Goal: Transaction & Acquisition: Purchase product/service

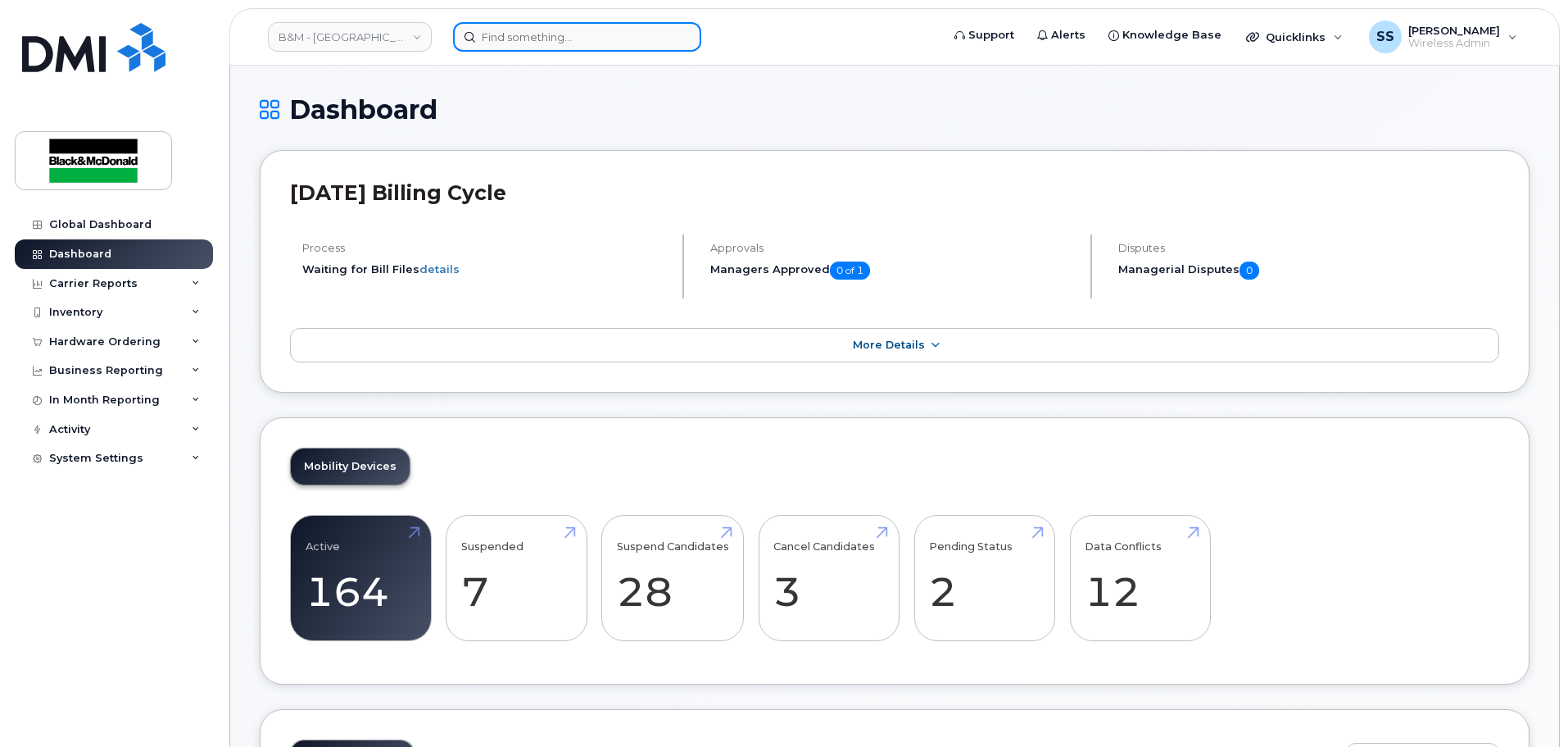
click at [540, 40] on input at bounding box center [577, 37] width 249 height 30
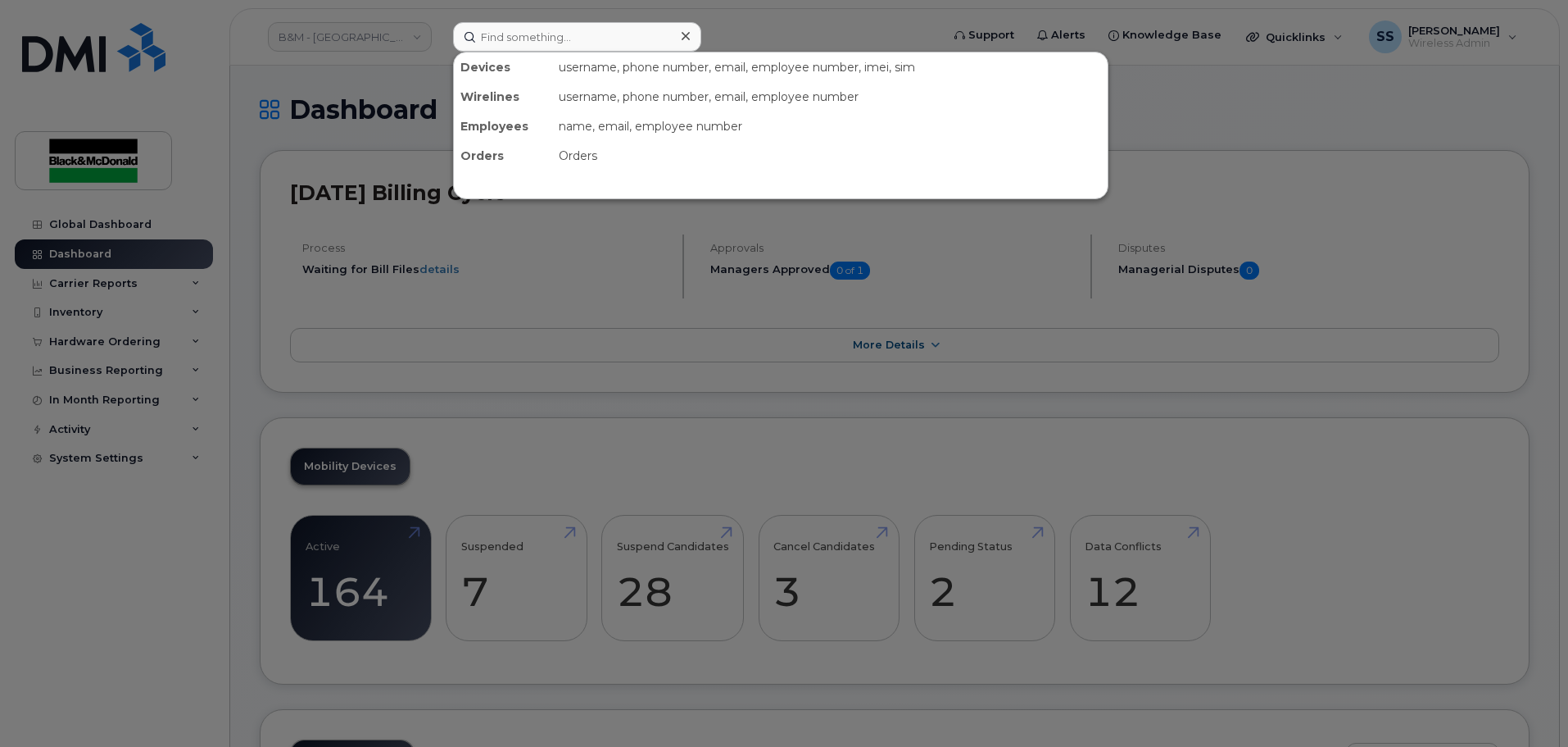
click at [147, 477] on div at bounding box center [784, 373] width 1568 height 747
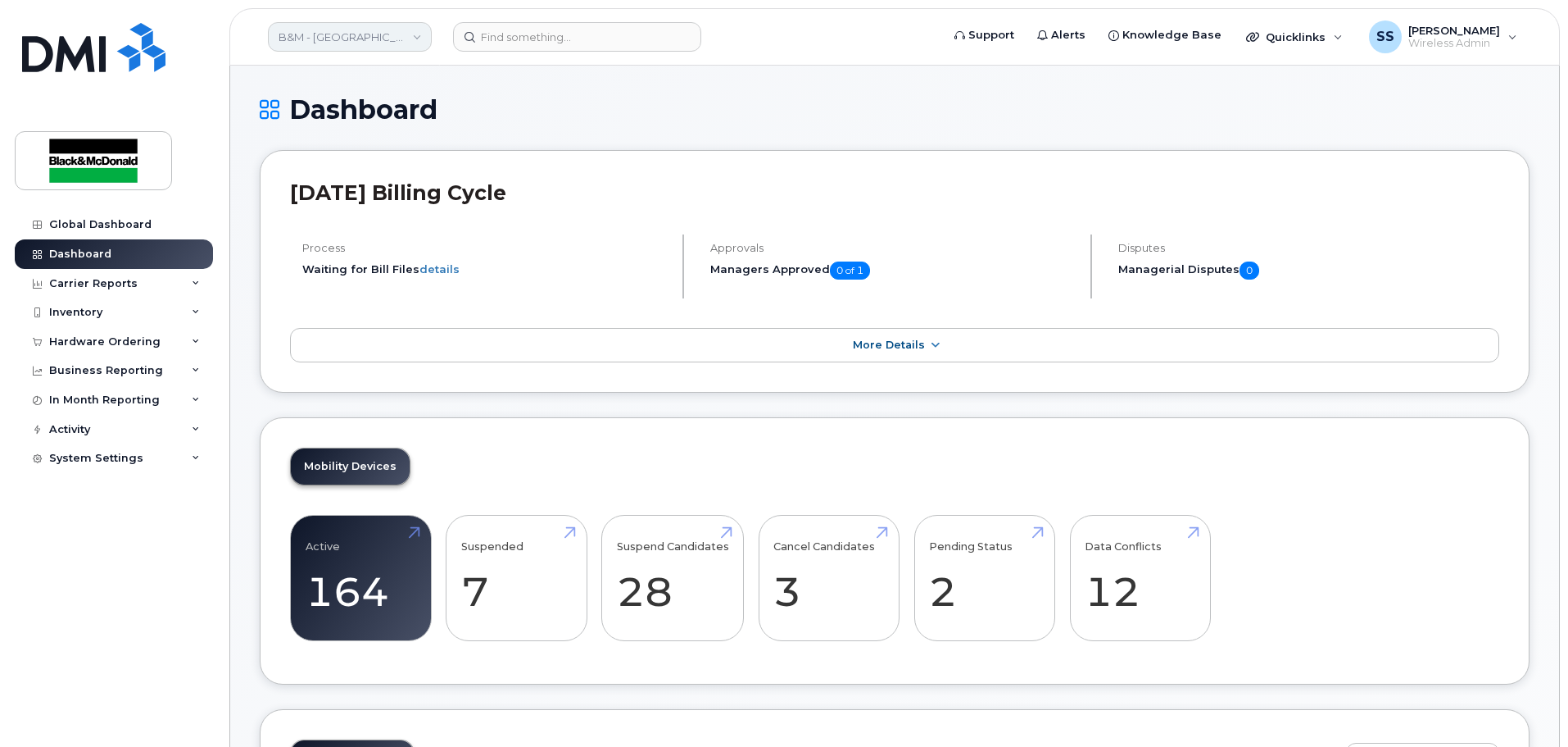
click at [363, 44] on link "B&M - [GEOGRAPHIC_DATA]" at bounding box center [350, 37] width 163 height 30
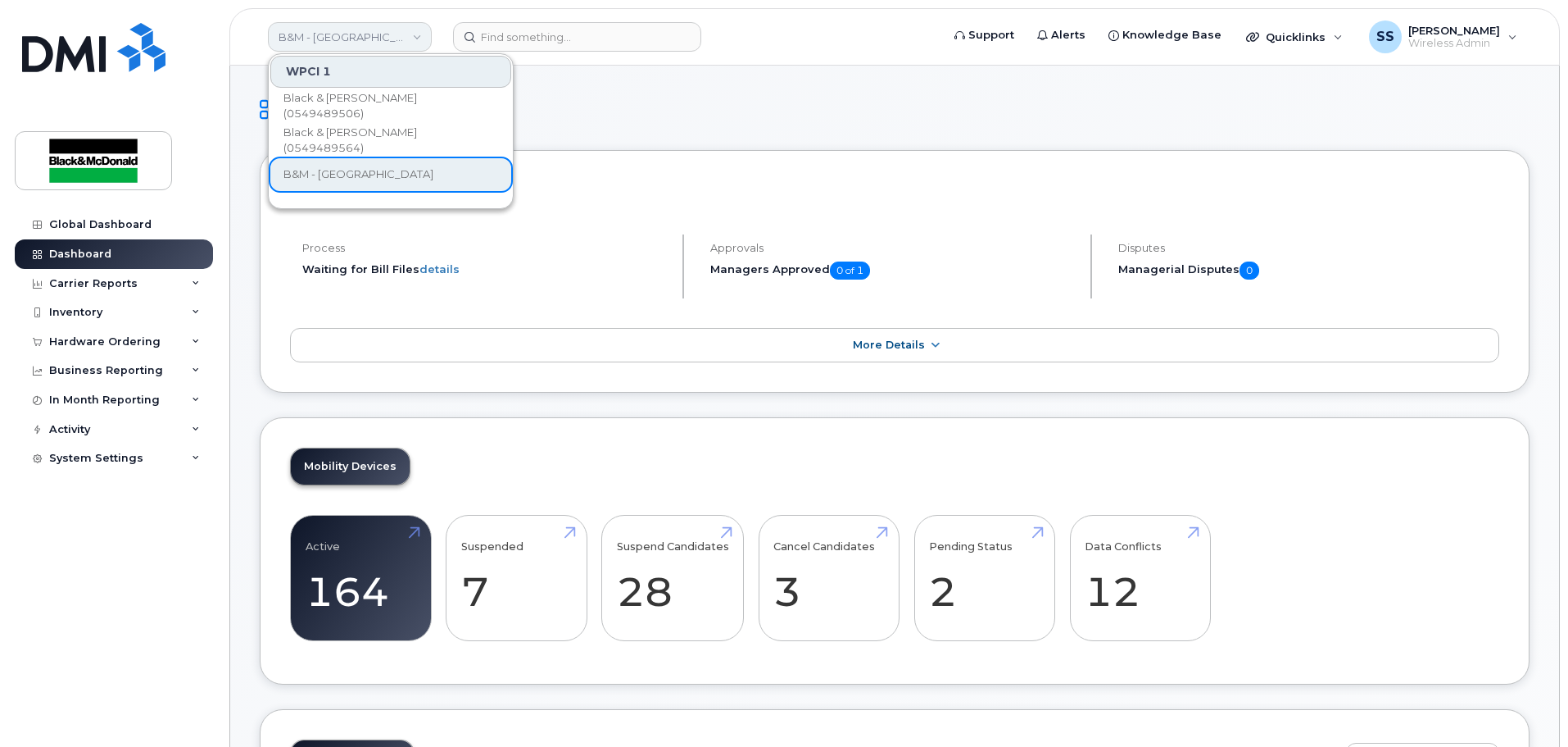
click at [363, 44] on link "B&M - [GEOGRAPHIC_DATA]" at bounding box center [350, 37] width 163 height 30
click at [137, 339] on div "Hardware Ordering" at bounding box center [105, 342] width 112 height 13
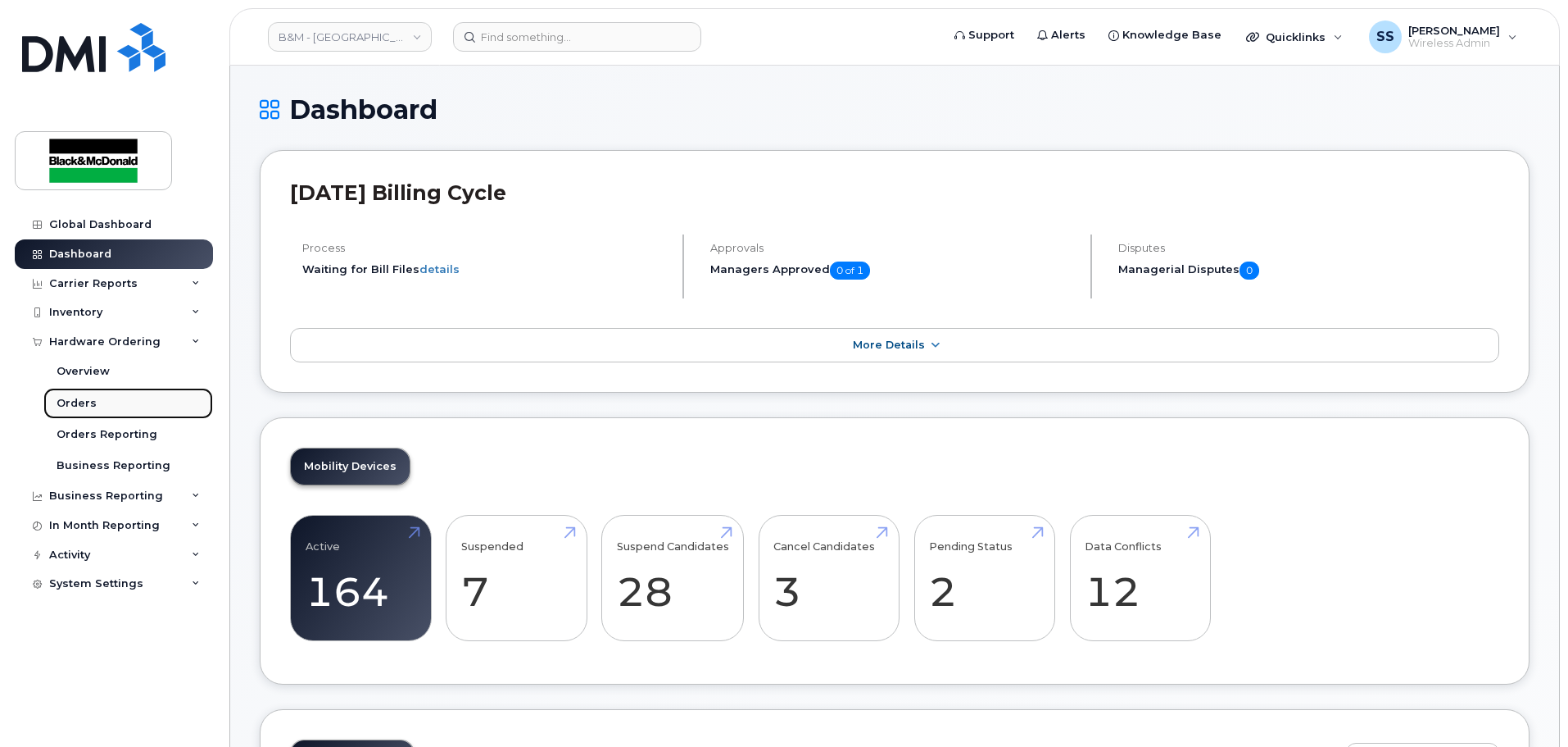
click at [95, 409] on link "Orders" at bounding box center [128, 403] width 169 height 32
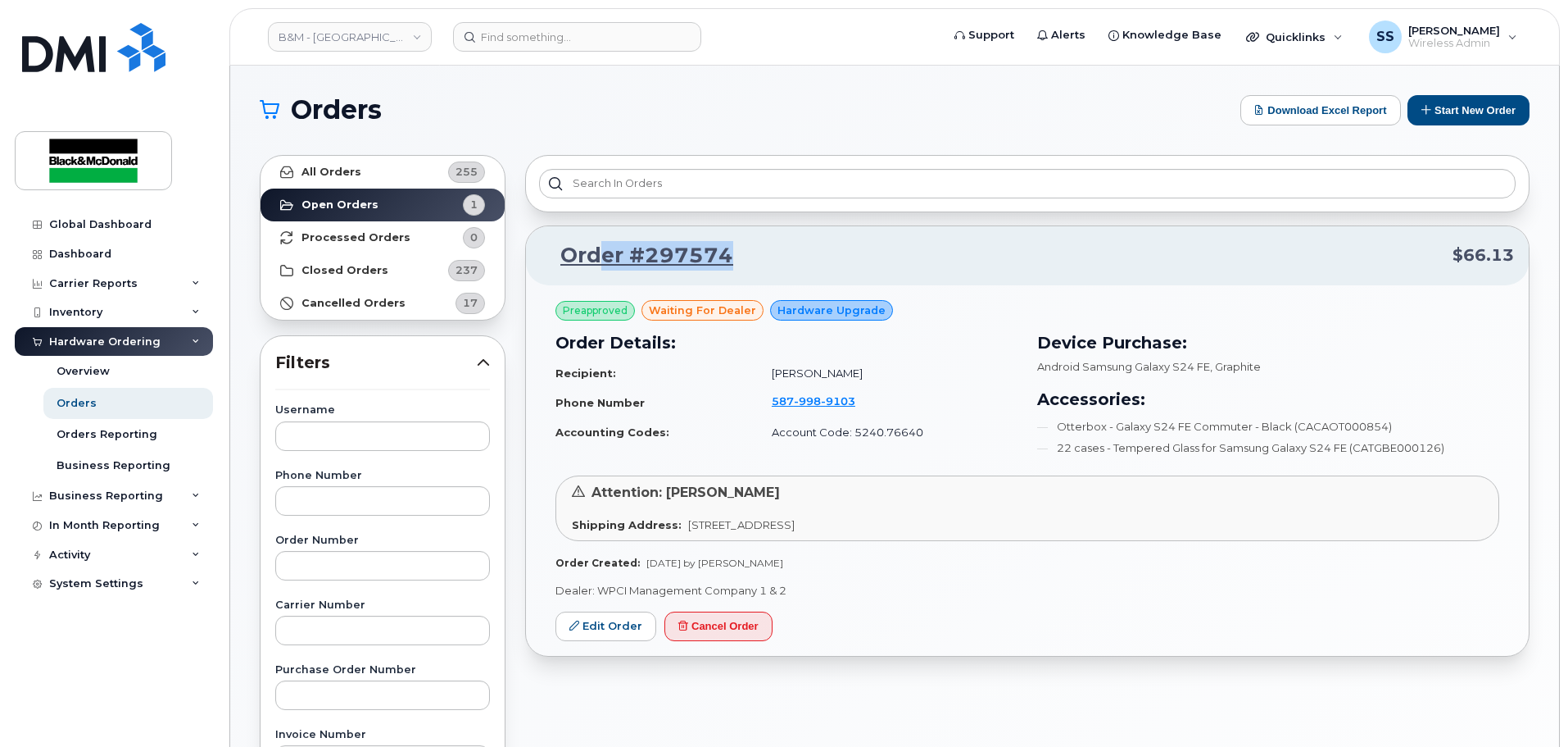
drag, startPoint x: 797, startPoint y: 248, endPoint x: 598, endPoint y: 232, distance: 199.6
click at [598, 232] on div "Order #297574 $66.13" at bounding box center [1027, 256] width 1003 height 59
click at [1436, 121] on button "Start New Order" at bounding box center [1468, 111] width 122 height 31
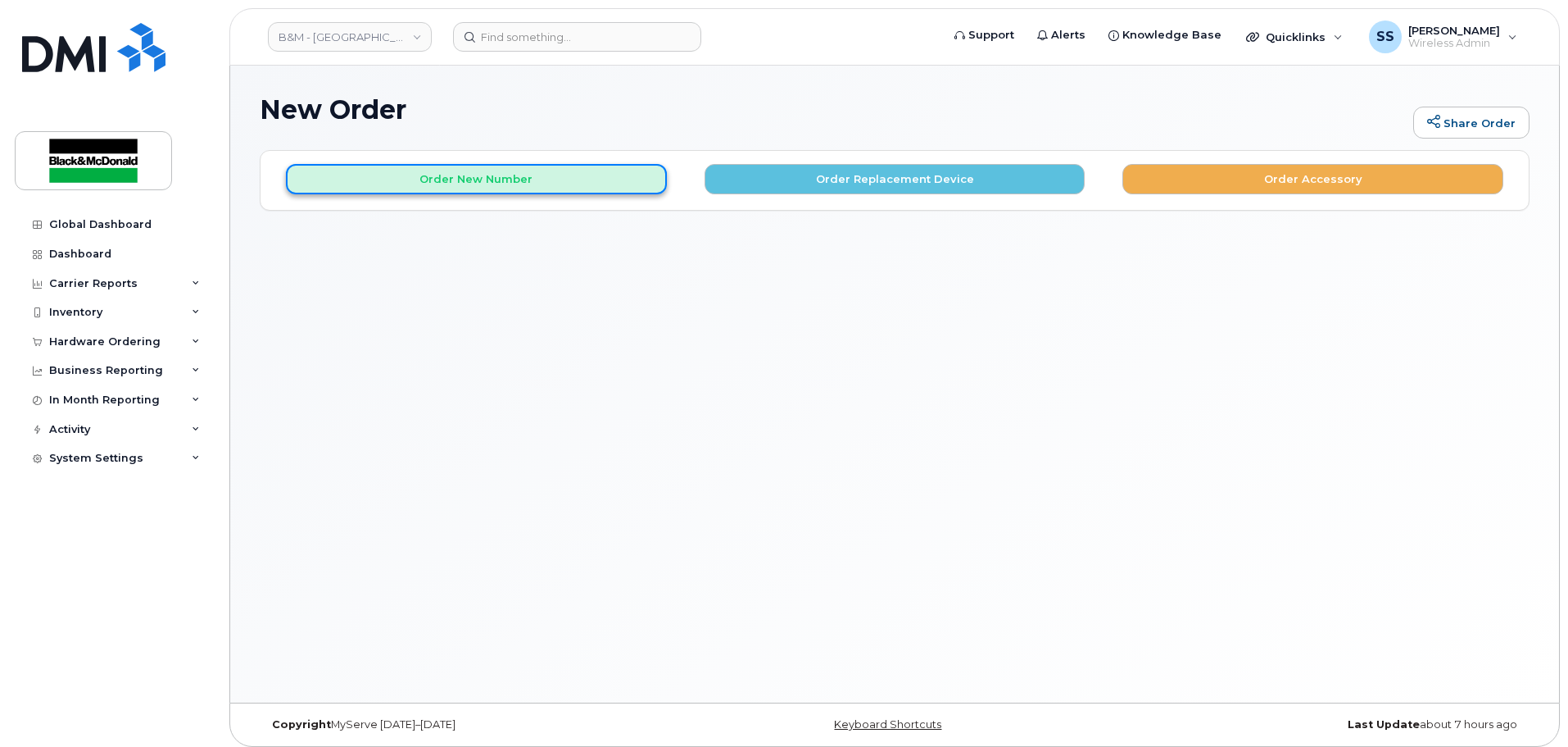
click at [544, 168] on button "Order New Number" at bounding box center [476, 179] width 381 height 31
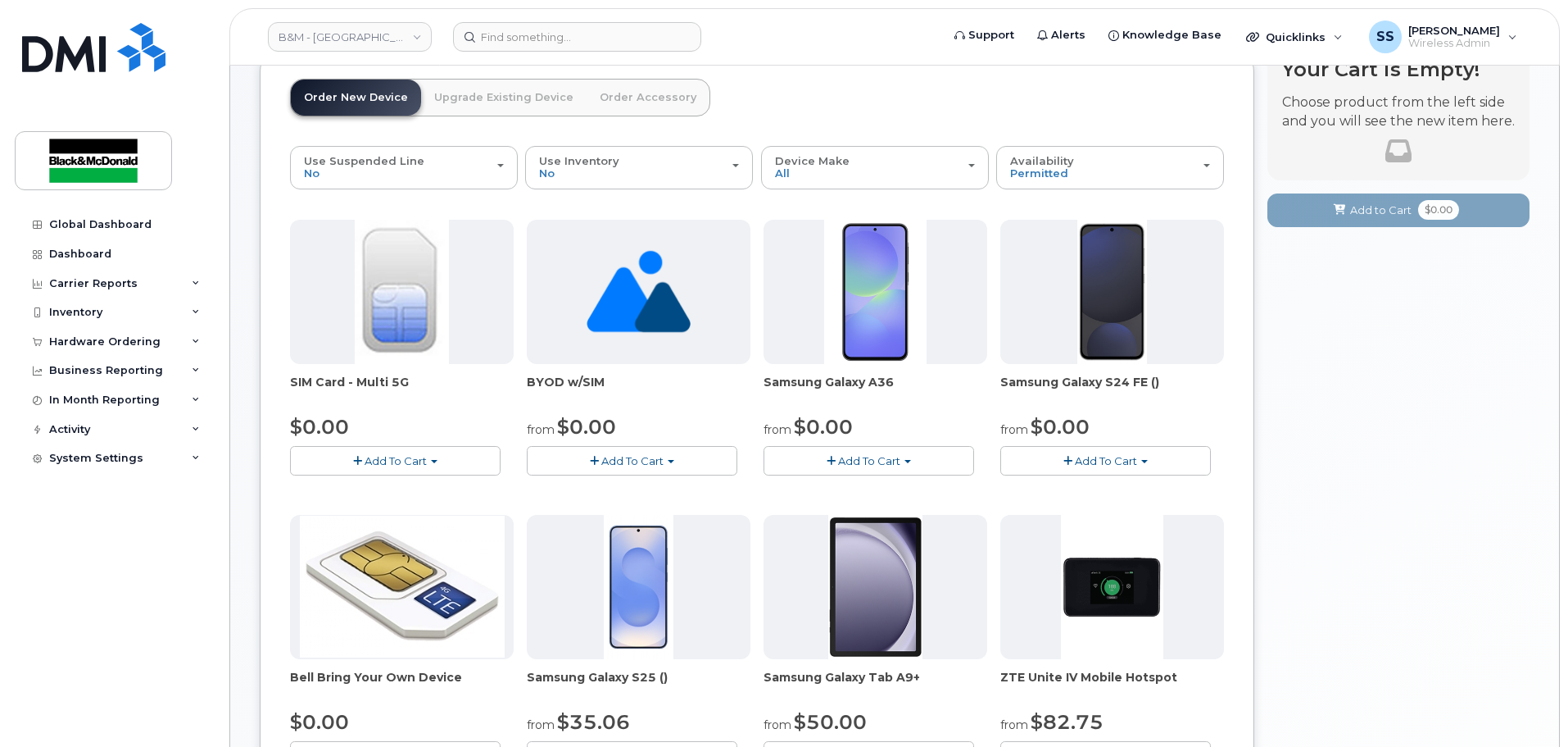
scroll to position [246, 0]
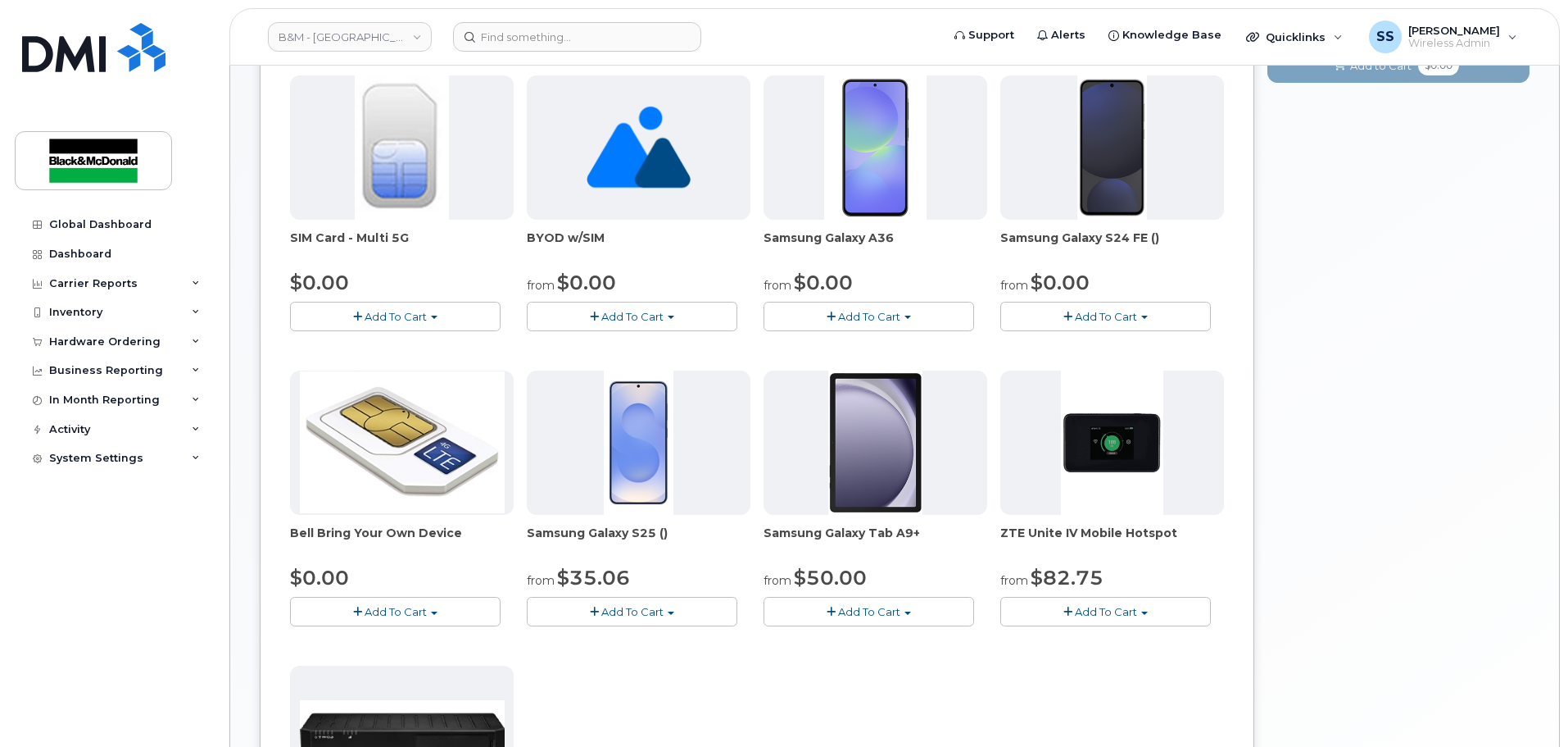
click at [830, 615] on span "button" at bounding box center [831, 612] width 9 height 11
click at [833, 648] on link "$50.00 - 3 year term" at bounding box center [845, 642] width 156 height 20
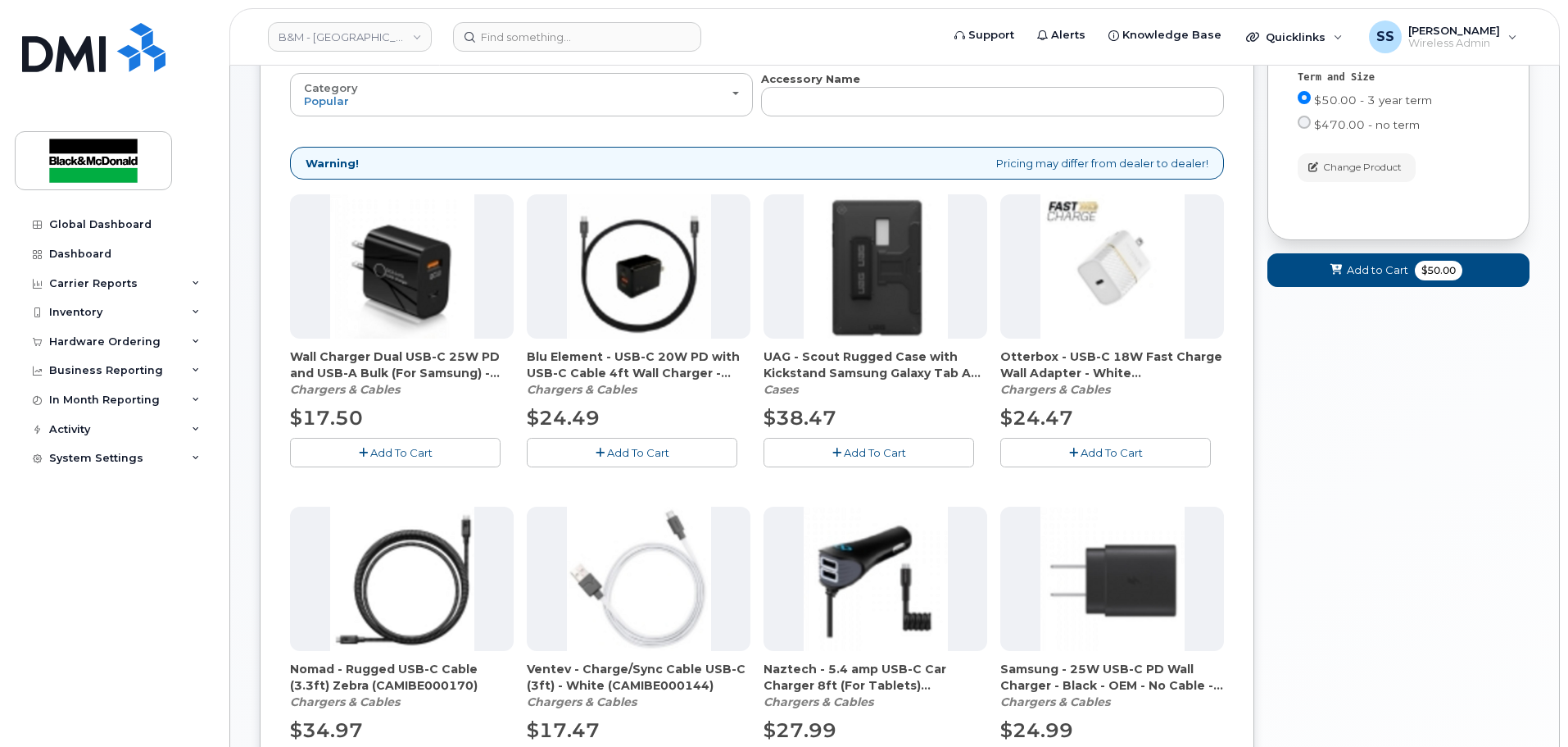
scroll to position [25, 0]
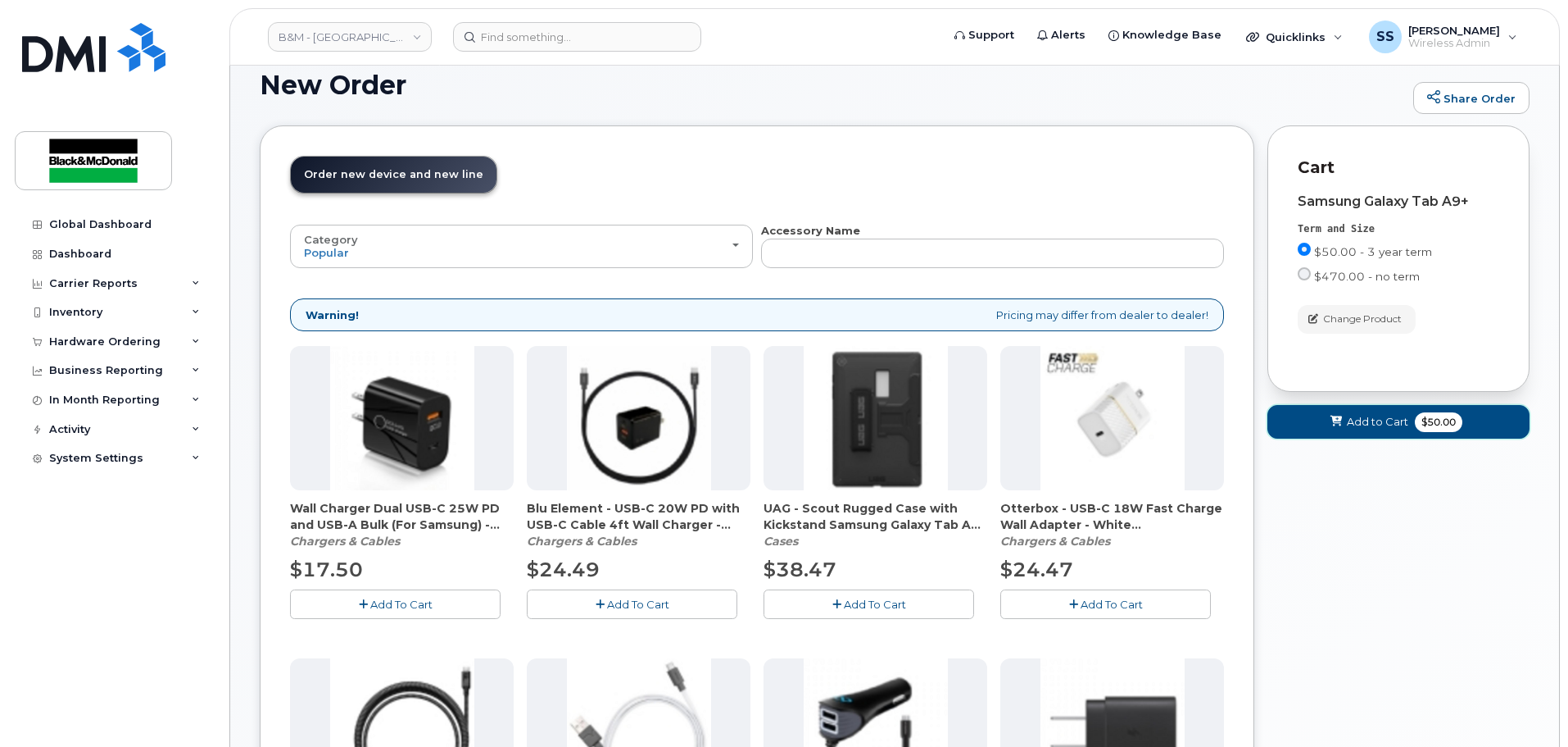
click at [1450, 424] on span "$50.00" at bounding box center [1439, 422] width 48 height 20
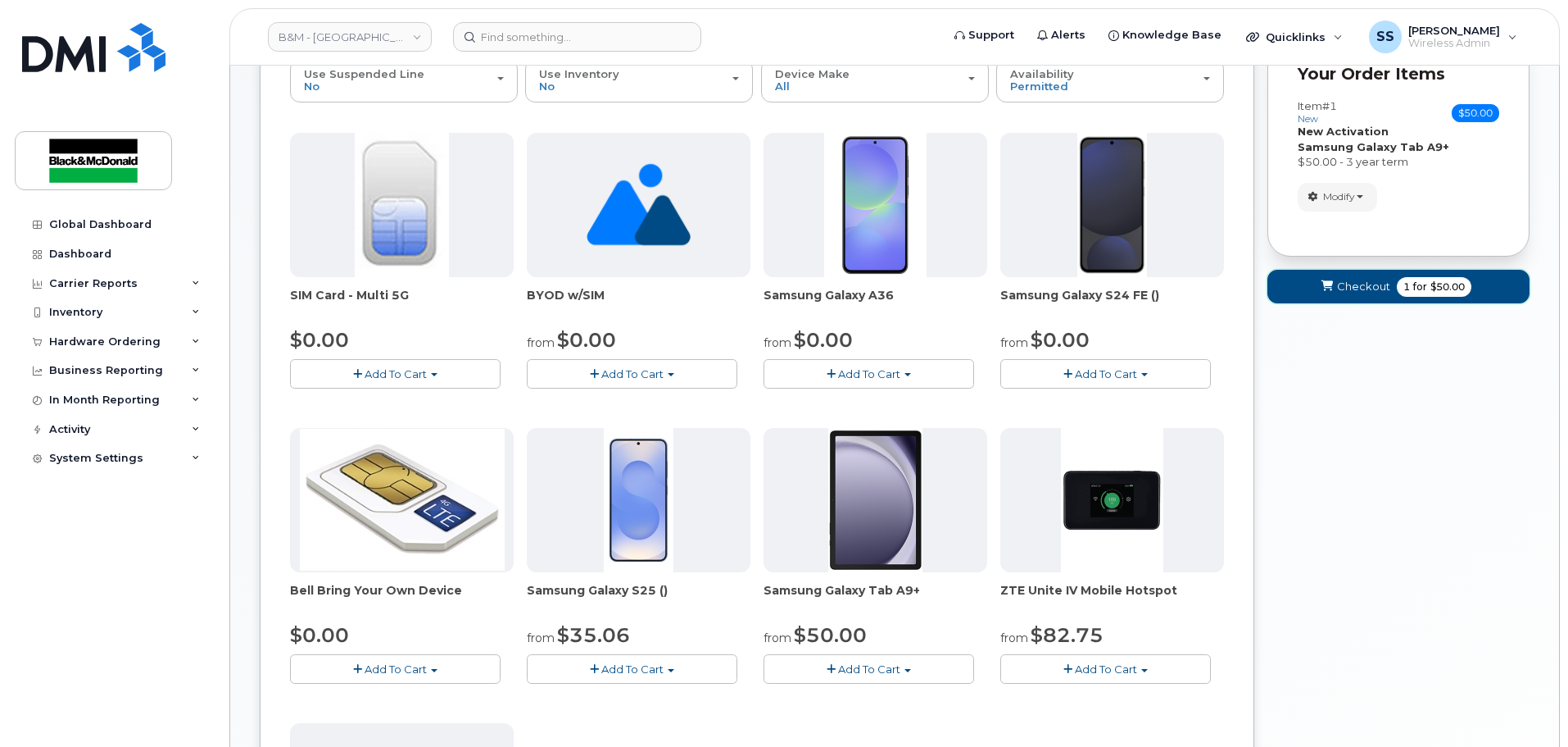
click at [1350, 285] on span "Checkout" at bounding box center [1363, 286] width 54 height 15
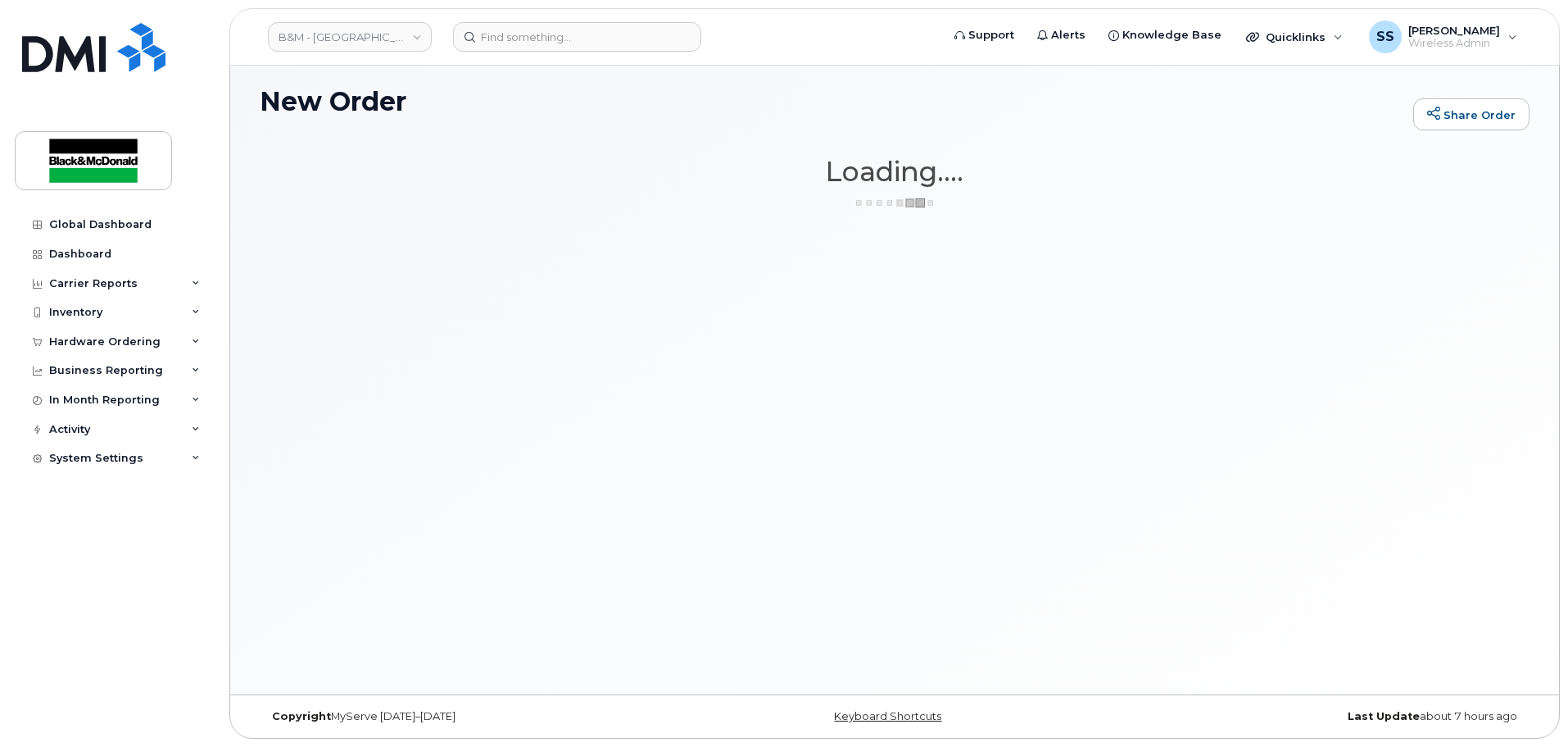
scroll to position [9, 0]
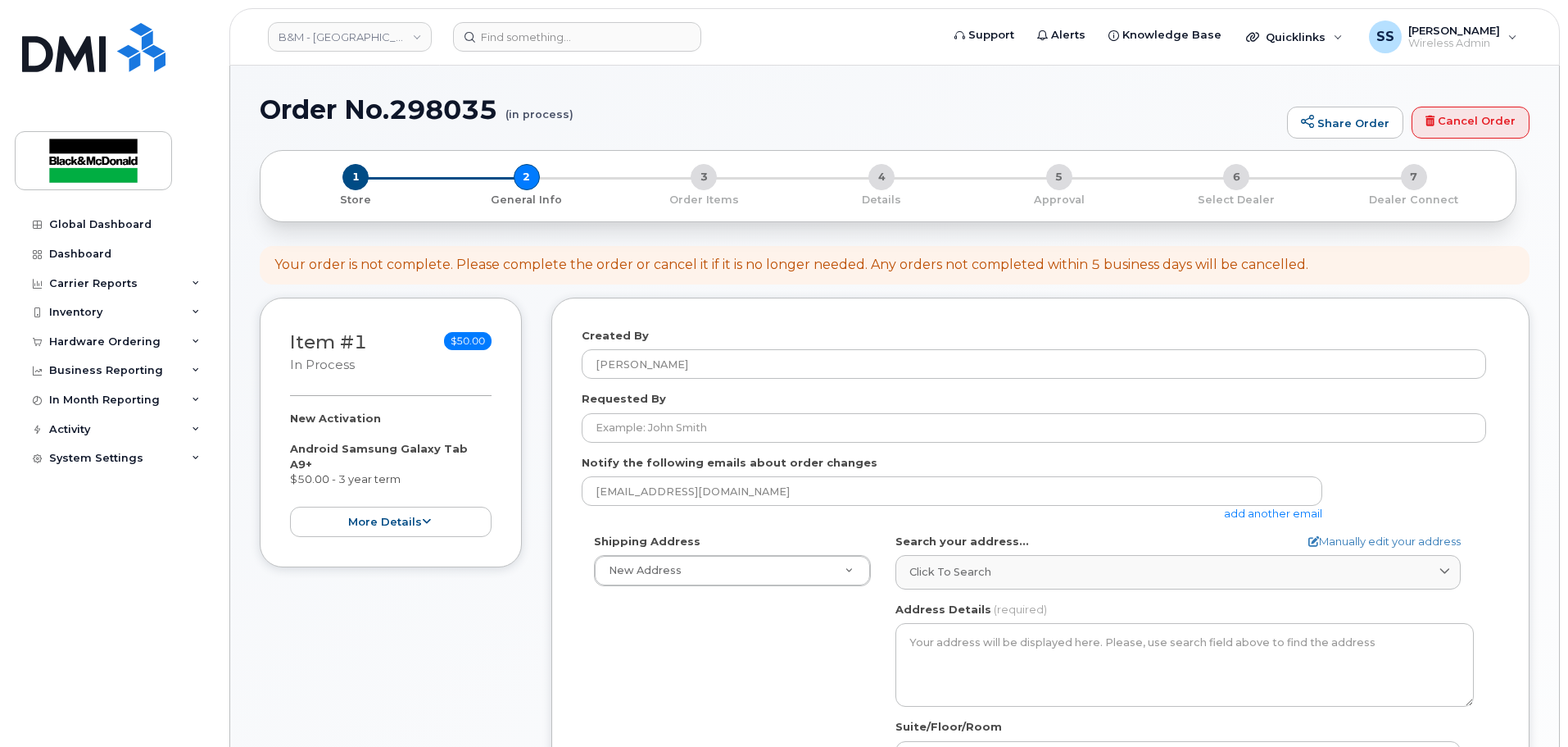
select select
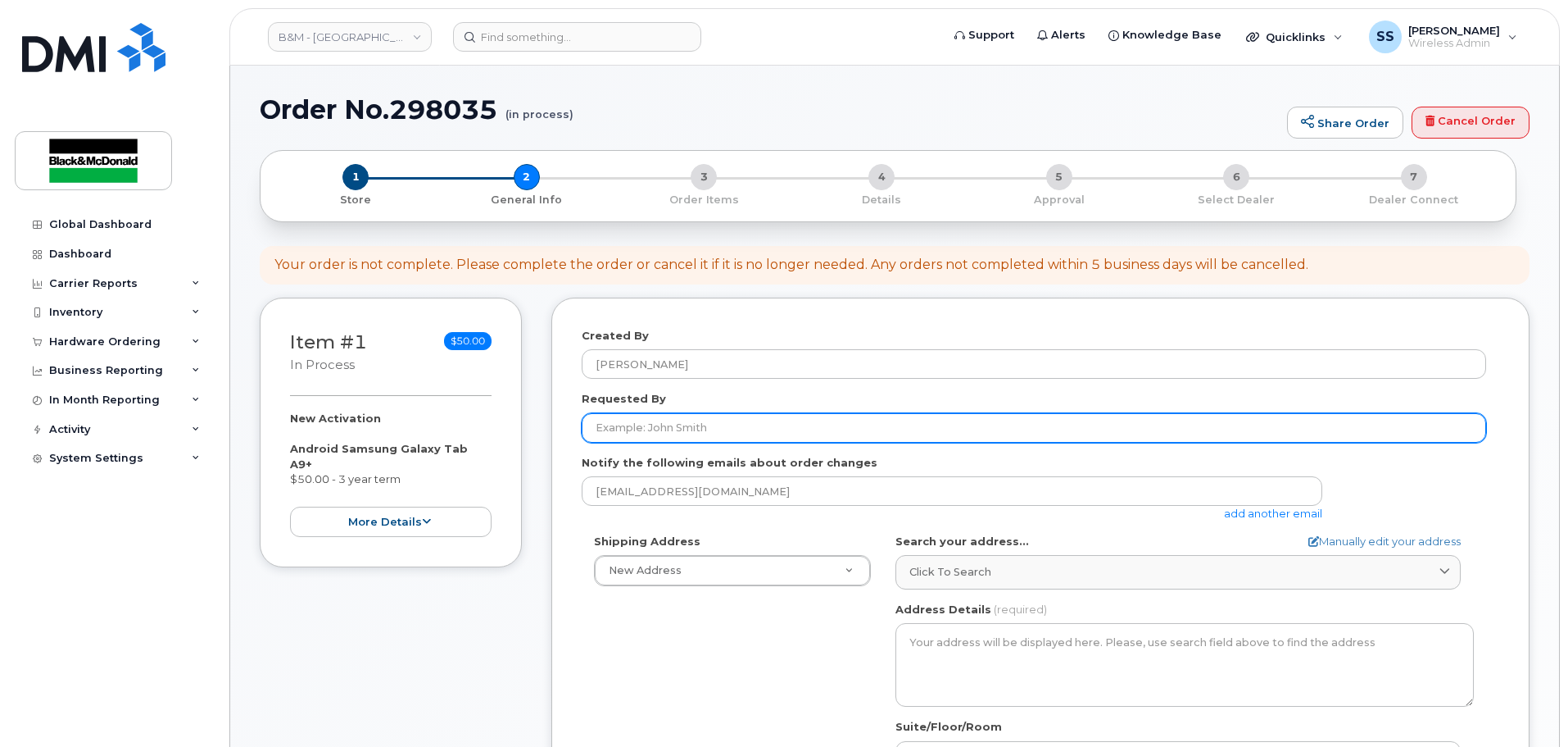
click at [701, 432] on input "Requested By" at bounding box center [1033, 428] width 904 height 30
type input "Mike Whitworth"
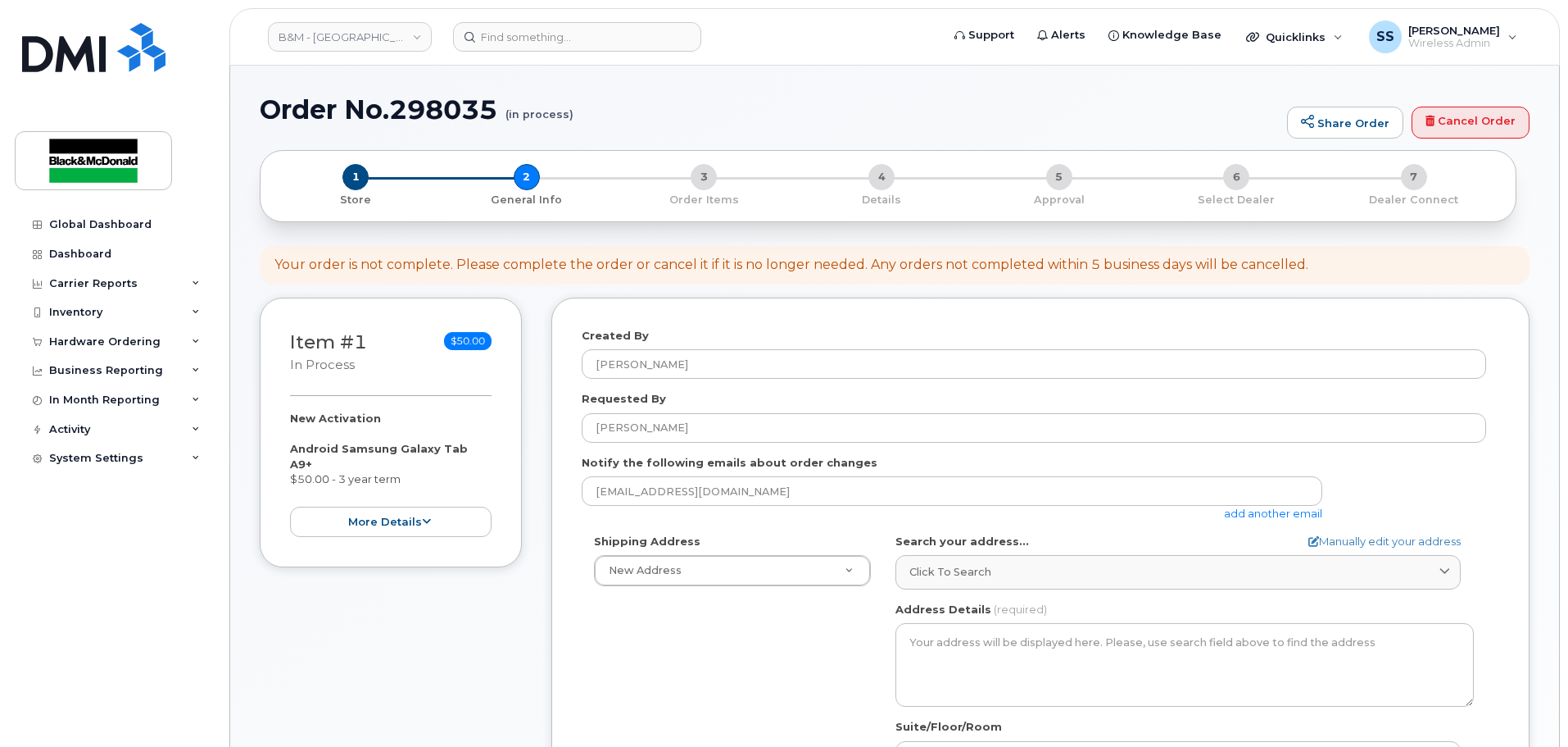
click at [717, 600] on div "Shipping Address New Address New Address 1071 26 St NE 10717 181 St NW Black & …" at bounding box center [1033, 721] width 904 height 376
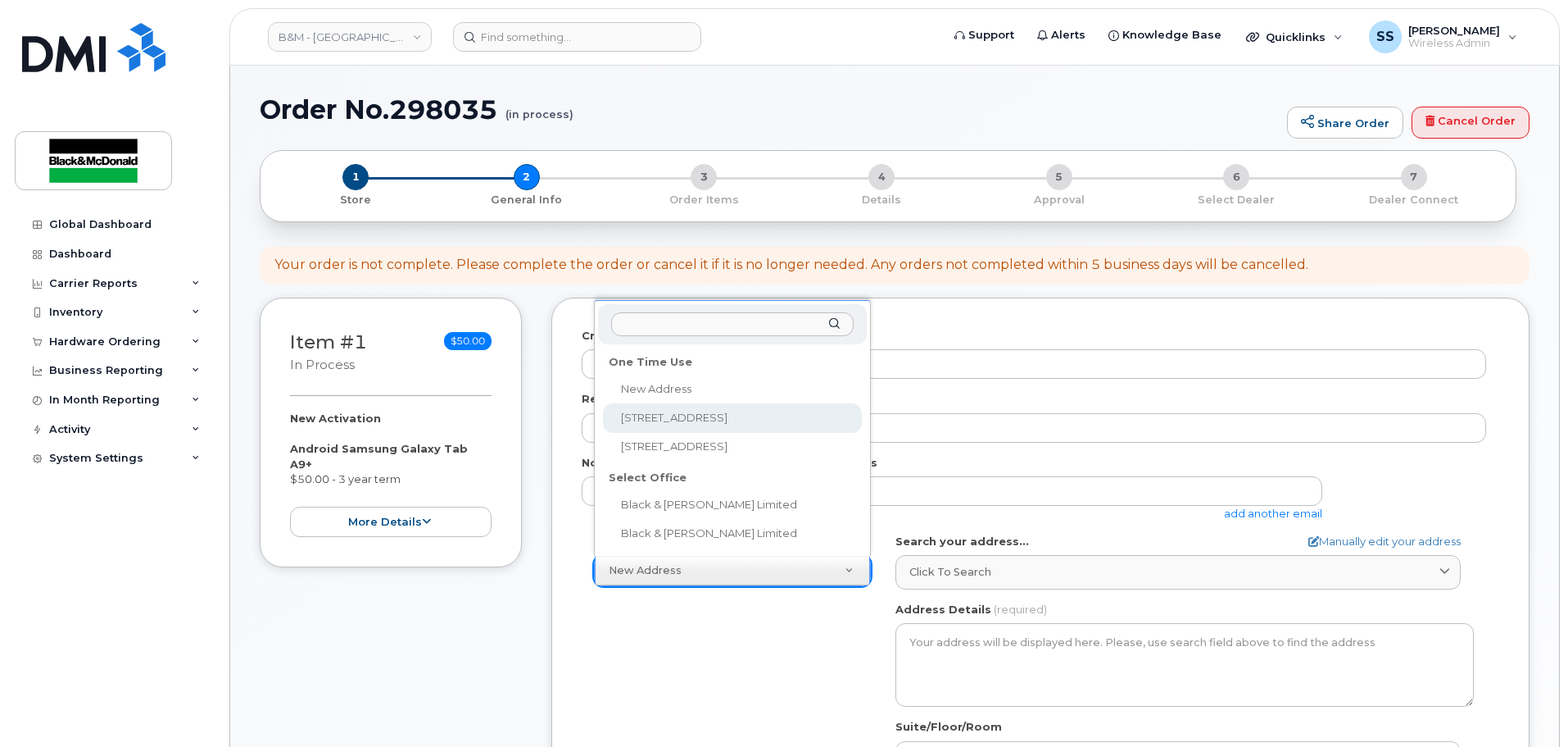
select select "1071 26 St NE"
type textarea "1071 26 St NE CALGARY AB T2A 6K8 CANADA"
type input "Black and McDonald Limited"
type input "Dwayne Emms"
type input "5877477827"
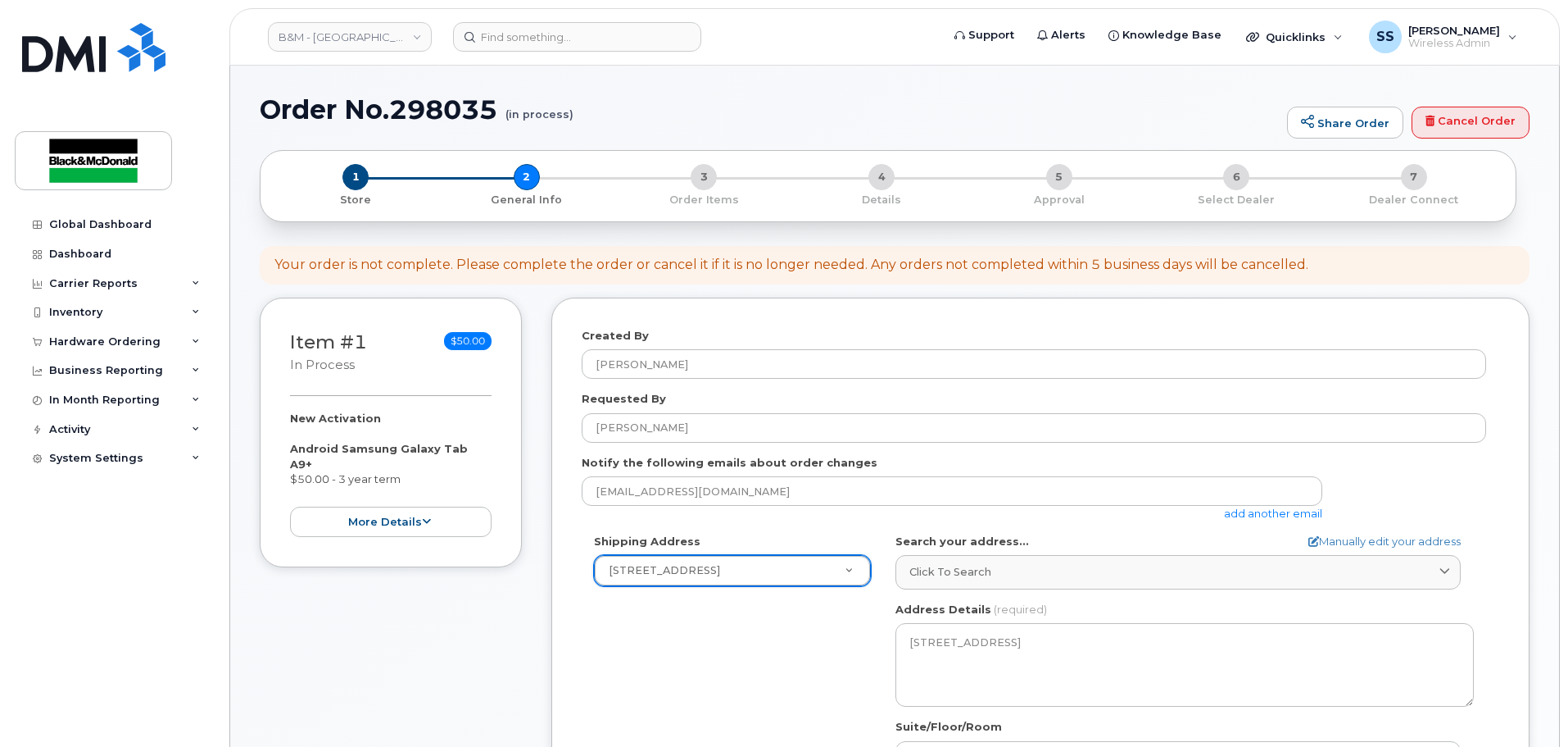
click at [699, 636] on div "Shipping Address 1071 26 St NE New Address 1071 26 St NE 10717 181 St NW Black …" at bounding box center [1033, 721] width 904 height 376
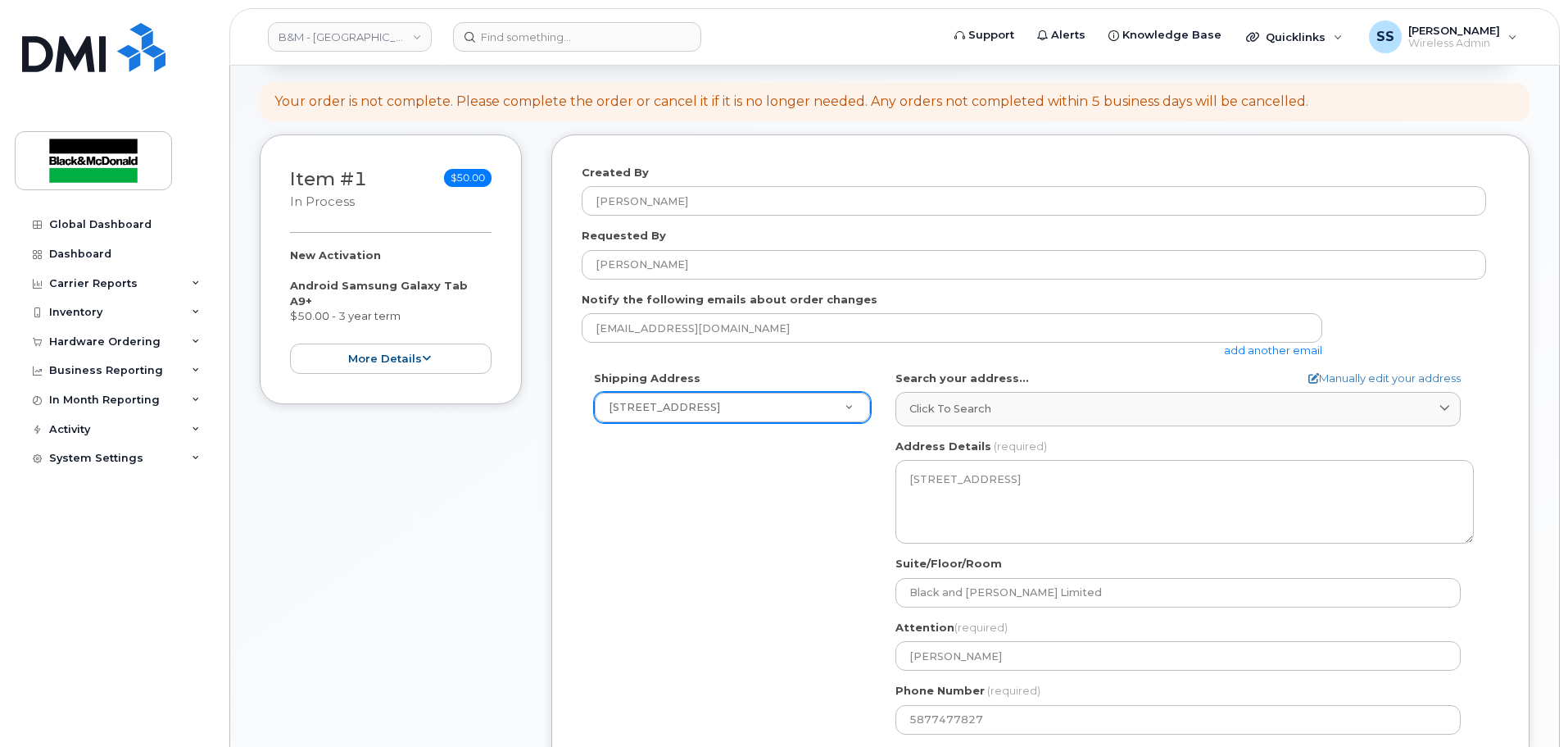
scroll to position [164, 0]
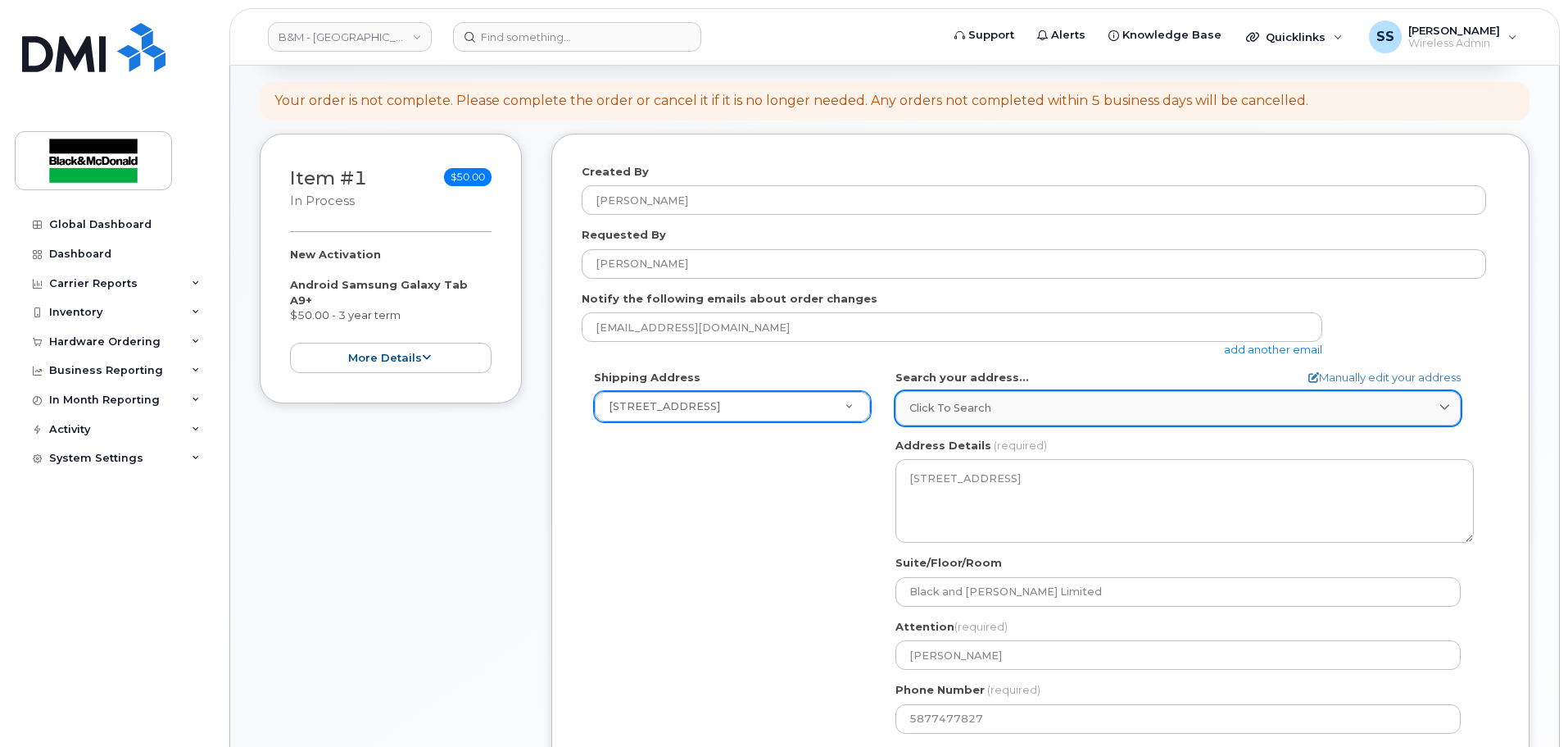
click at [986, 400] on span "Click to search" at bounding box center [950, 408] width 82 height 15
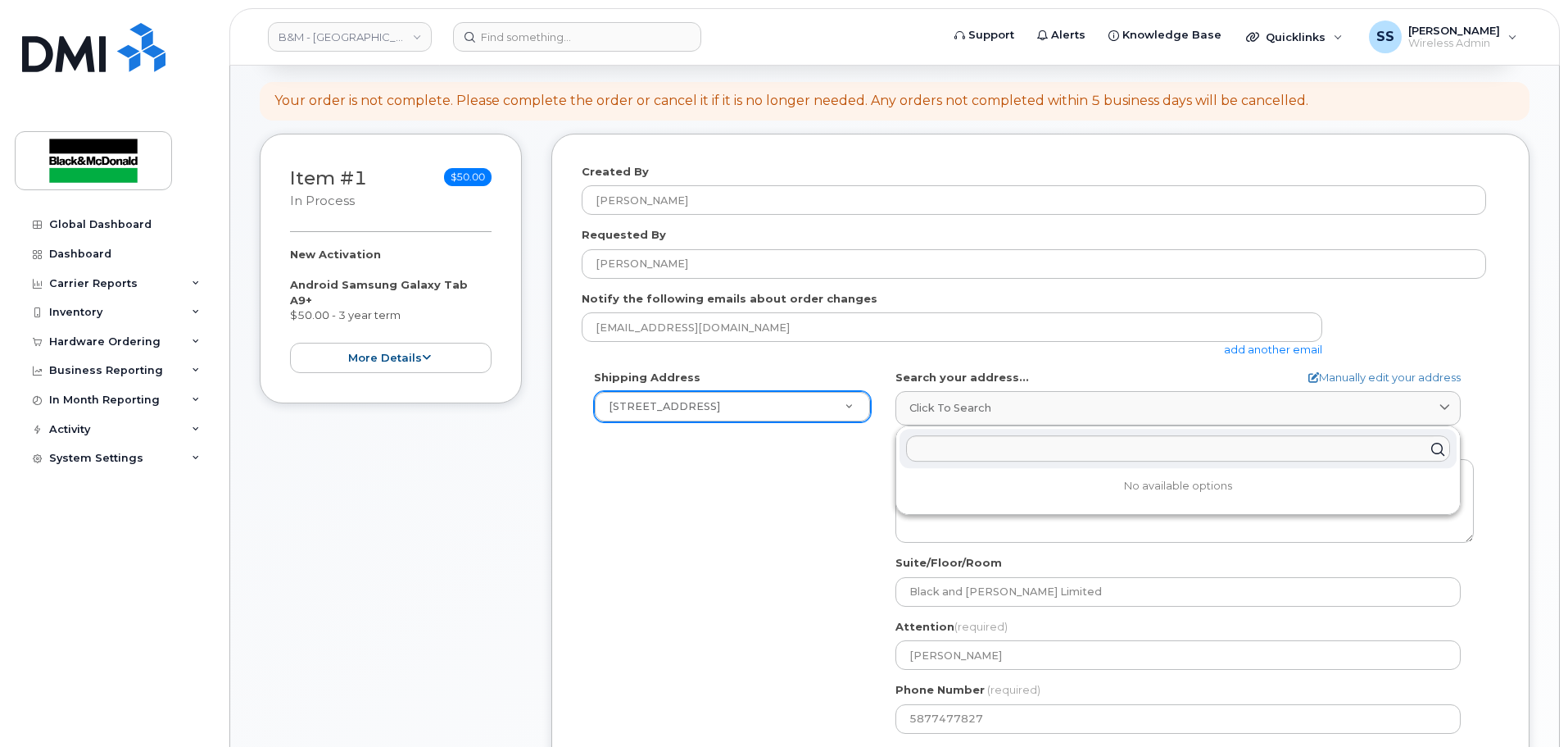
click at [721, 509] on div "Shipping Address 1071 26 St NE New Address 1071 26 St NE 10717 181 St NW Black …" at bounding box center [1033, 558] width 904 height 376
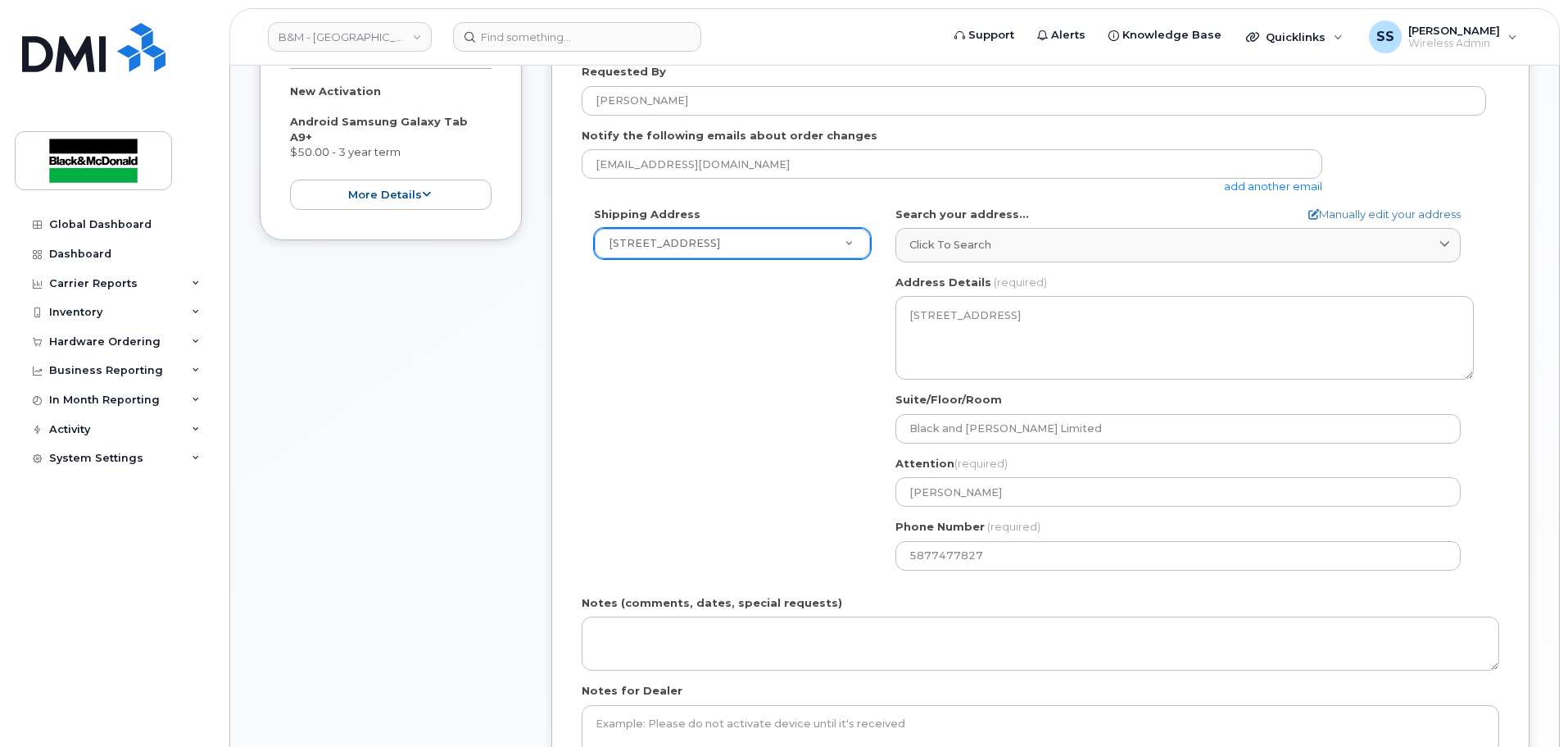
scroll to position [328, 0]
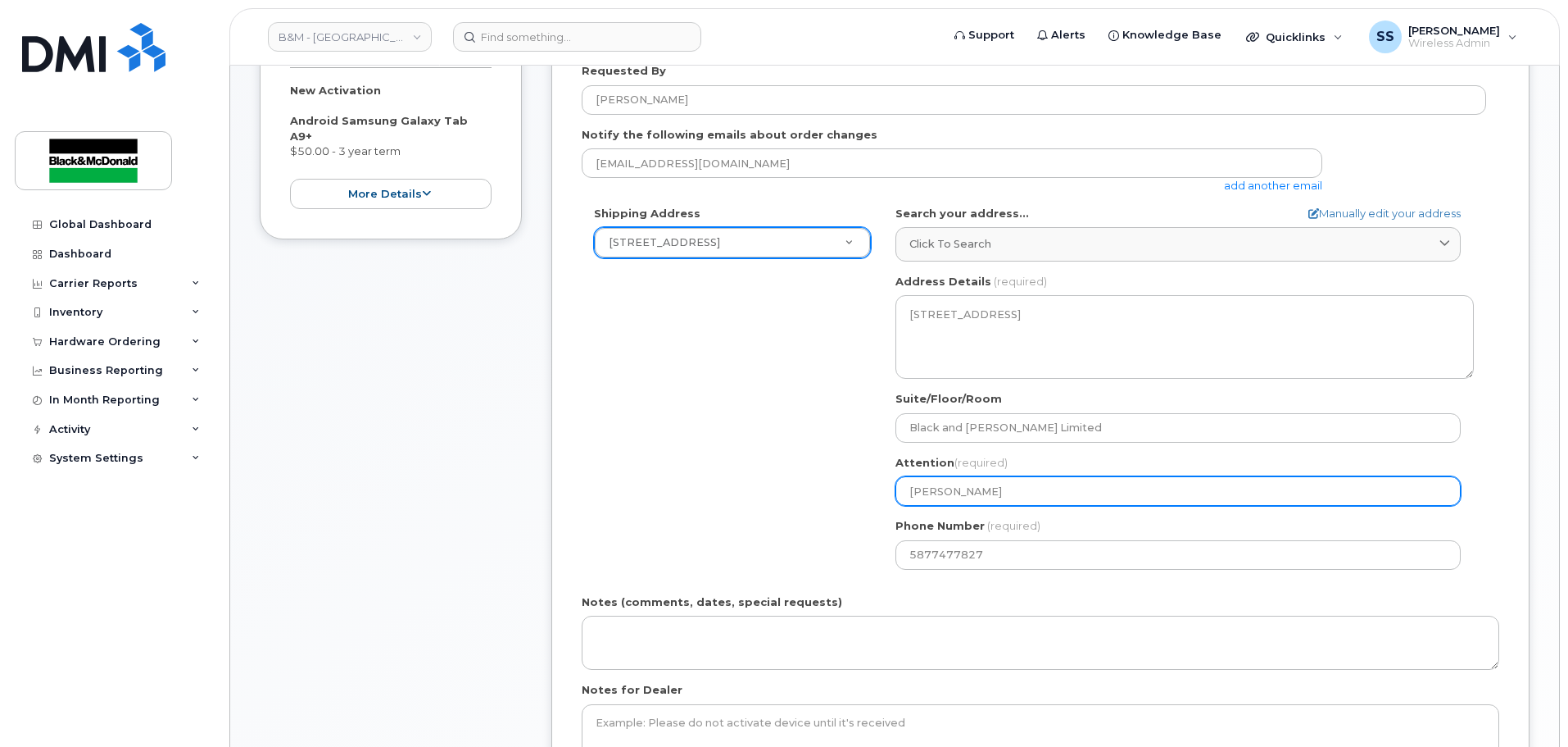
click at [1027, 480] on input "Dwayne Emms" at bounding box center [1178, 491] width 565 height 30
drag, startPoint x: 1050, startPoint y: 488, endPoint x: 764, endPoint y: 522, distance: 288.0
click at [764, 522] on div "Shipping Address 1071 26 St NE New Address 1071 26 St NE 10717 181 St NW Black …" at bounding box center [1033, 394] width 904 height 376
select select
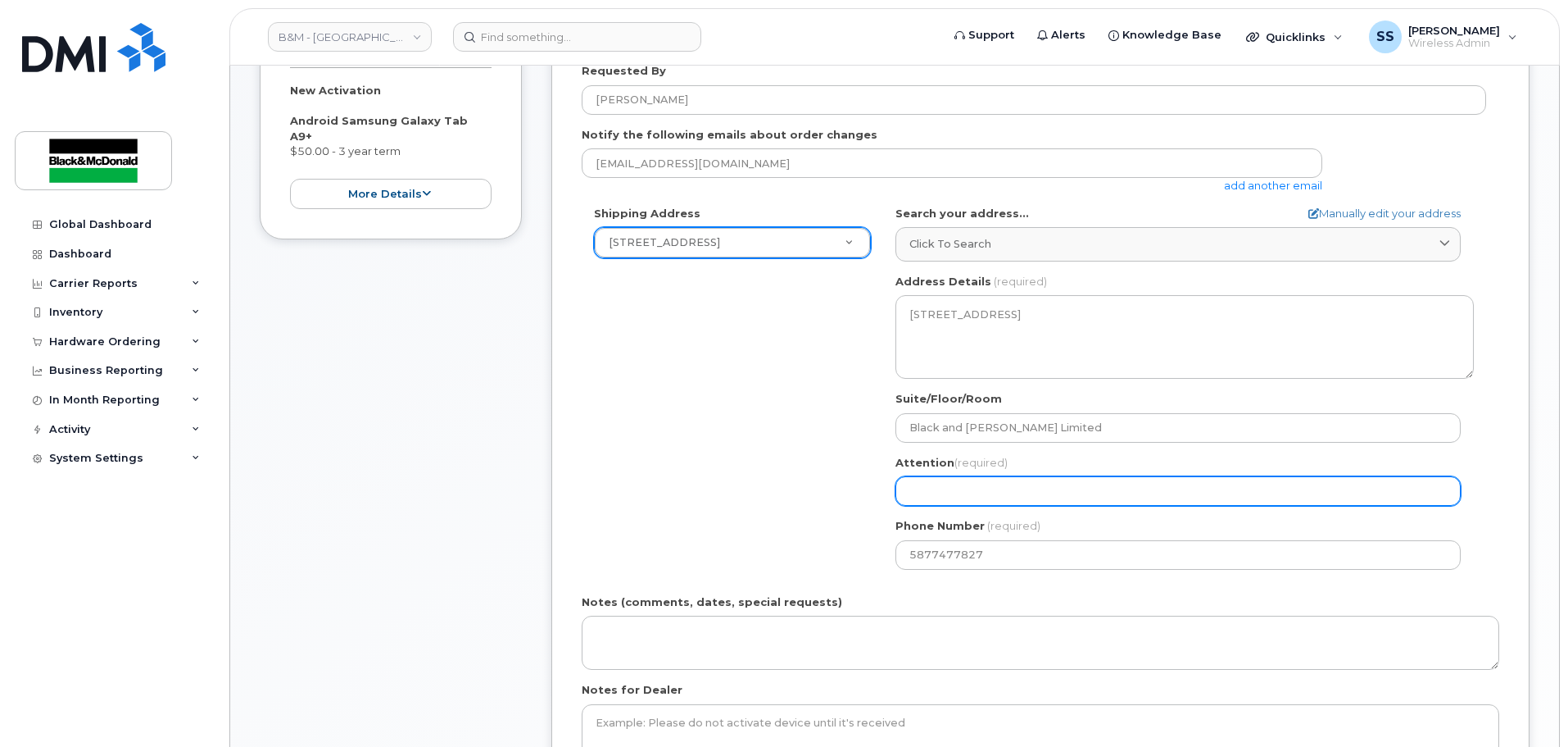
type input "S"
select select
type input "Se"
select select
type input "Sea"
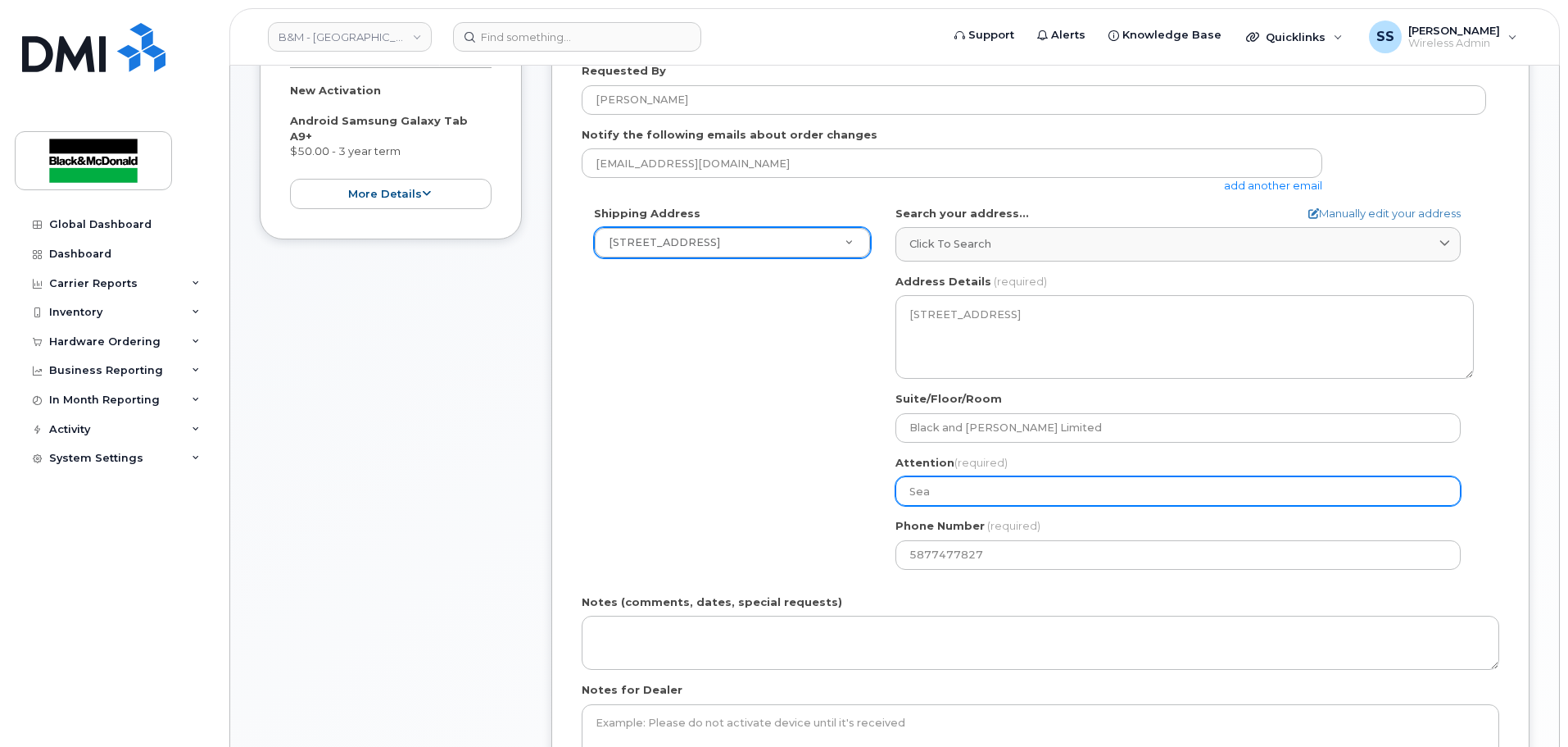
select select
type input "Sean"
select select
type input "Sean M"
select select
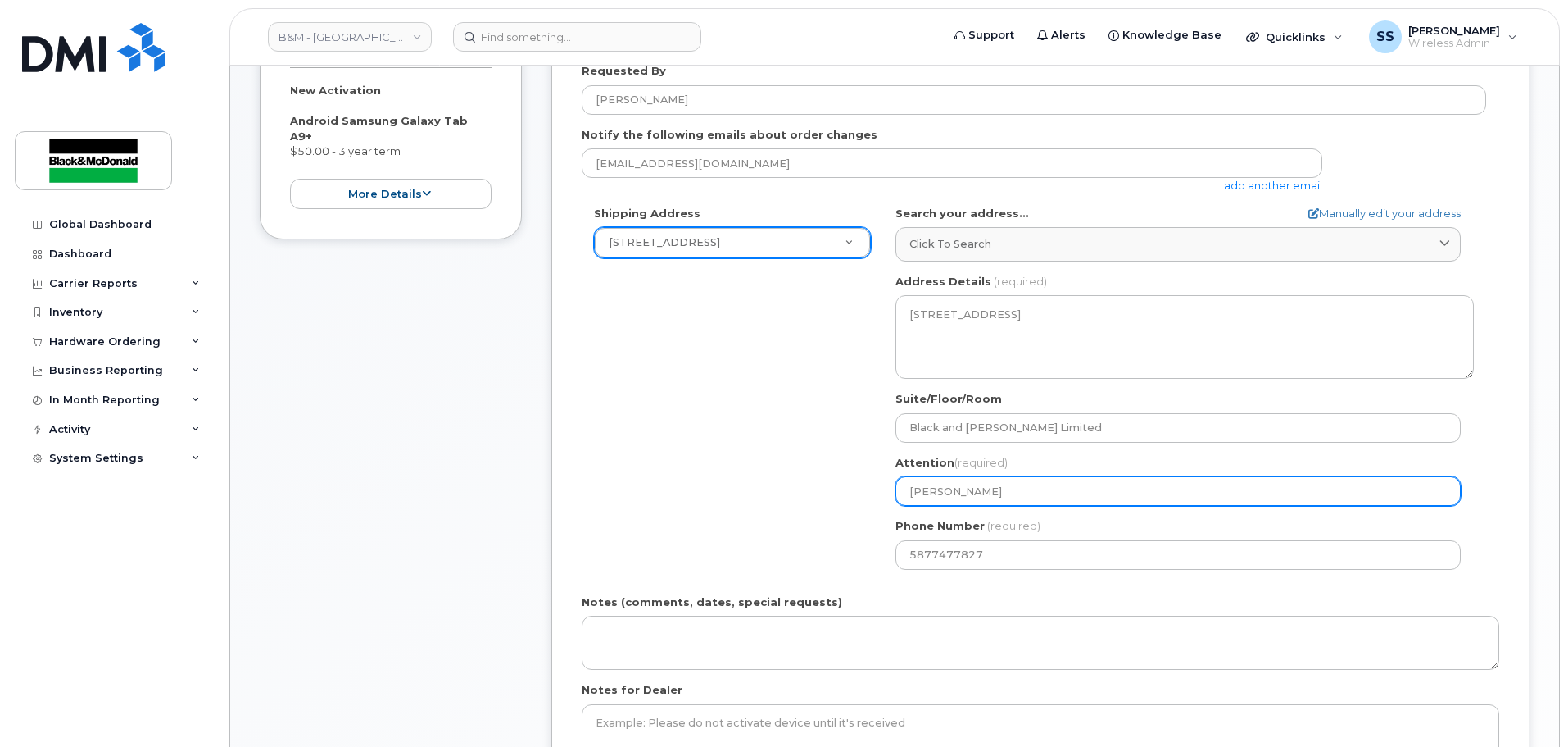
type input "Sean Mc"
select select
type input "Sean Mcg"
select select
type input "Sean Mcgr"
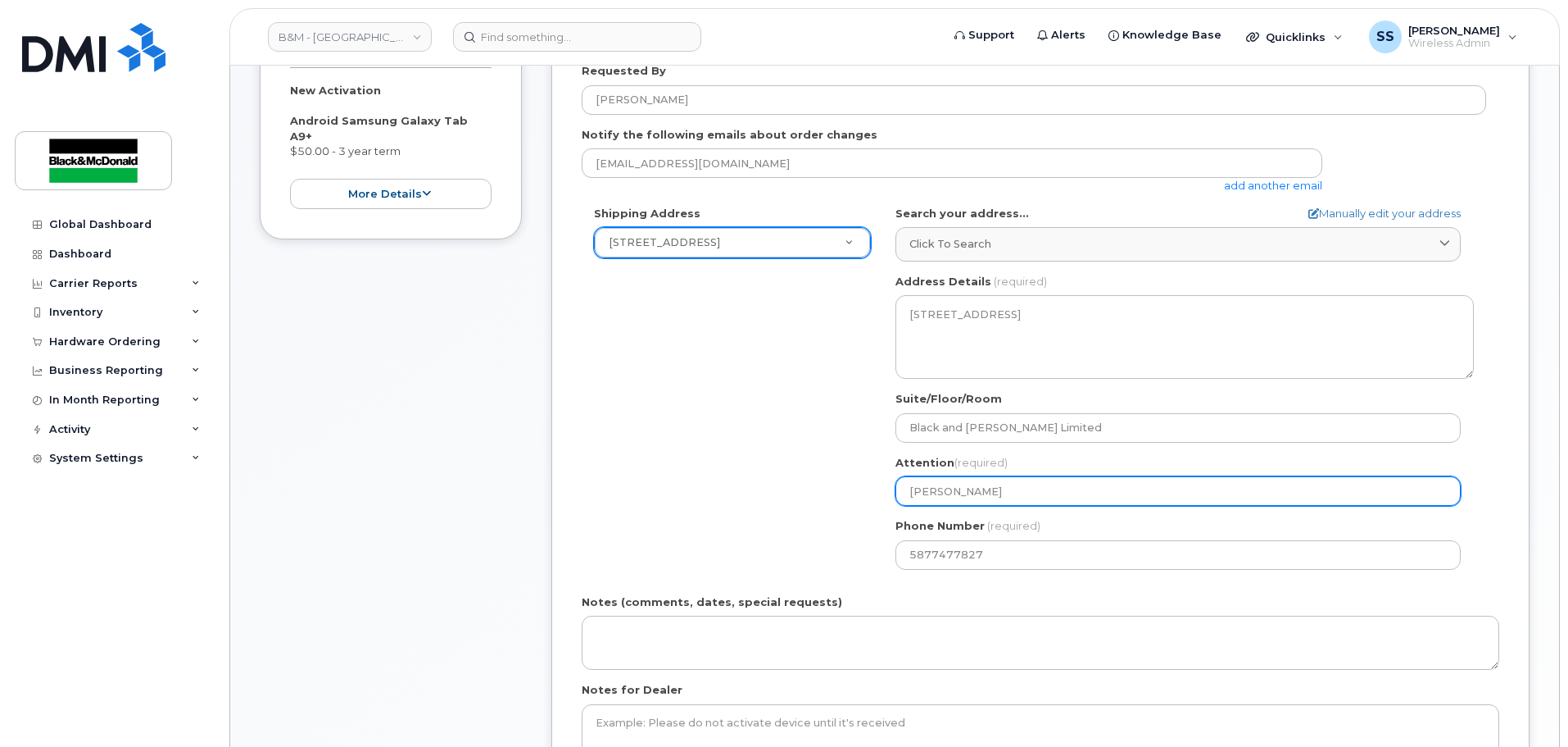
select select
type input "Sean Mcgra"
select select
type input "Sean Mcgrat"
select select
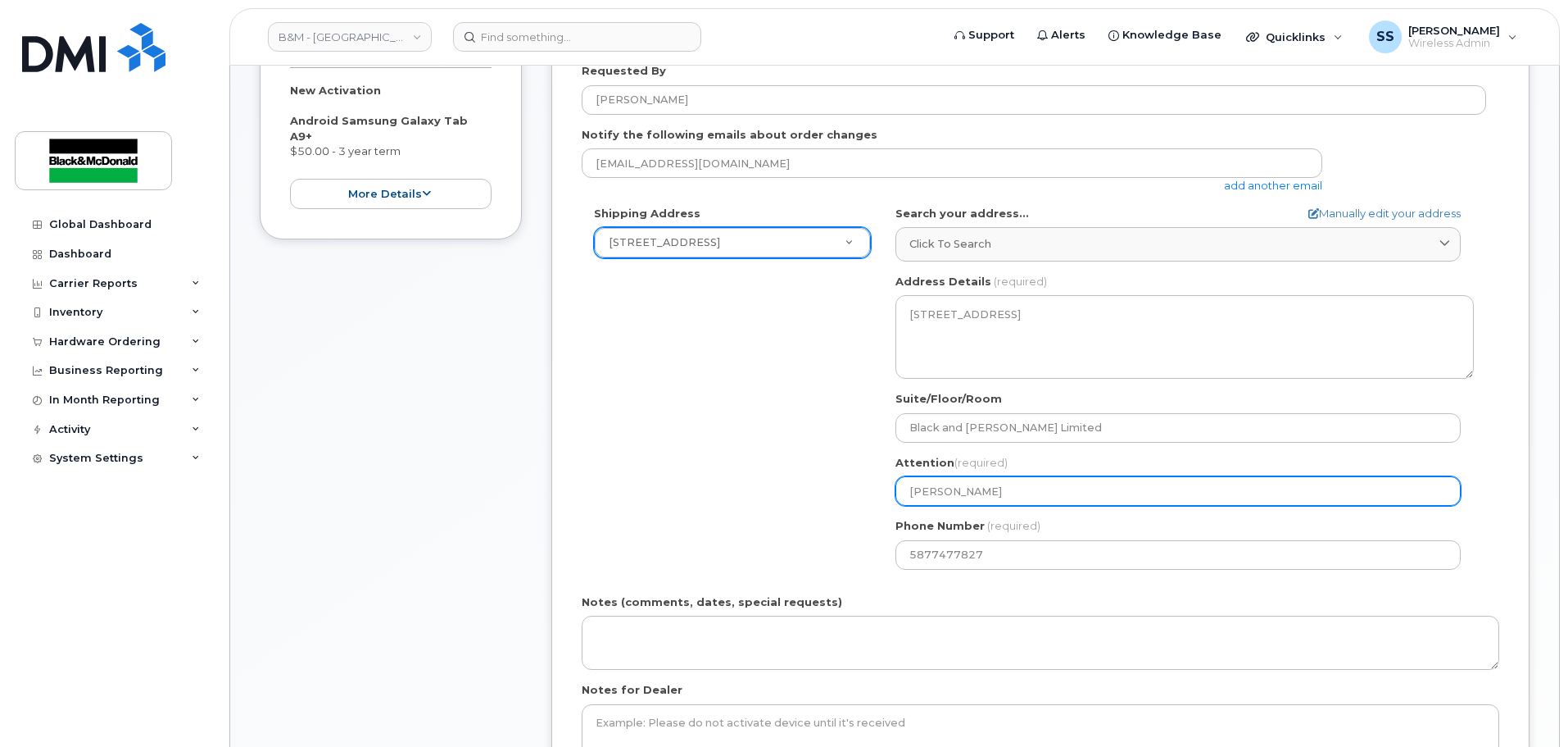
type input "[PERSON_NAME]"
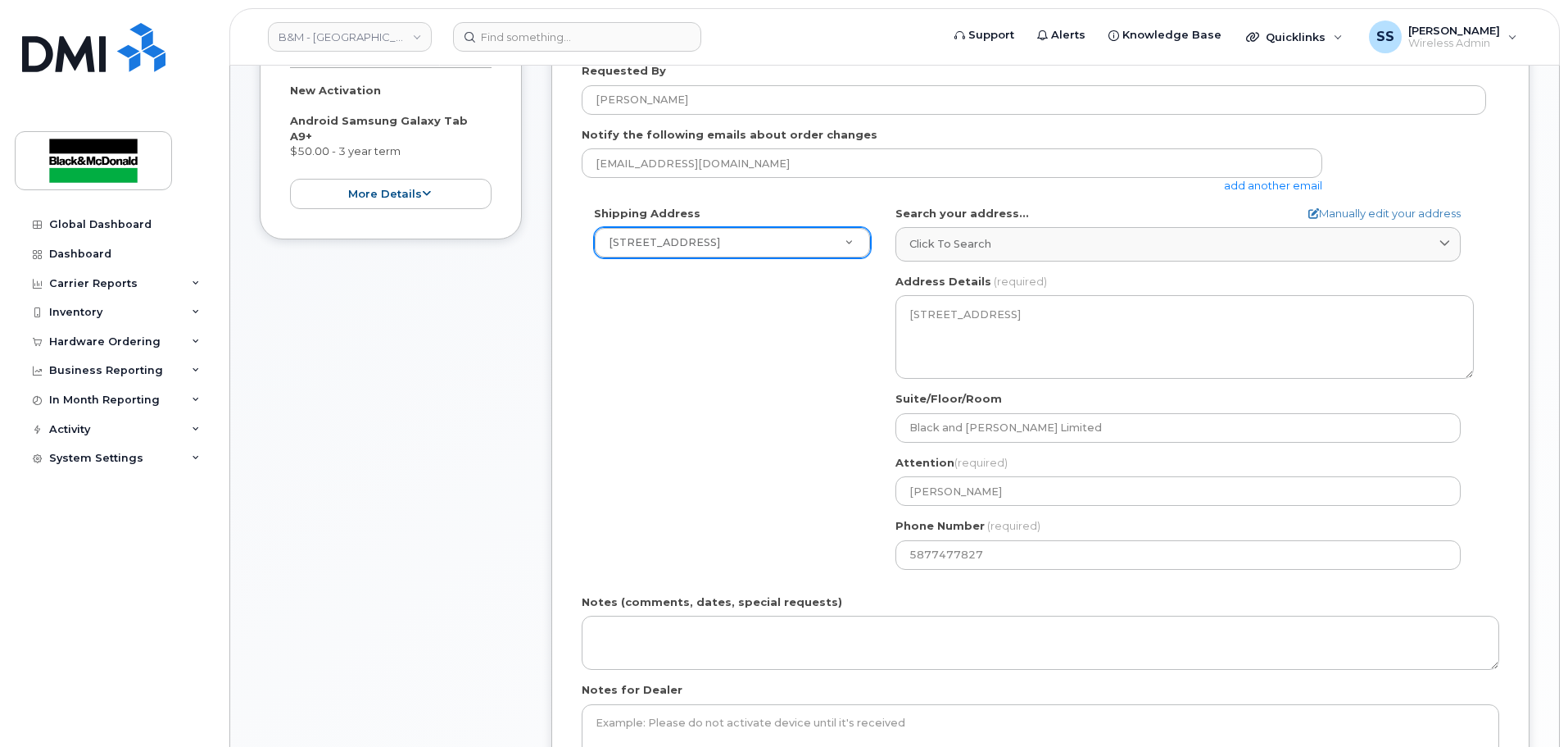
click at [775, 549] on div "Shipping Address 1071 26 St NE New Address 1071 26 St NE 10717 181 St NW Black …" at bounding box center [1033, 394] width 904 height 376
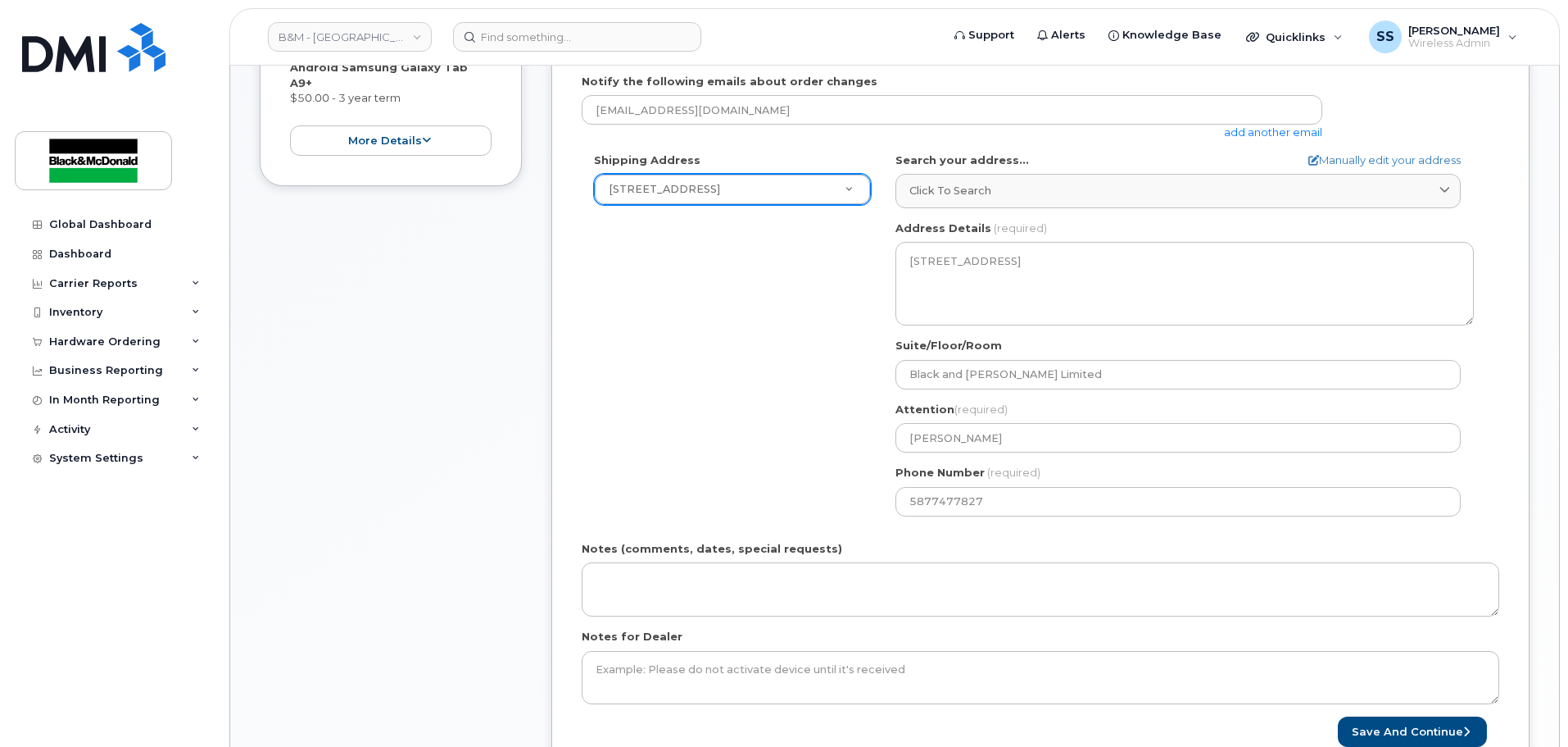
scroll to position [410, 0]
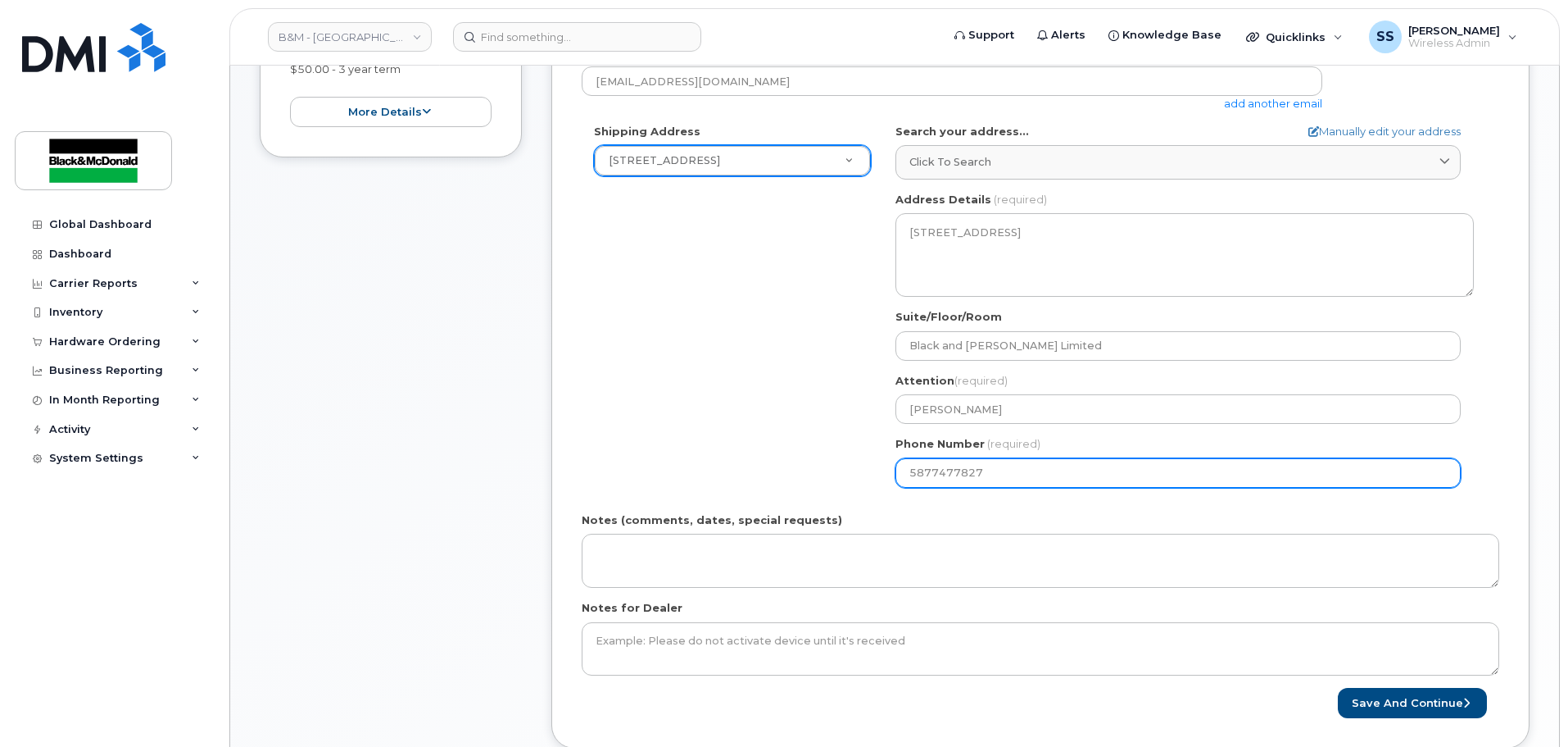
click at [1000, 480] on input "5877477827" at bounding box center [1178, 473] width 565 height 30
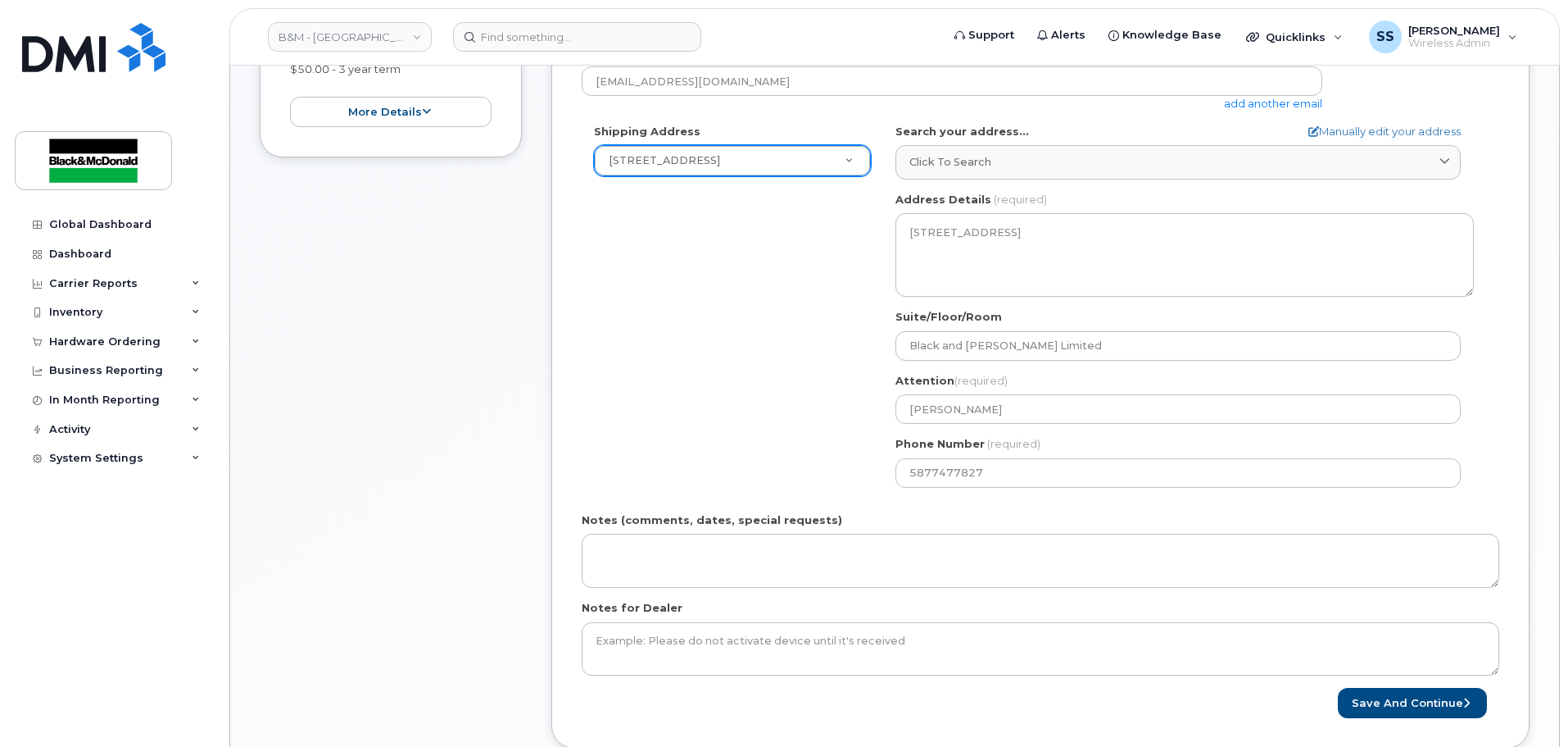
click at [891, 474] on div "AB Calgary Search your address... Manually edit your address Click to search No…" at bounding box center [1184, 312] width 603 height 376
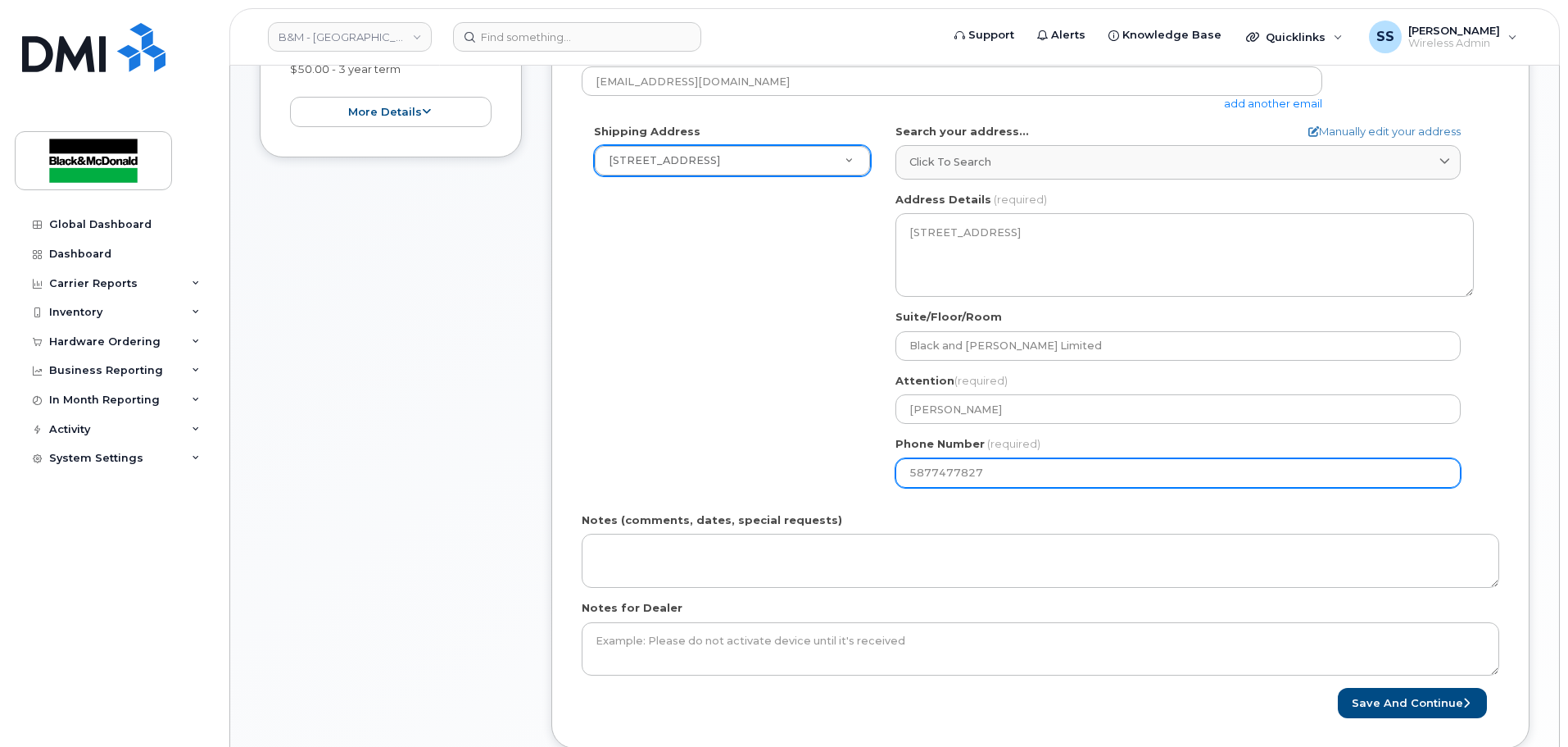
drag, startPoint x: 1013, startPoint y: 468, endPoint x: 684, endPoint y: 509, distance: 331.5
click at [684, 509] on form "Created By Samantha Shandera Requested By Mike Whitworth Notify the following e…" at bounding box center [1040, 318] width 918 height 800
select select
type input "587747782"
select select
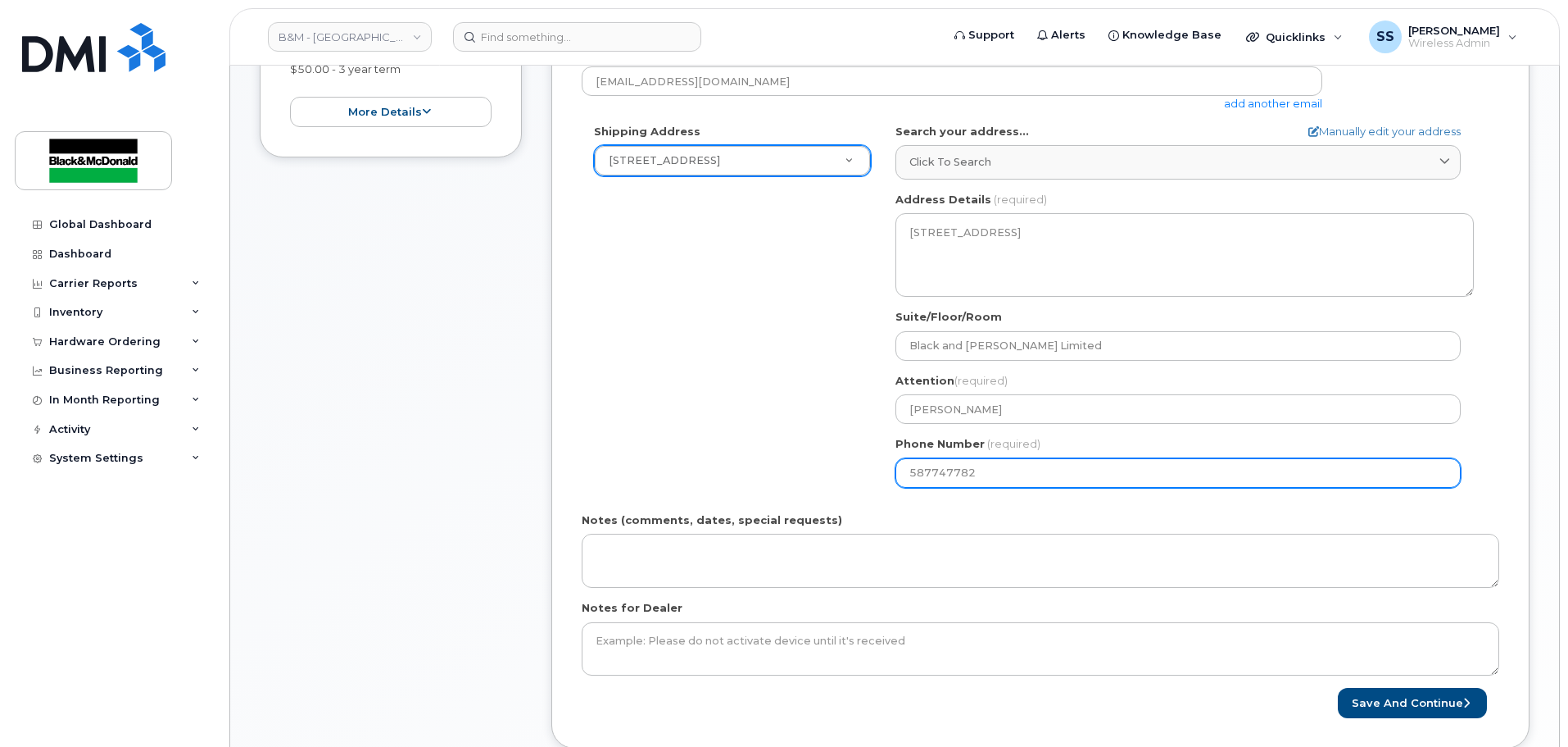
type input "5877477827"
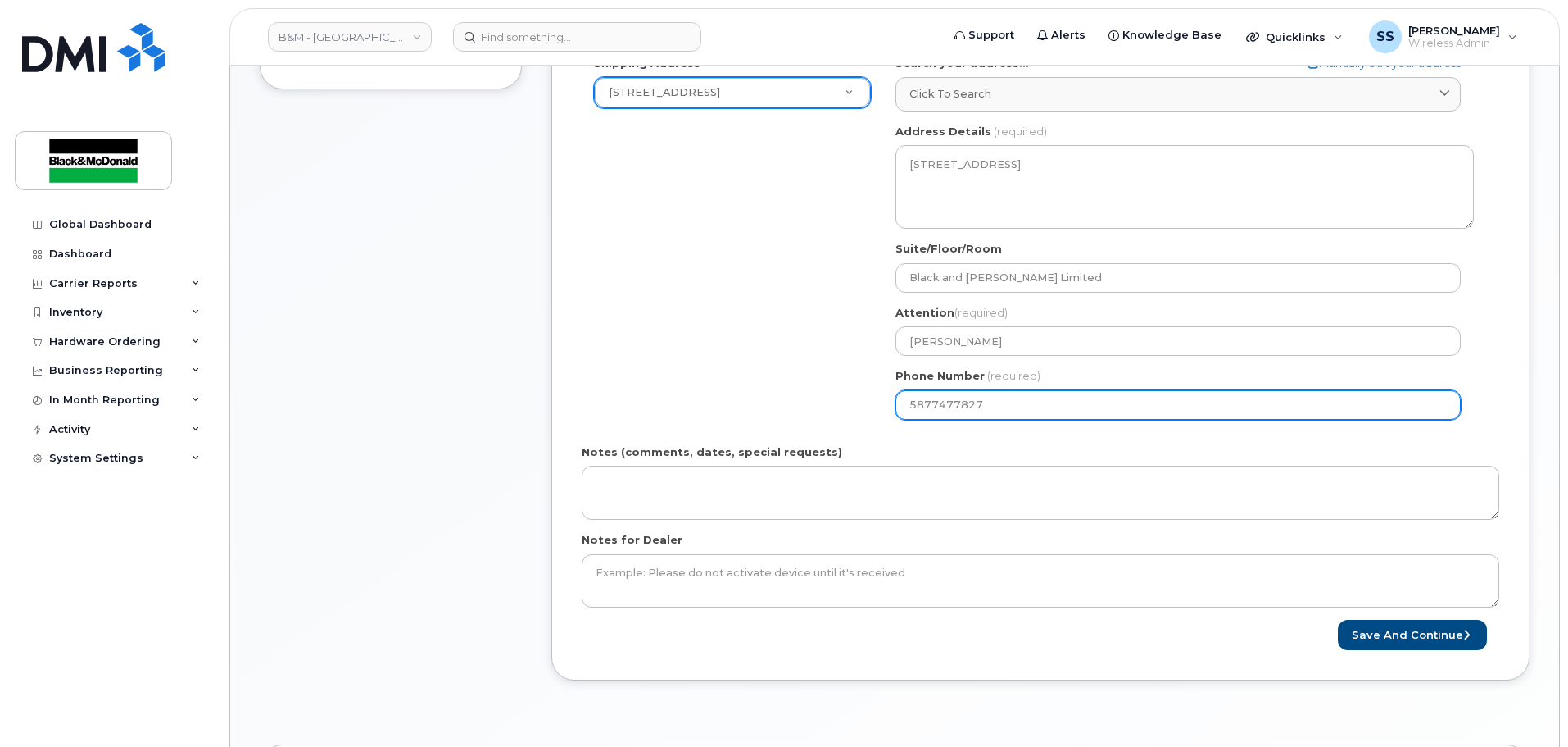
scroll to position [574, 0]
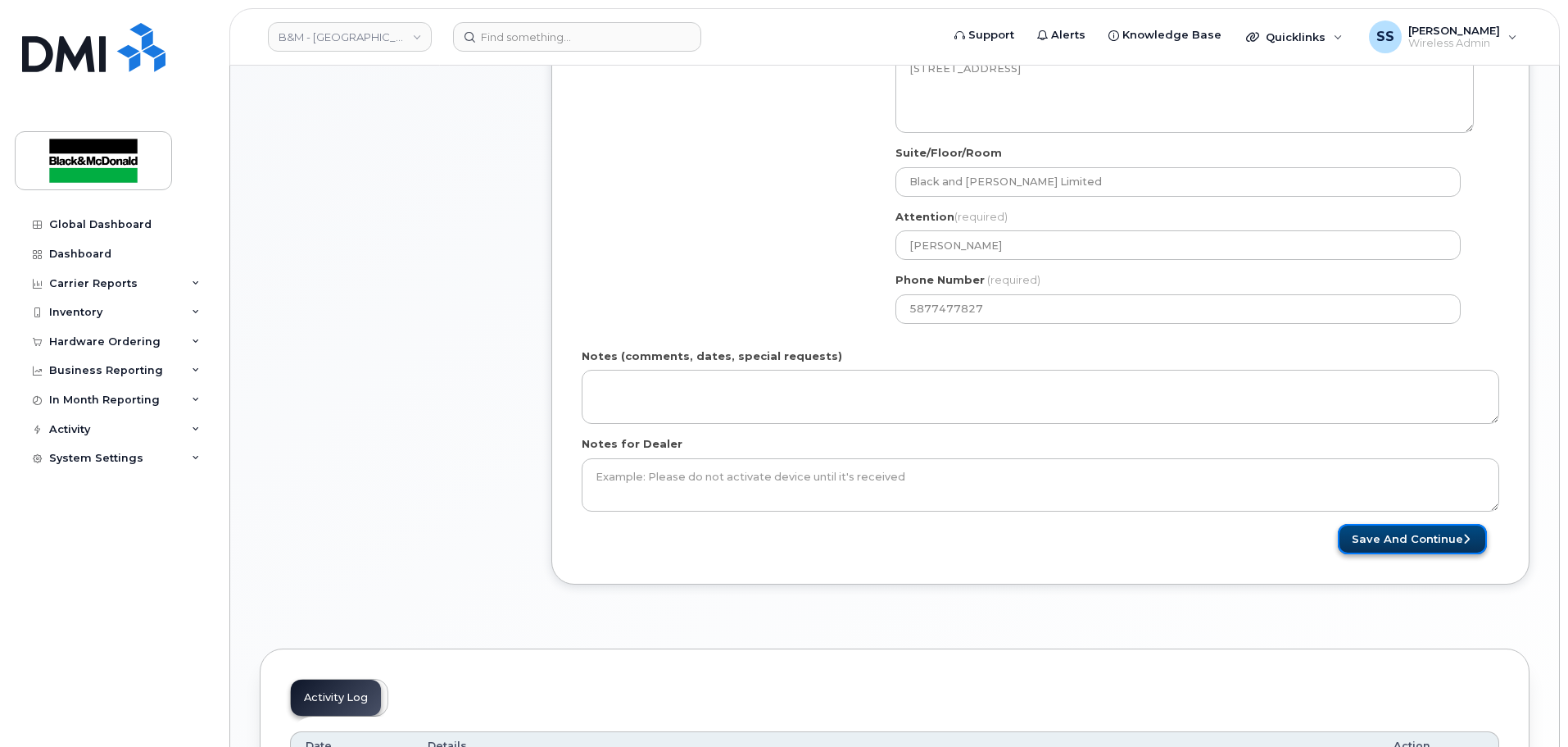
click at [1428, 529] on button "Save and Continue" at bounding box center [1411, 539] width 149 height 31
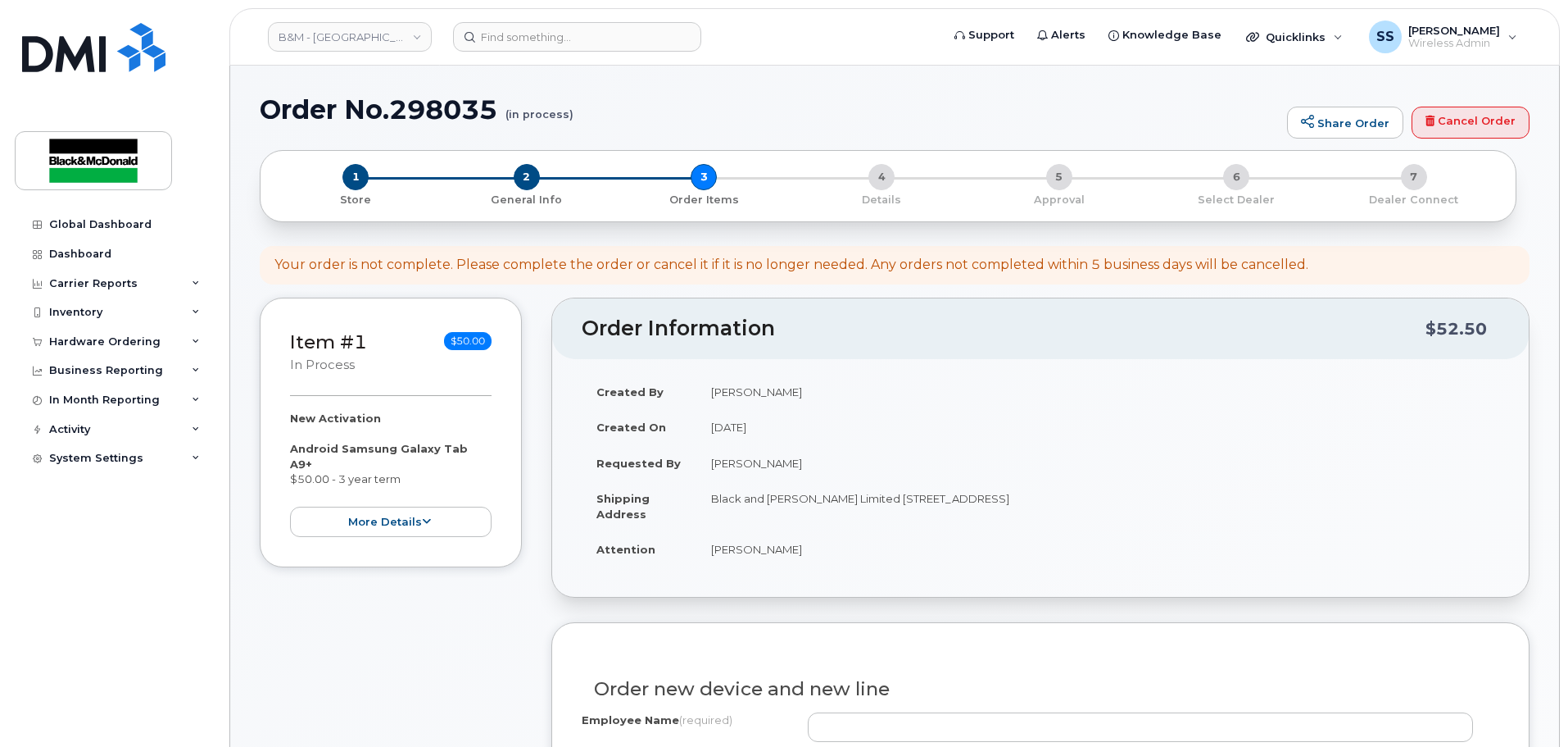
scroll to position [246, 0]
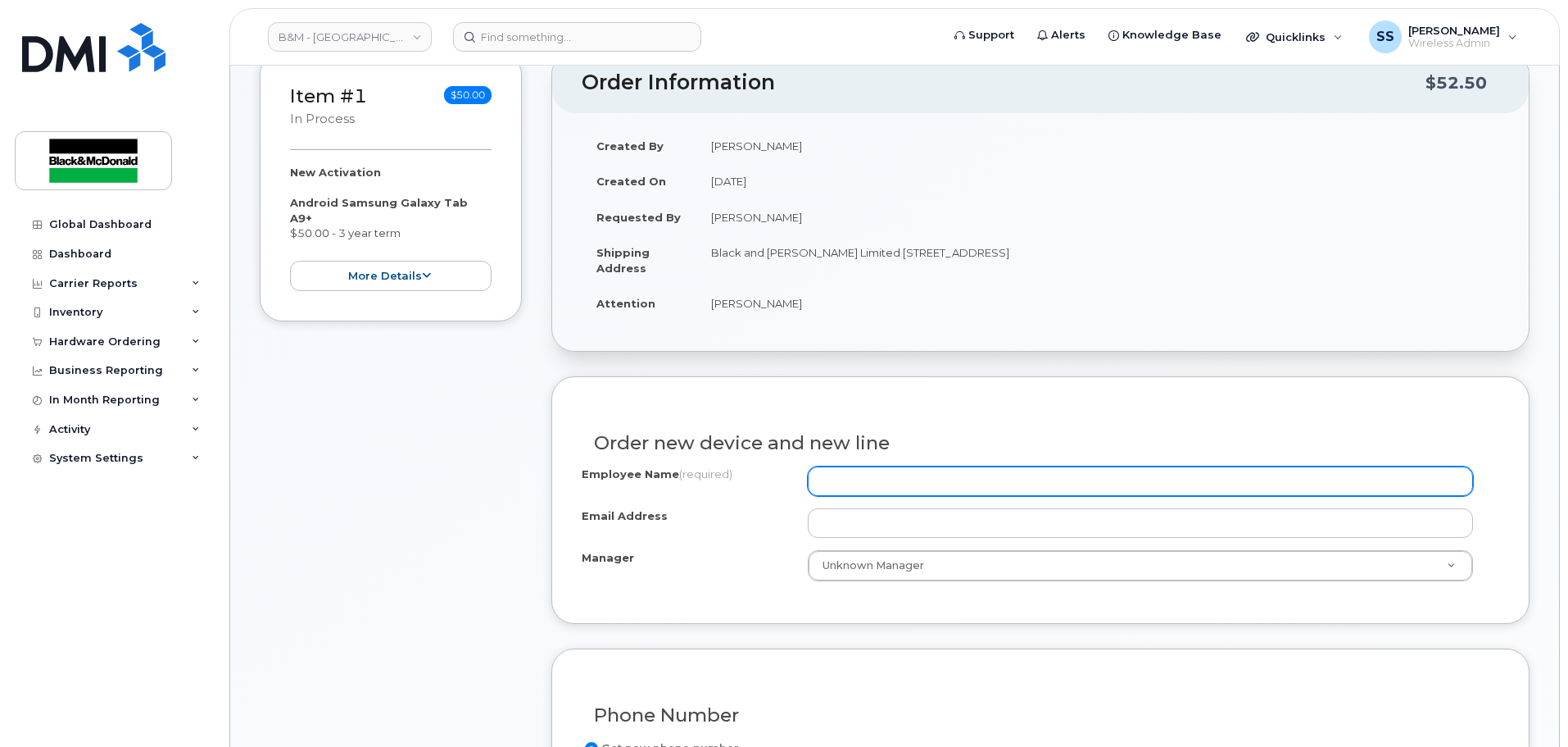
click at [975, 492] on input "Employee Name (required)" at bounding box center [1140, 481] width 665 height 30
type input "[PERSON_NAME]"
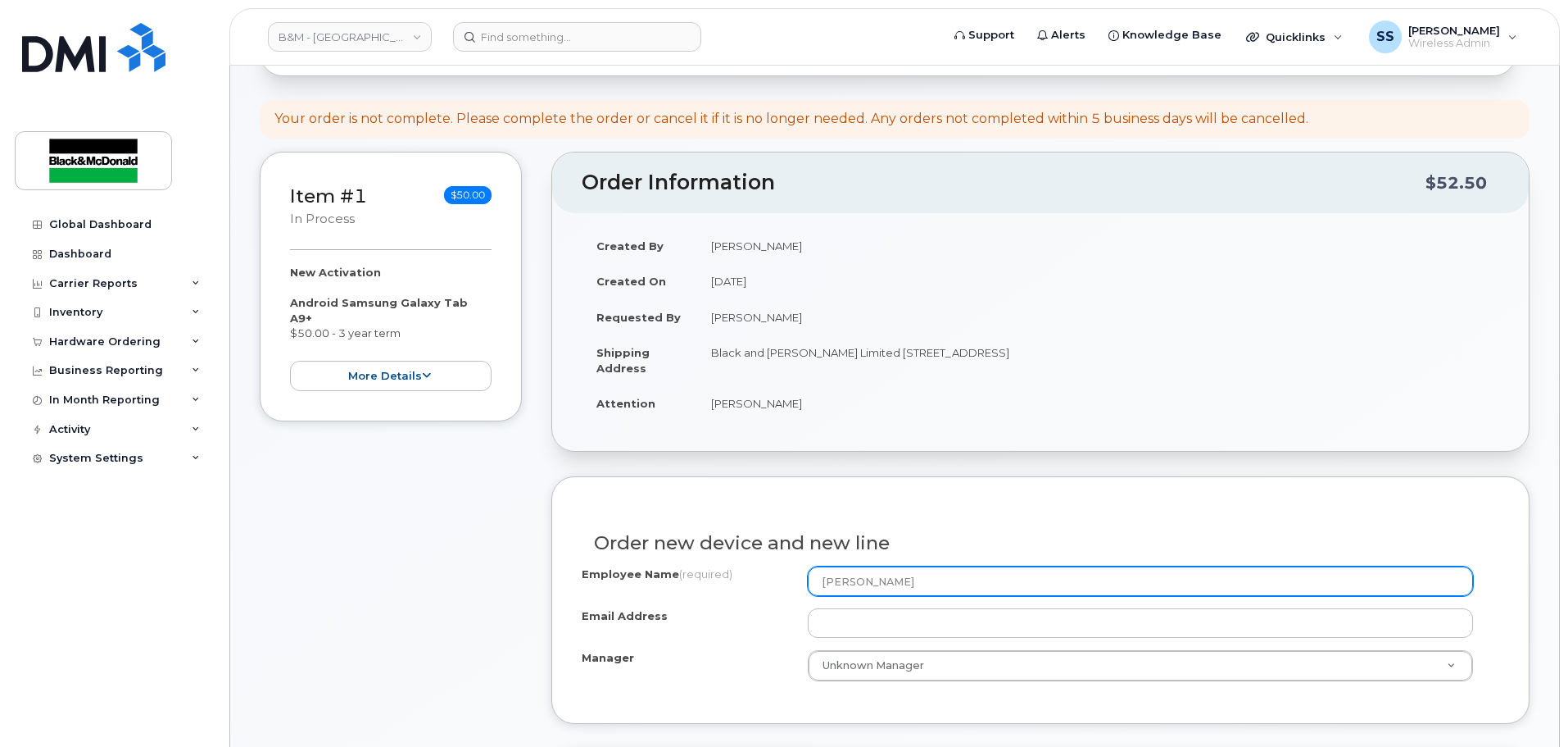
scroll to position [0, 0]
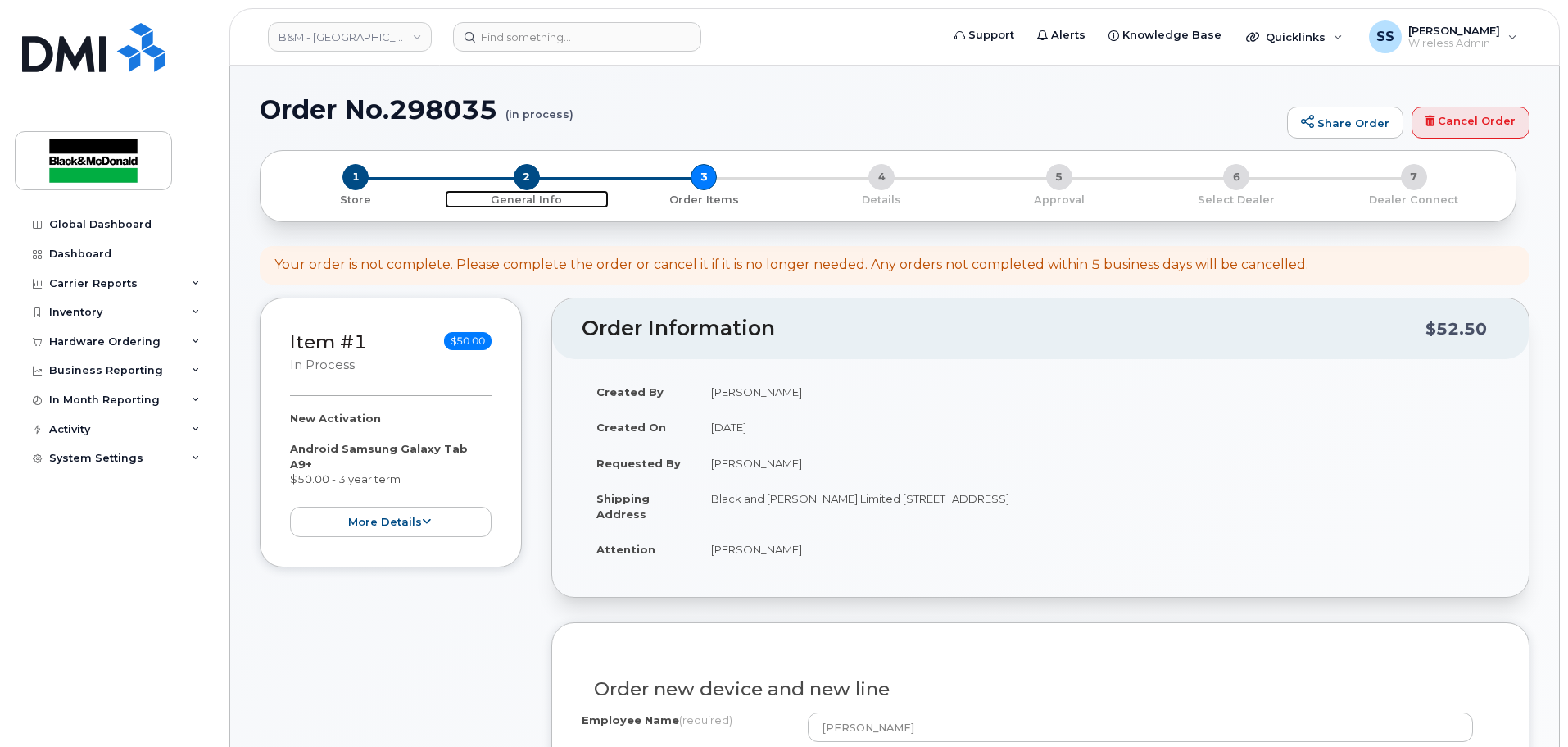
click at [526, 177] on span "2" at bounding box center [526, 176] width 26 height 26
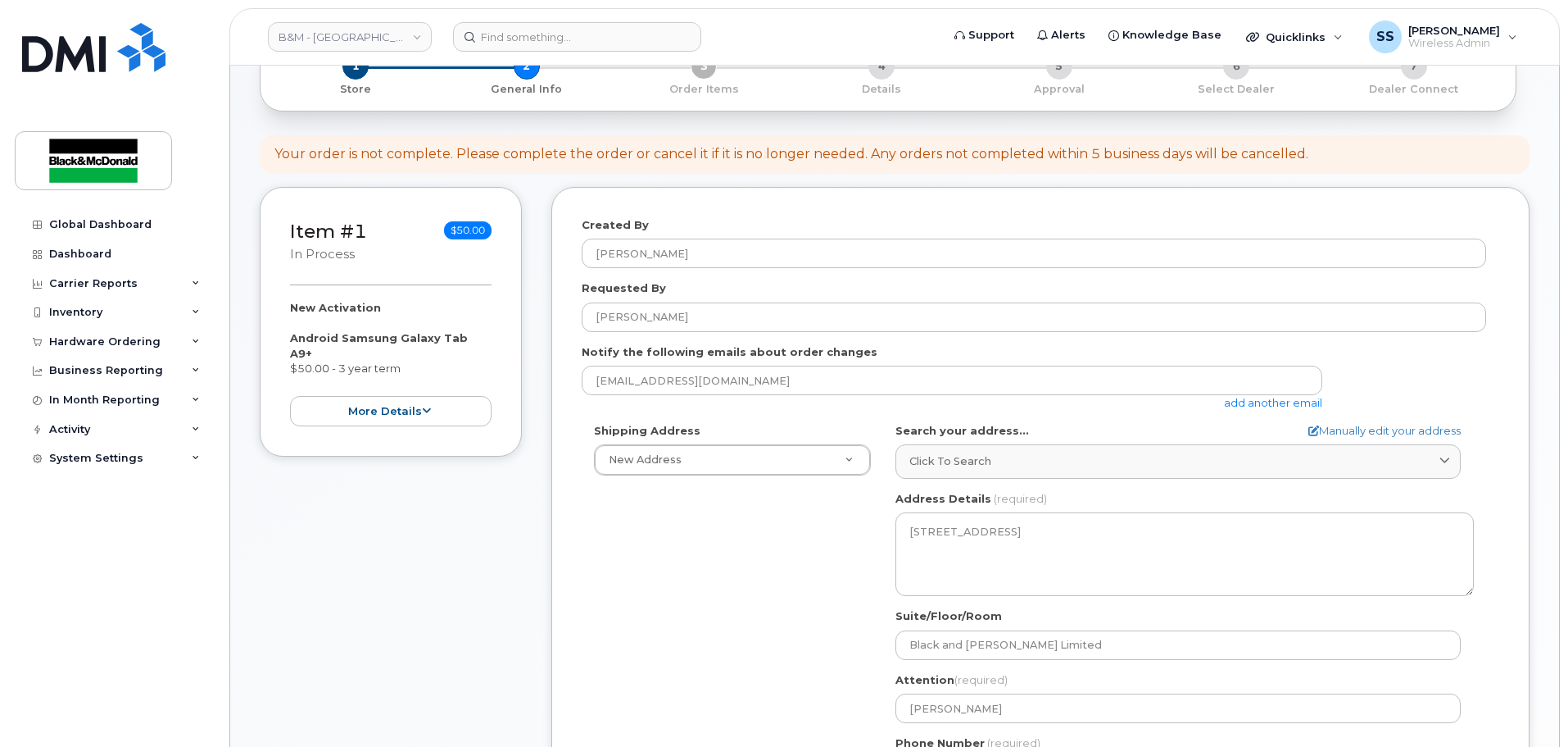
scroll to position [410, 0]
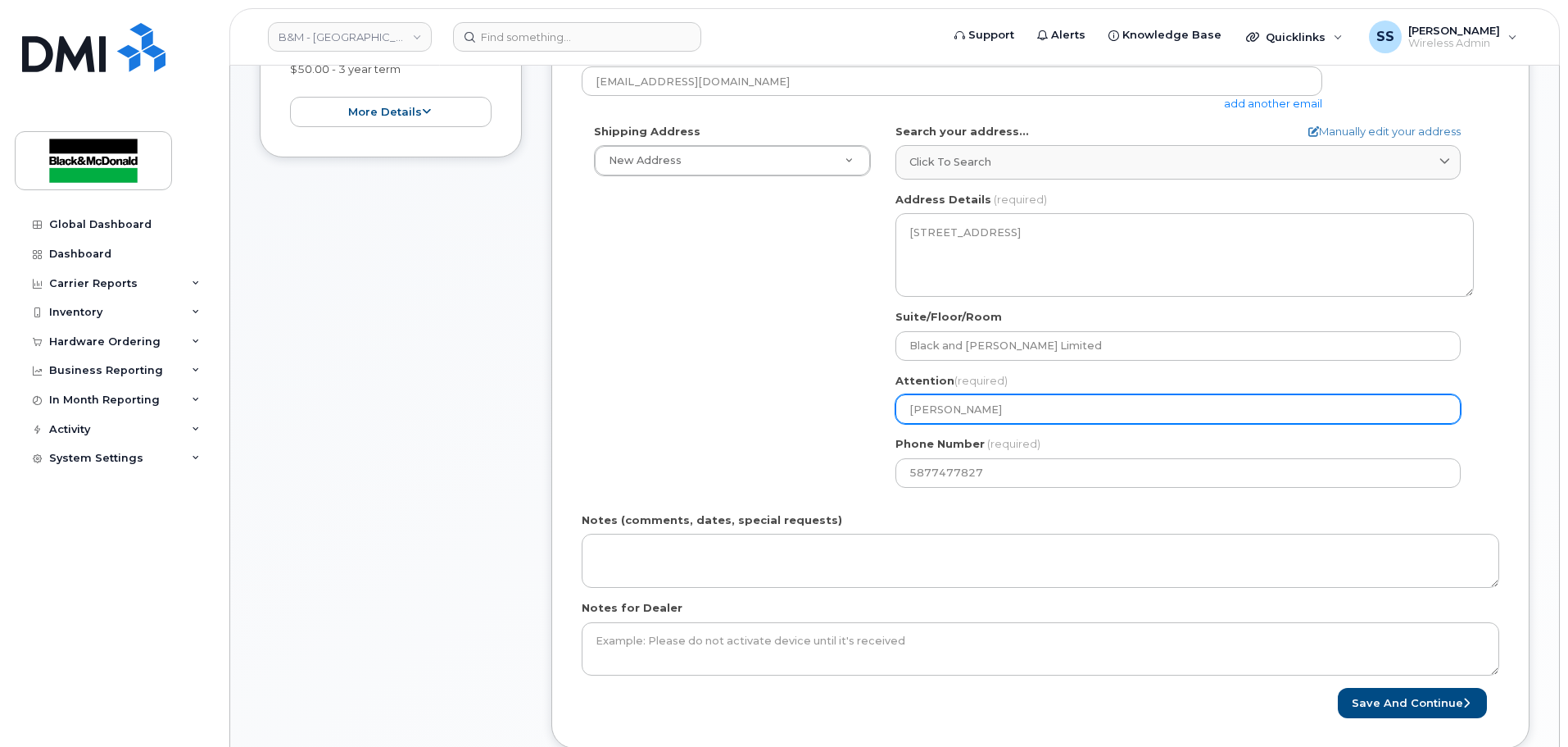
click at [958, 410] on input "[PERSON_NAME]" at bounding box center [1178, 409] width 565 height 30
select select
type input "[PERSON_NAME]"
select select
type input "[PERSON_NAME]"
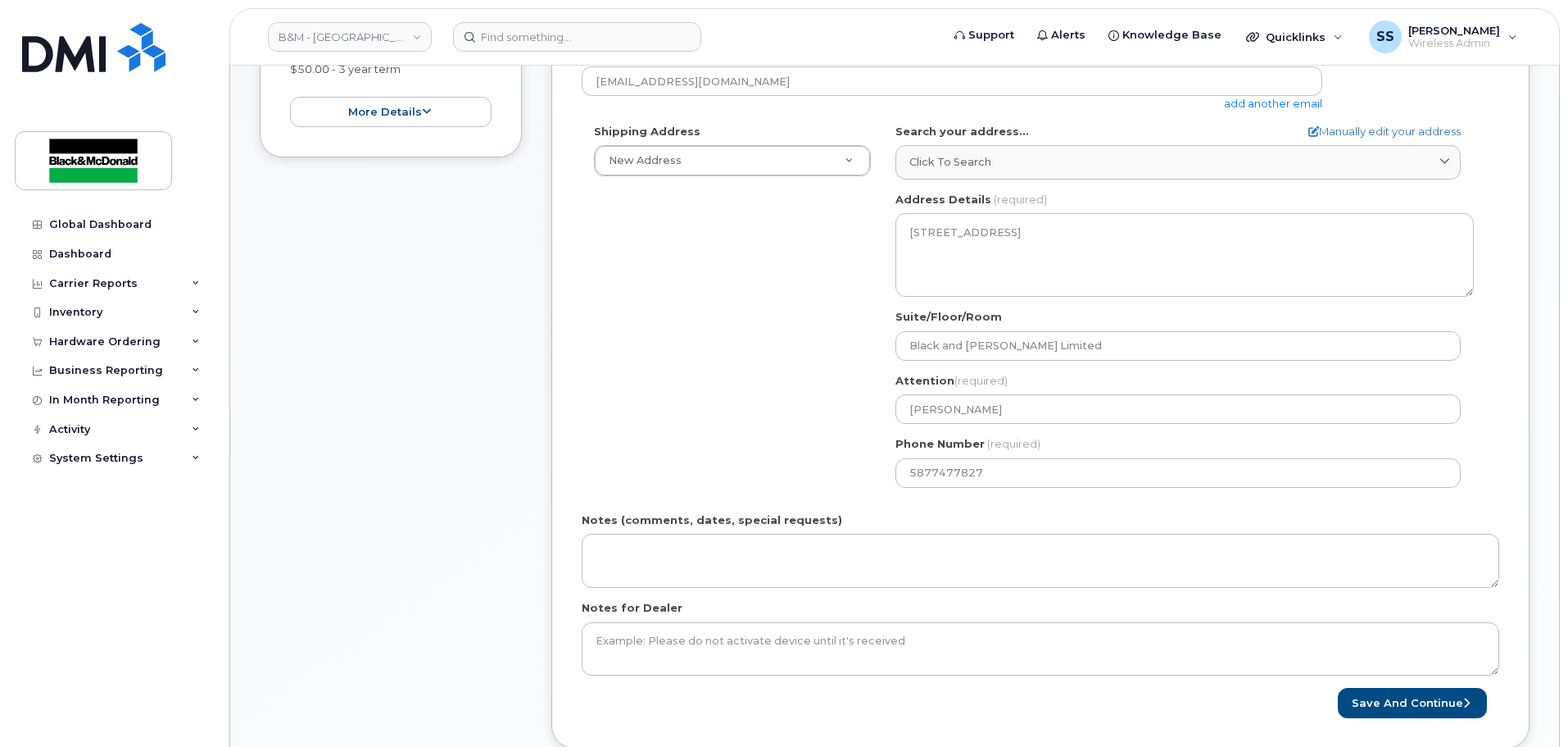
click at [815, 467] on div "Shipping Address New Address New Address [STREET_ADDRESS] Black & [PERSON_NAME]…" at bounding box center [1033, 312] width 904 height 376
click at [1481, 687] on form "Created By [PERSON_NAME] Requested By [PERSON_NAME] Notify the following emails…" at bounding box center [1040, 318] width 918 height 800
click at [1475, 692] on button "Save and Continue" at bounding box center [1411, 703] width 149 height 31
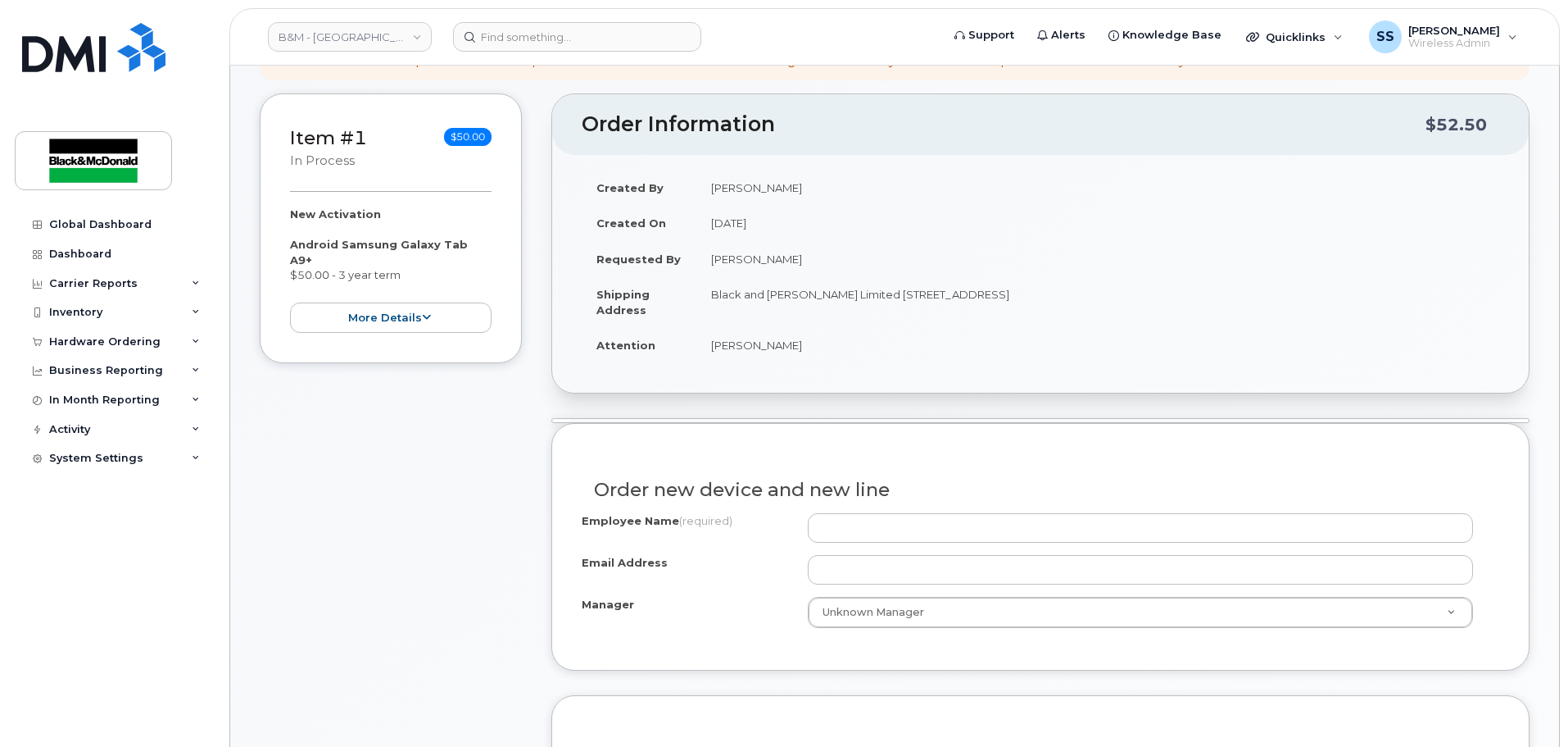
scroll to position [328, 0]
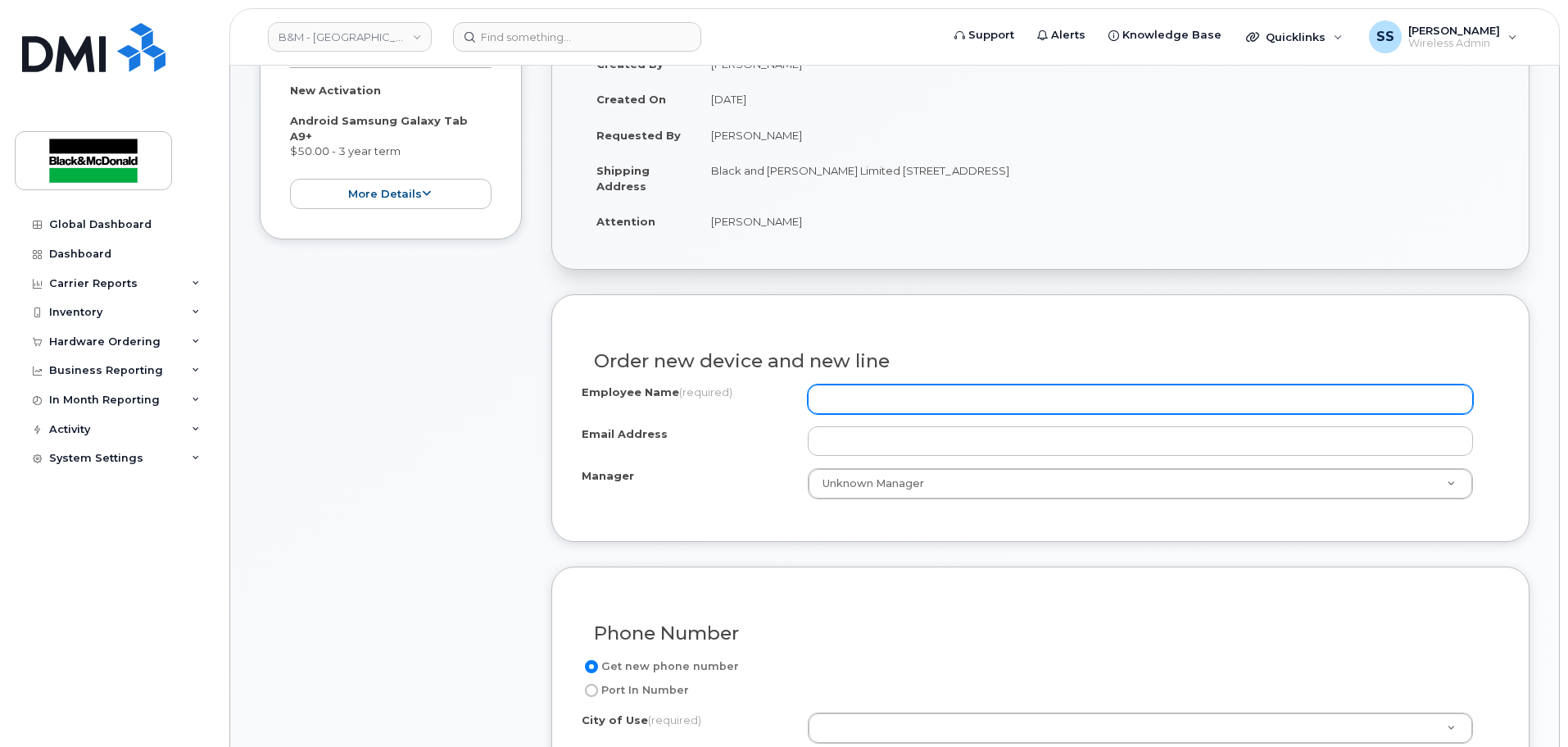
click at [850, 405] on input "Employee Name (required)" at bounding box center [1140, 399] width 665 height 30
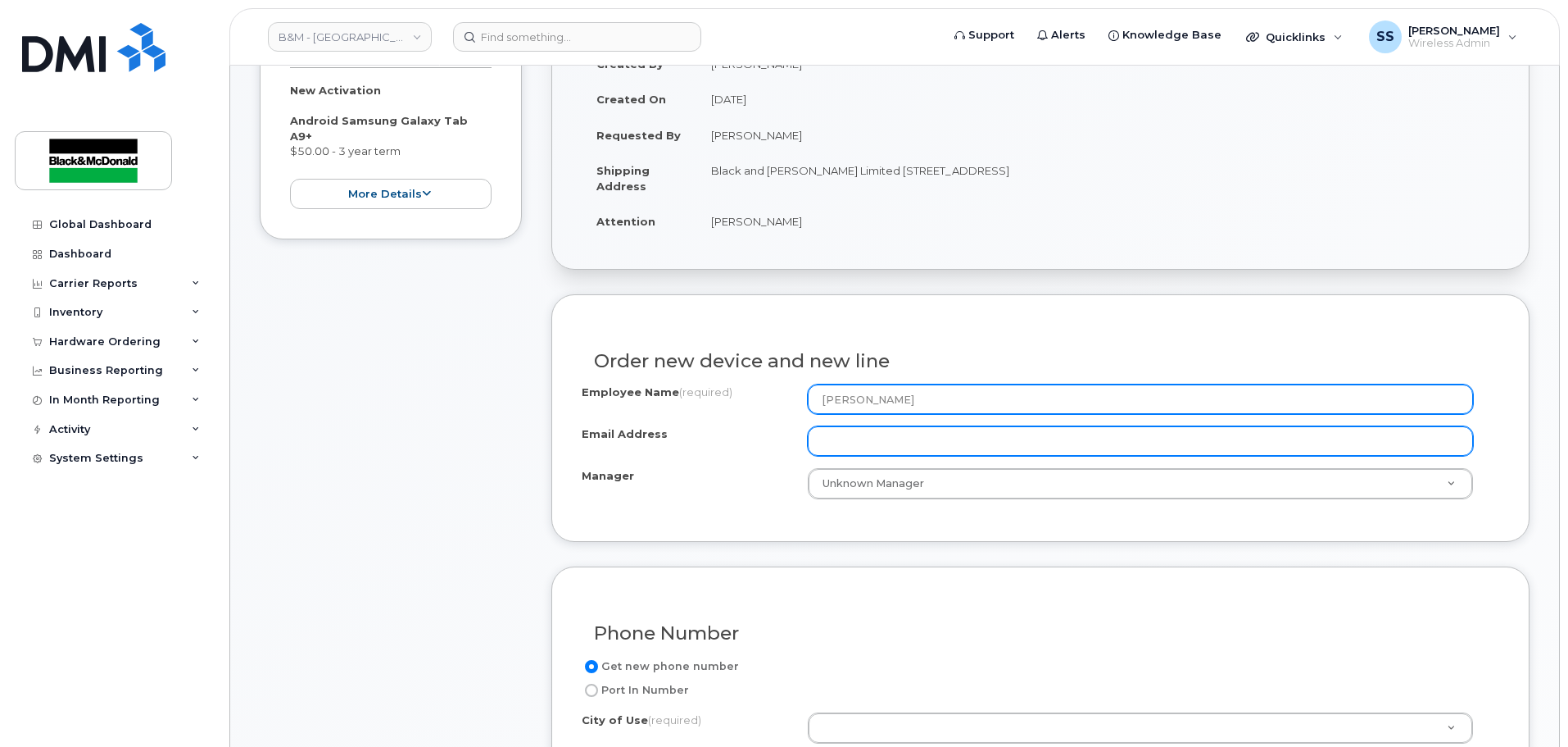
type input "[PERSON_NAME]"
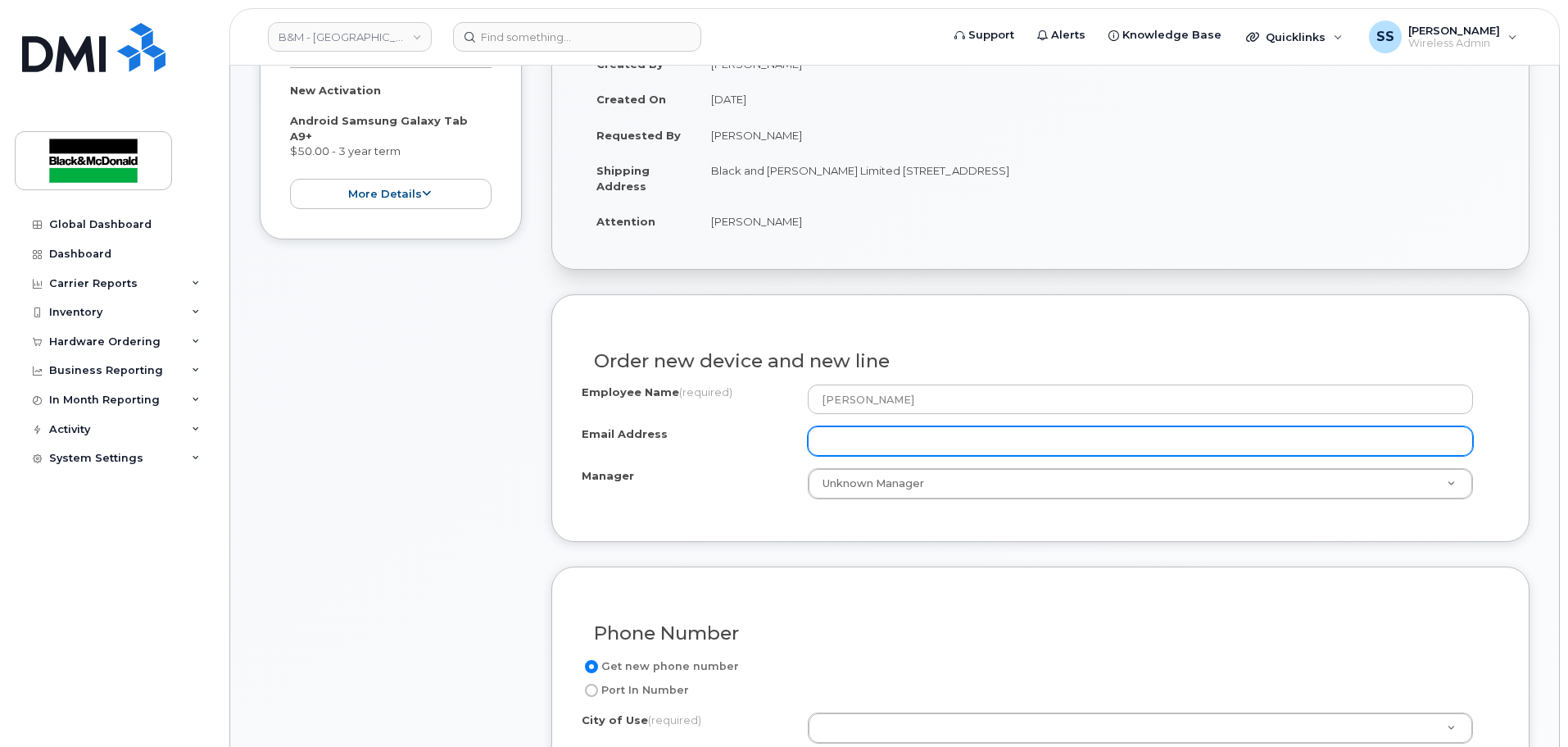
click at [829, 434] on input "Email Address" at bounding box center [1140, 440] width 665 height 30
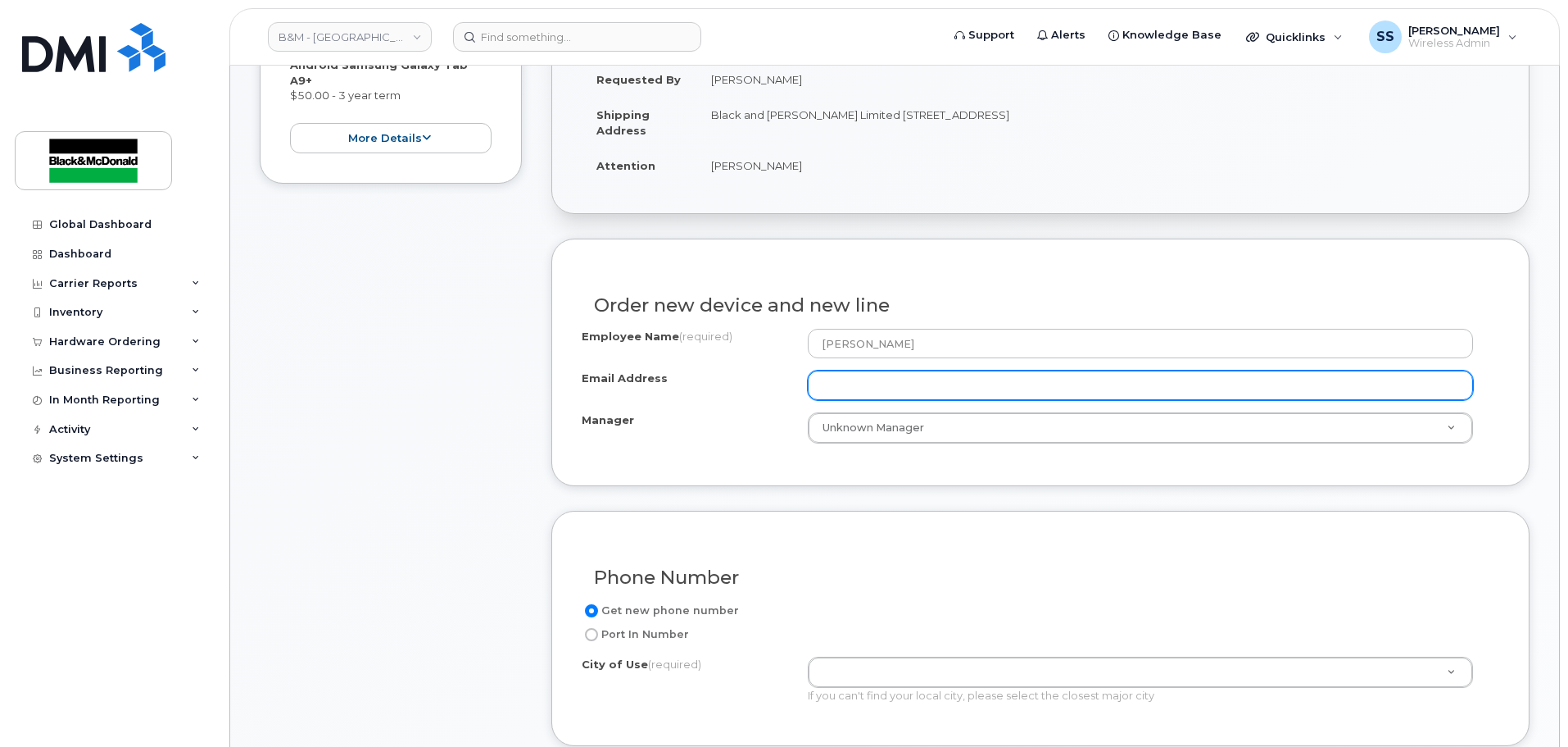
scroll to position [410, 0]
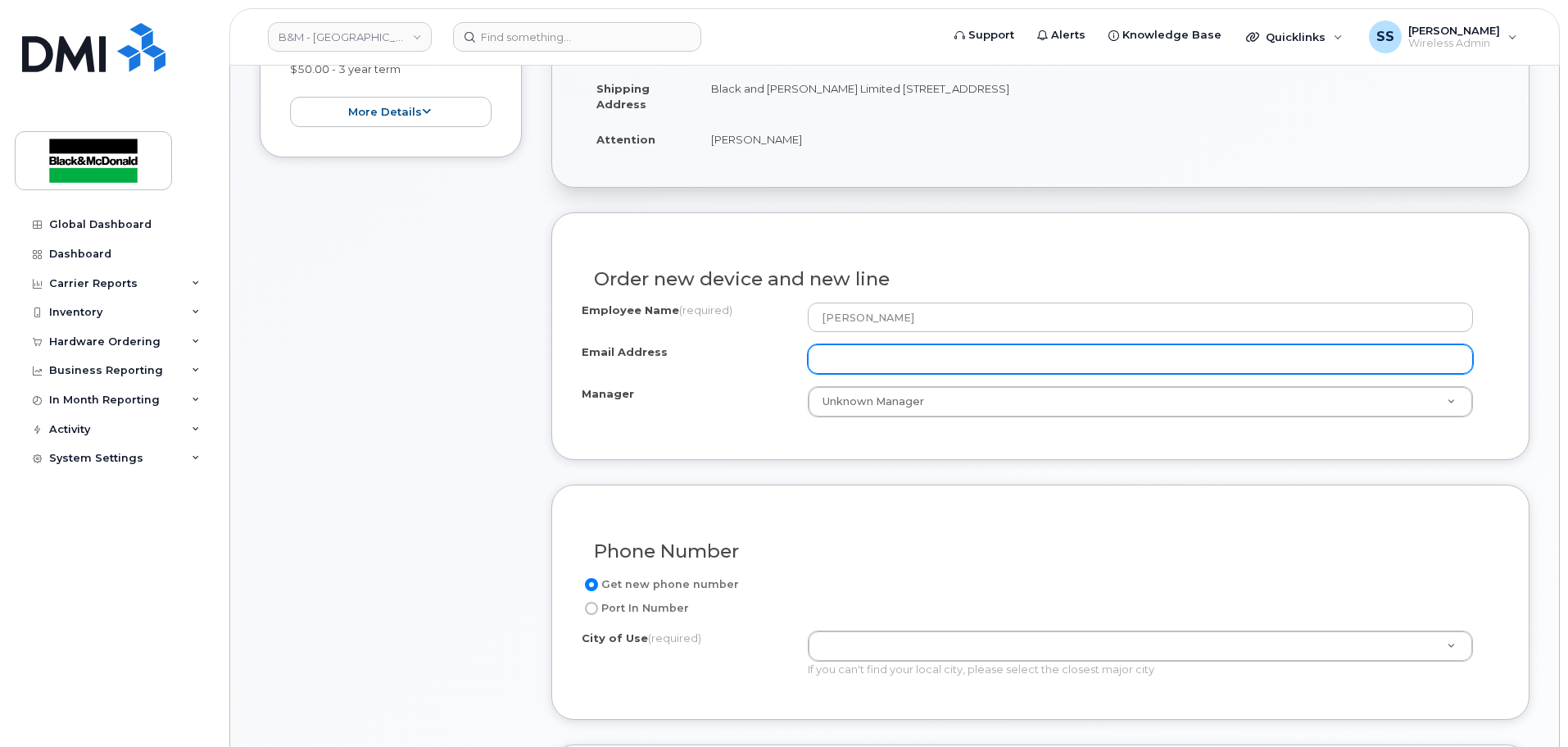
paste input "[EMAIL_ADDRESS][DOMAIN_NAME]"
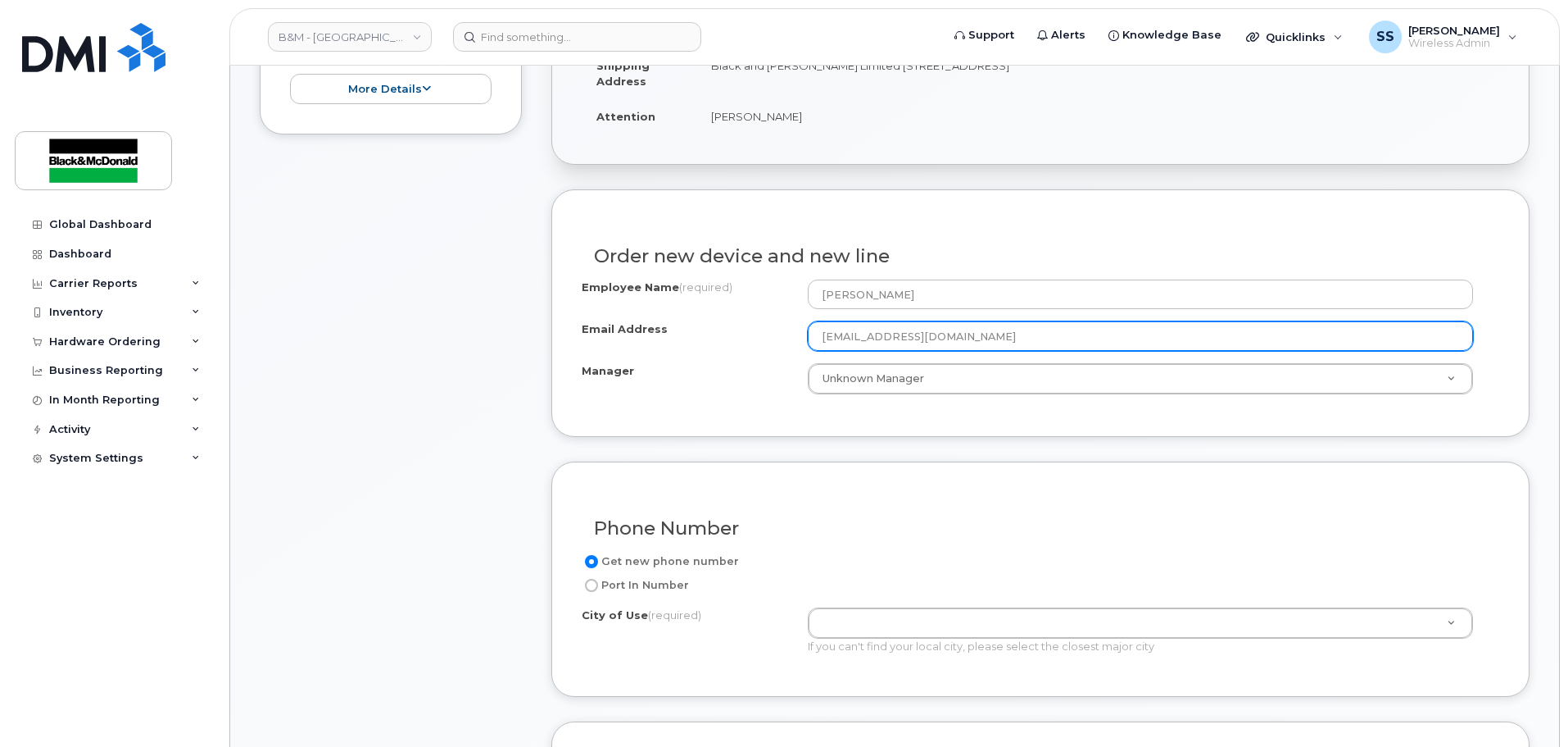
scroll to position [656, 0]
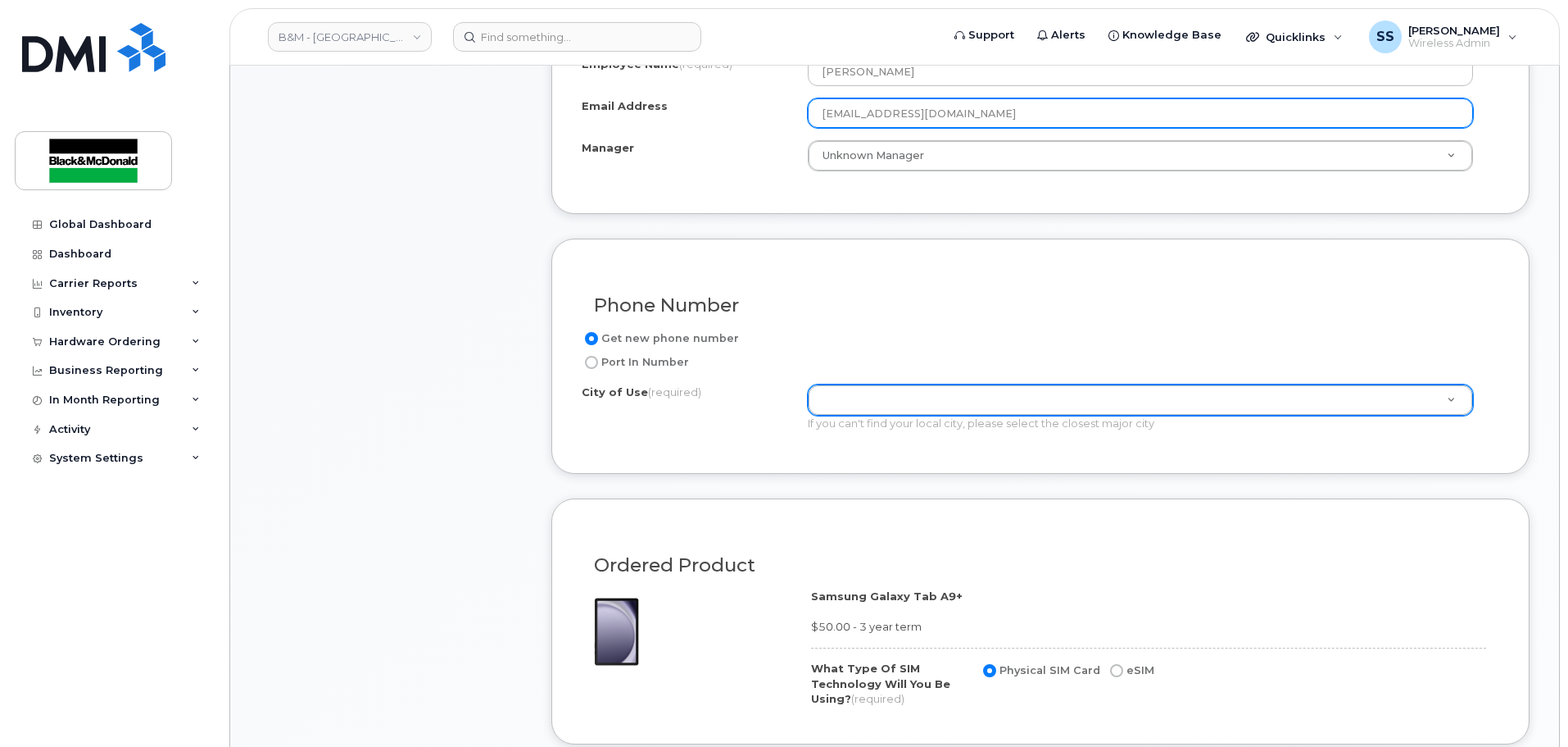
type input "[EMAIL_ADDRESS][DOMAIN_NAME]"
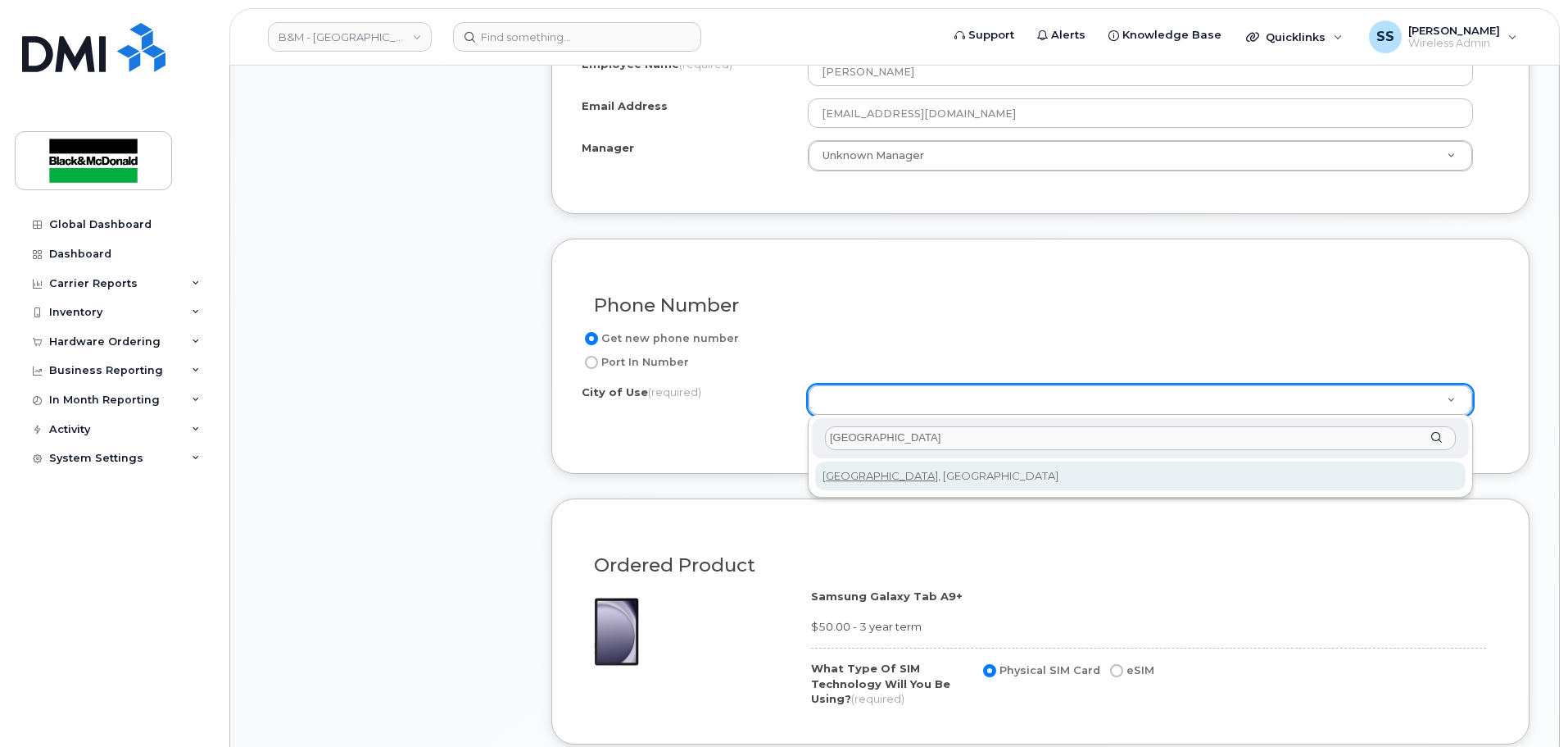
type input "Calgary"
type input "88"
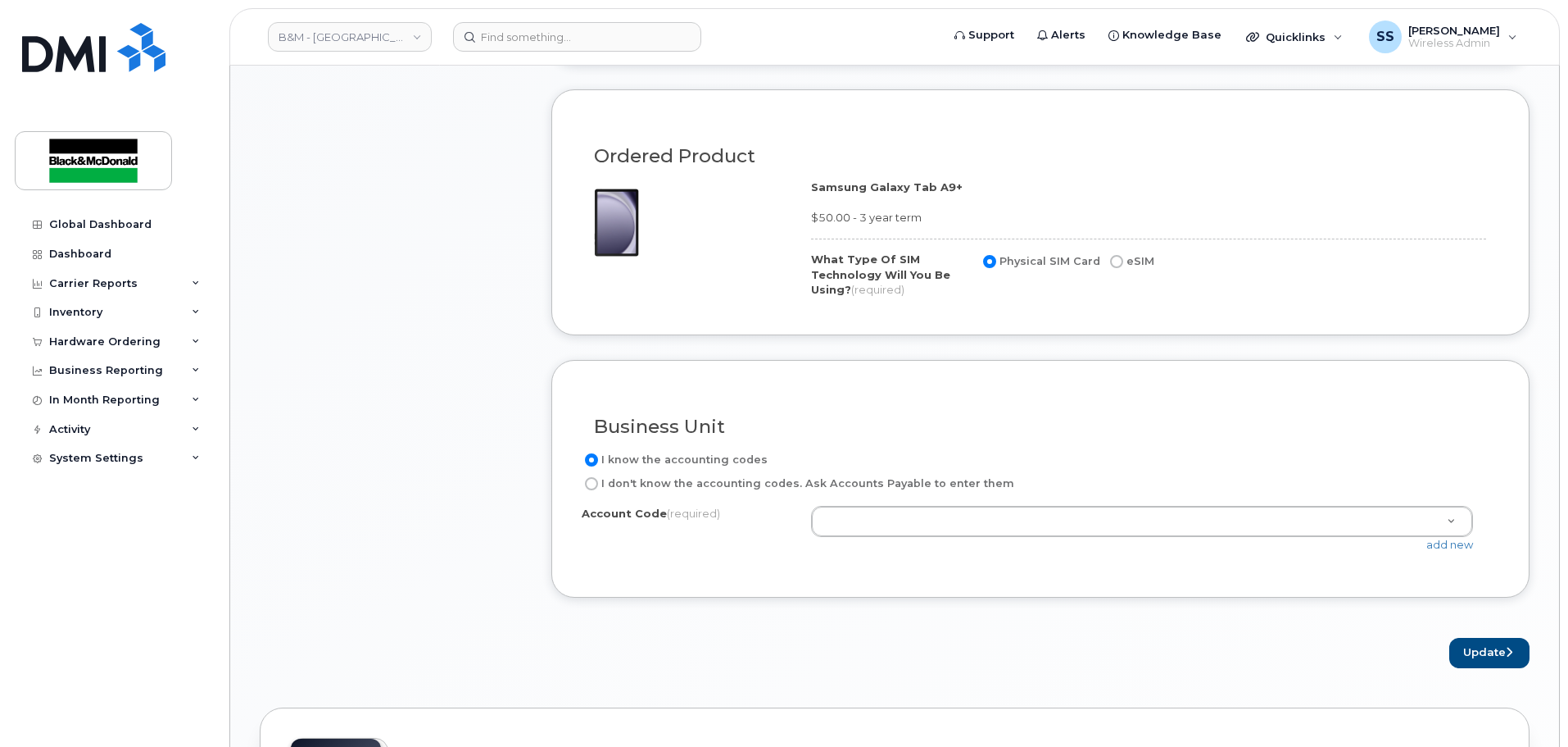
scroll to position [1066, 0]
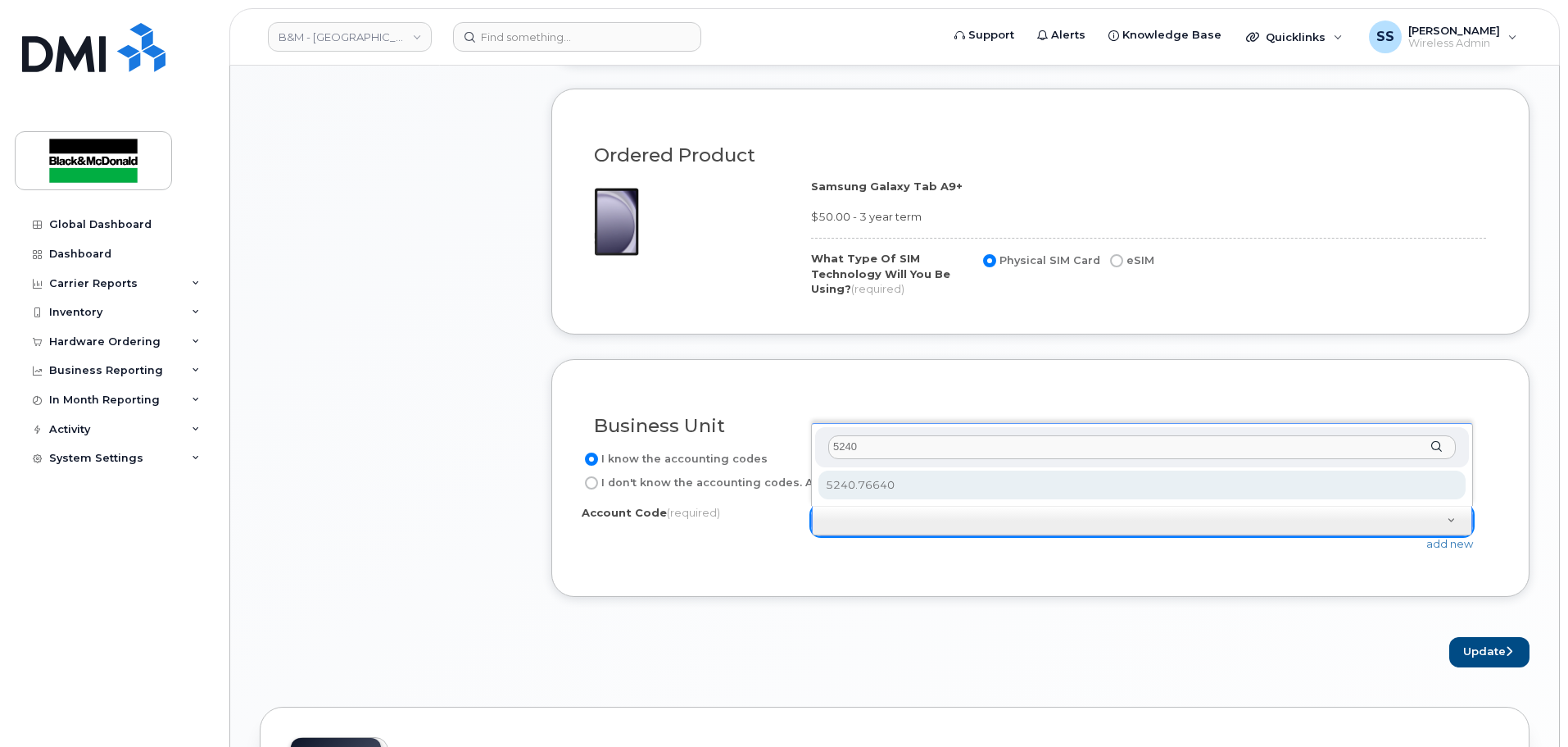
type input "5240"
select select "5240.76640"
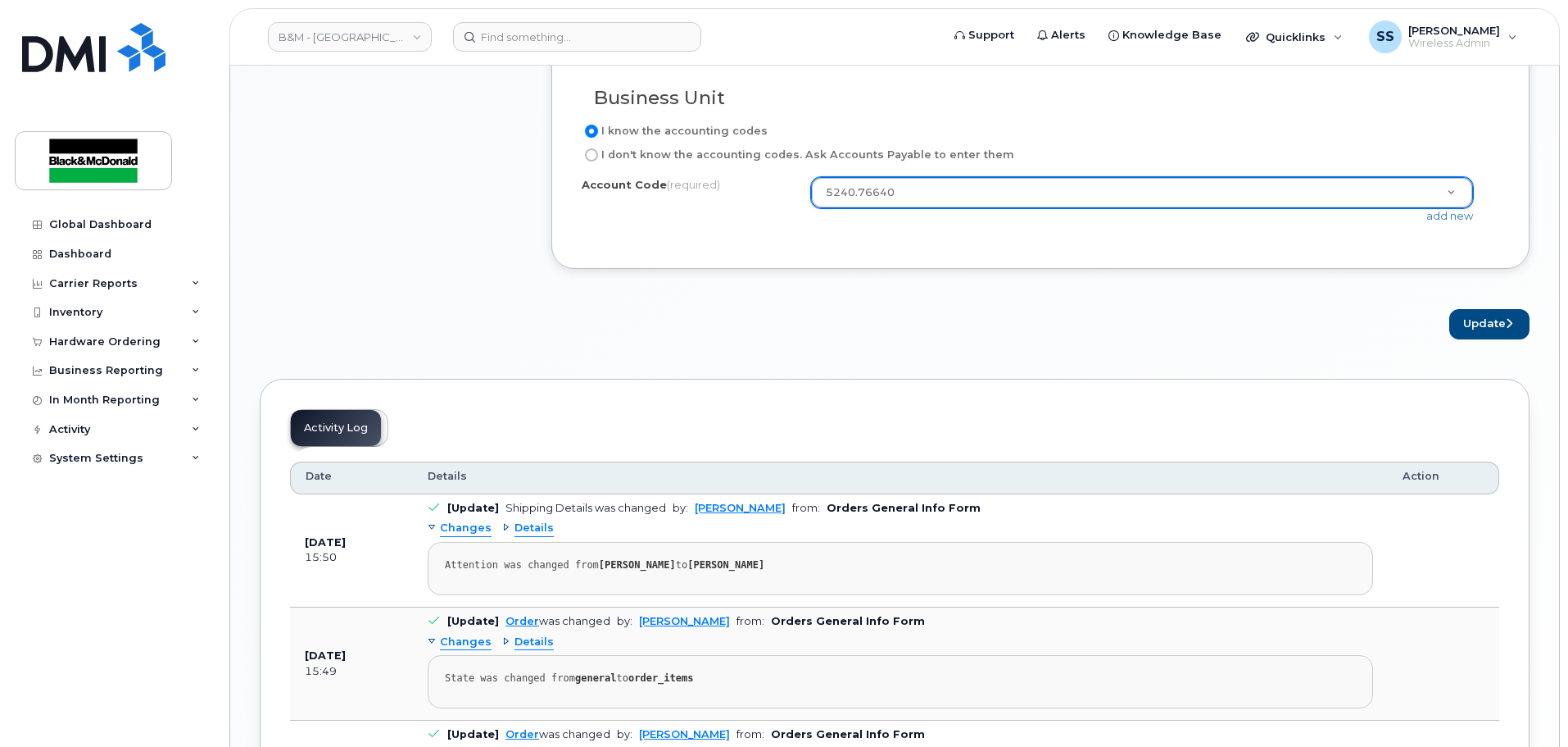
scroll to position [1229, 0]
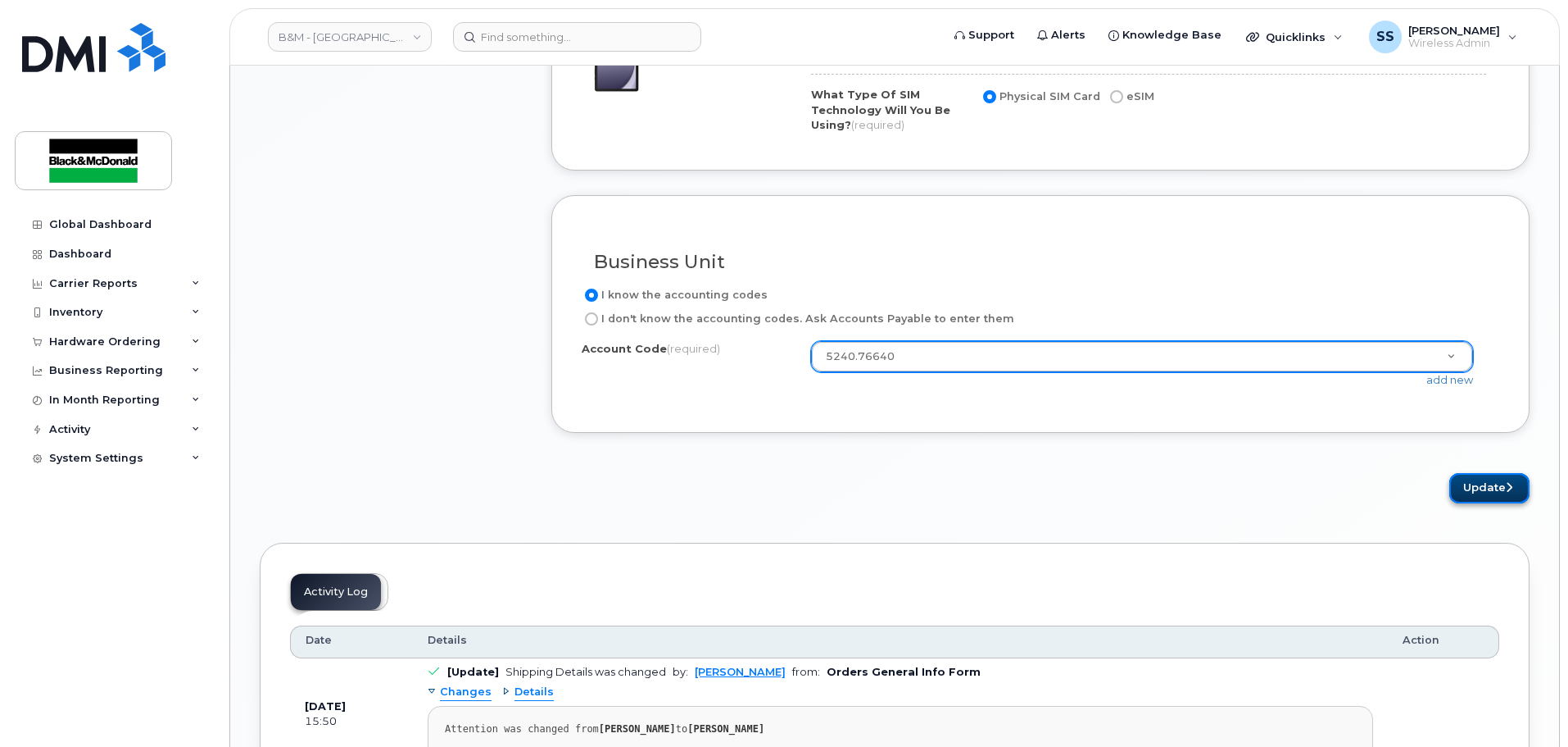
click at [1487, 503] on button "Update" at bounding box center [1489, 488] width 80 height 31
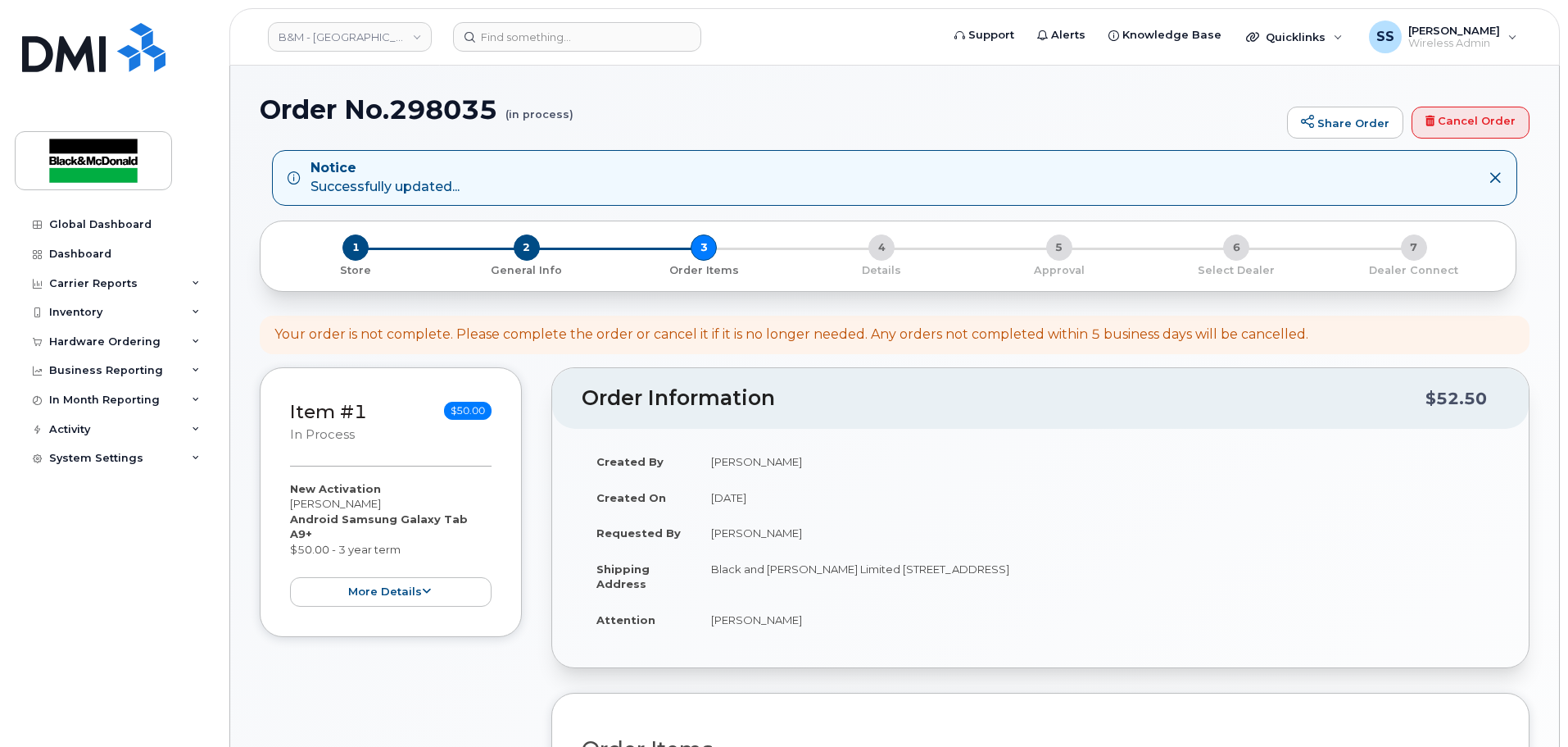
scroll to position [491, 0]
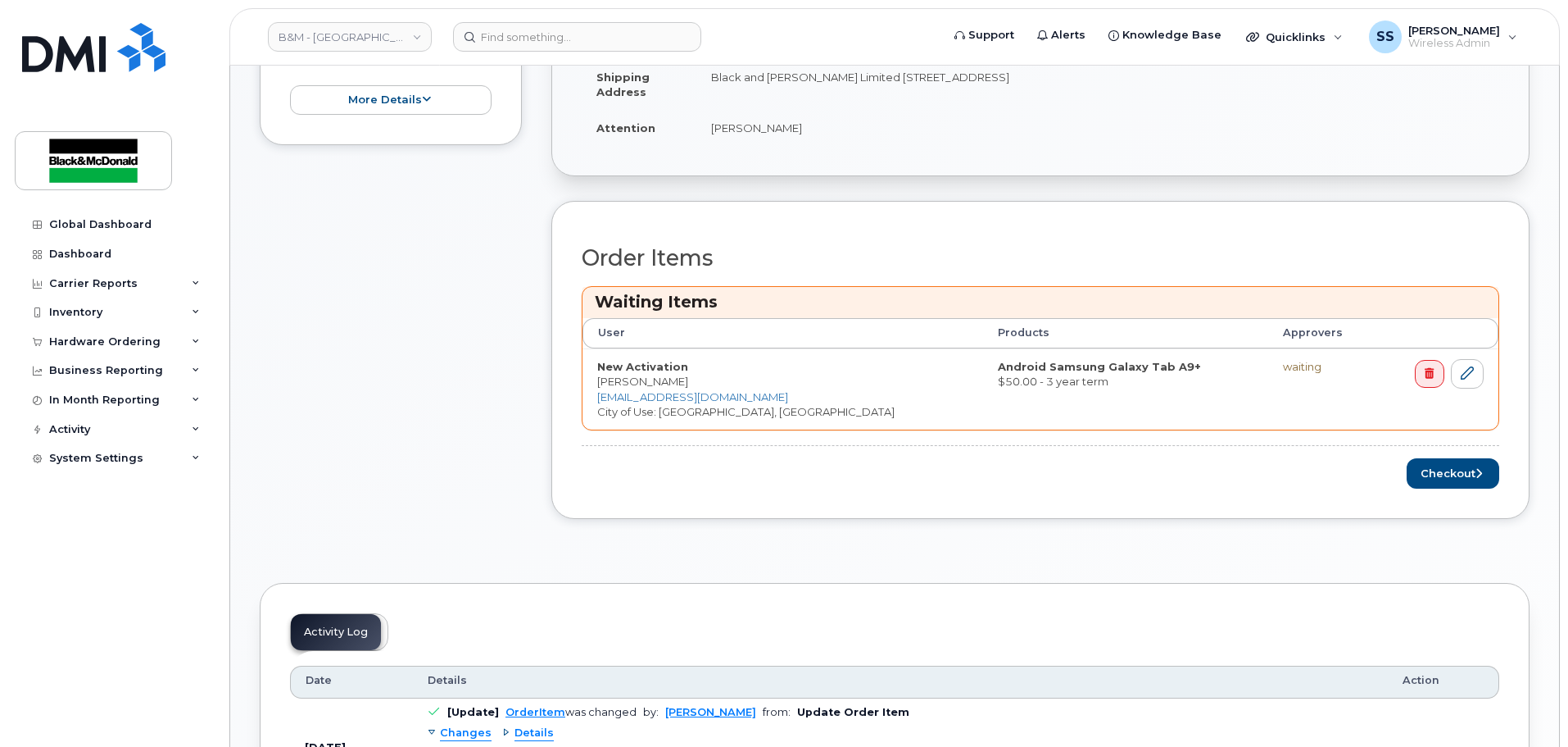
click at [1449, 494] on div "Order Items Waiting Items User Products Approvers New Activation Sean McGrath s…" at bounding box center [1040, 360] width 978 height 319
click at [1445, 480] on button "Checkout" at bounding box center [1452, 474] width 93 height 31
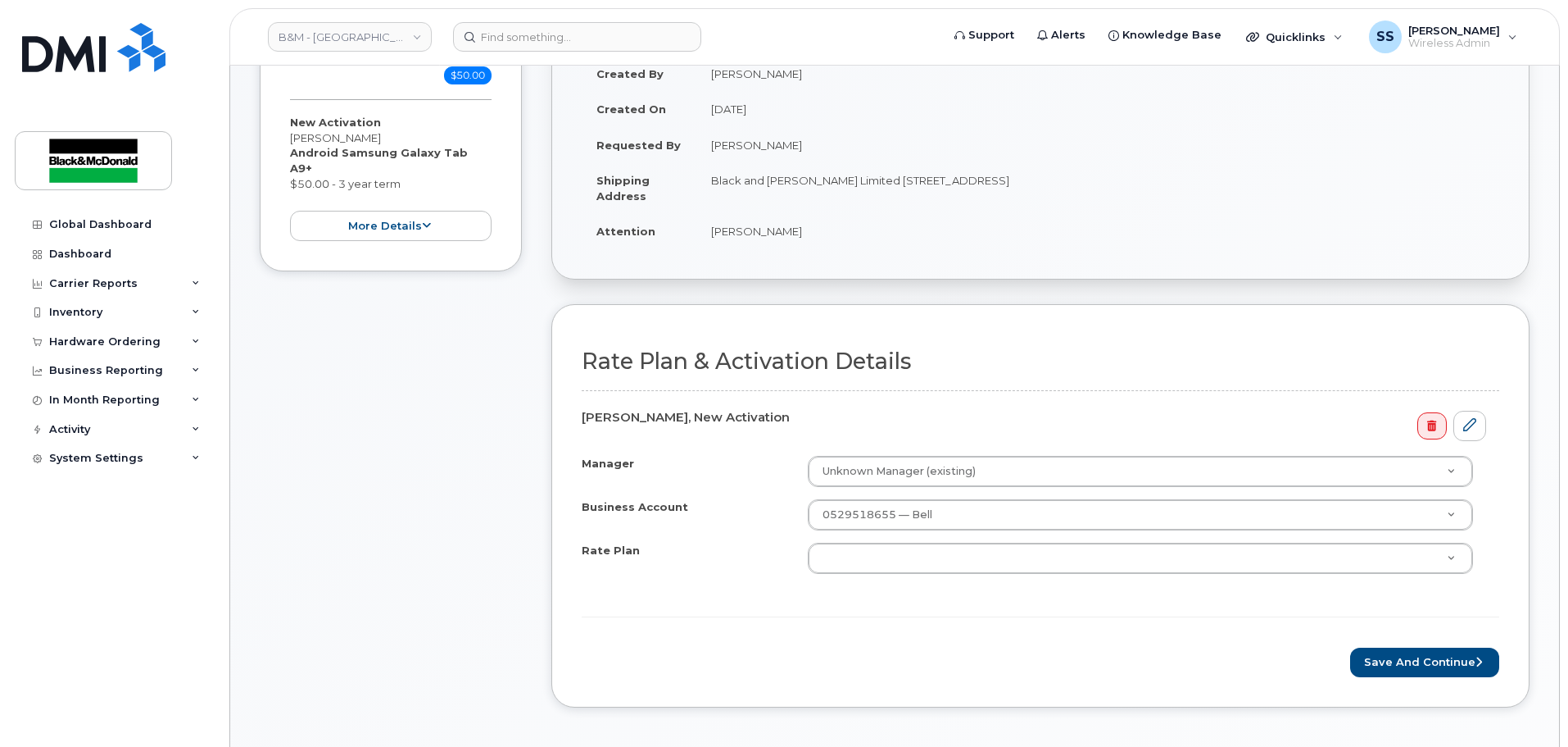
scroll to position [410, 0]
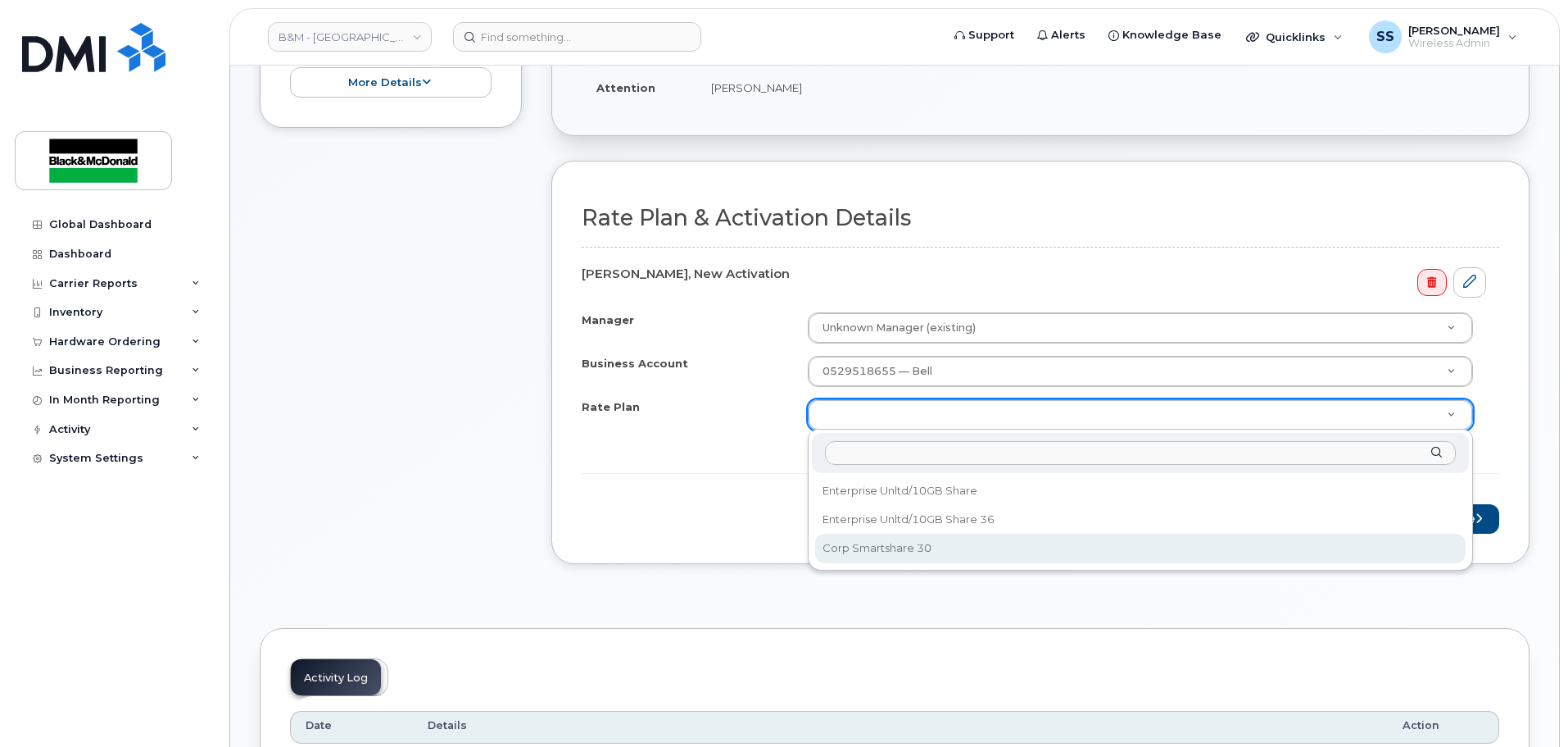
select select "Corp Smartshare 30"
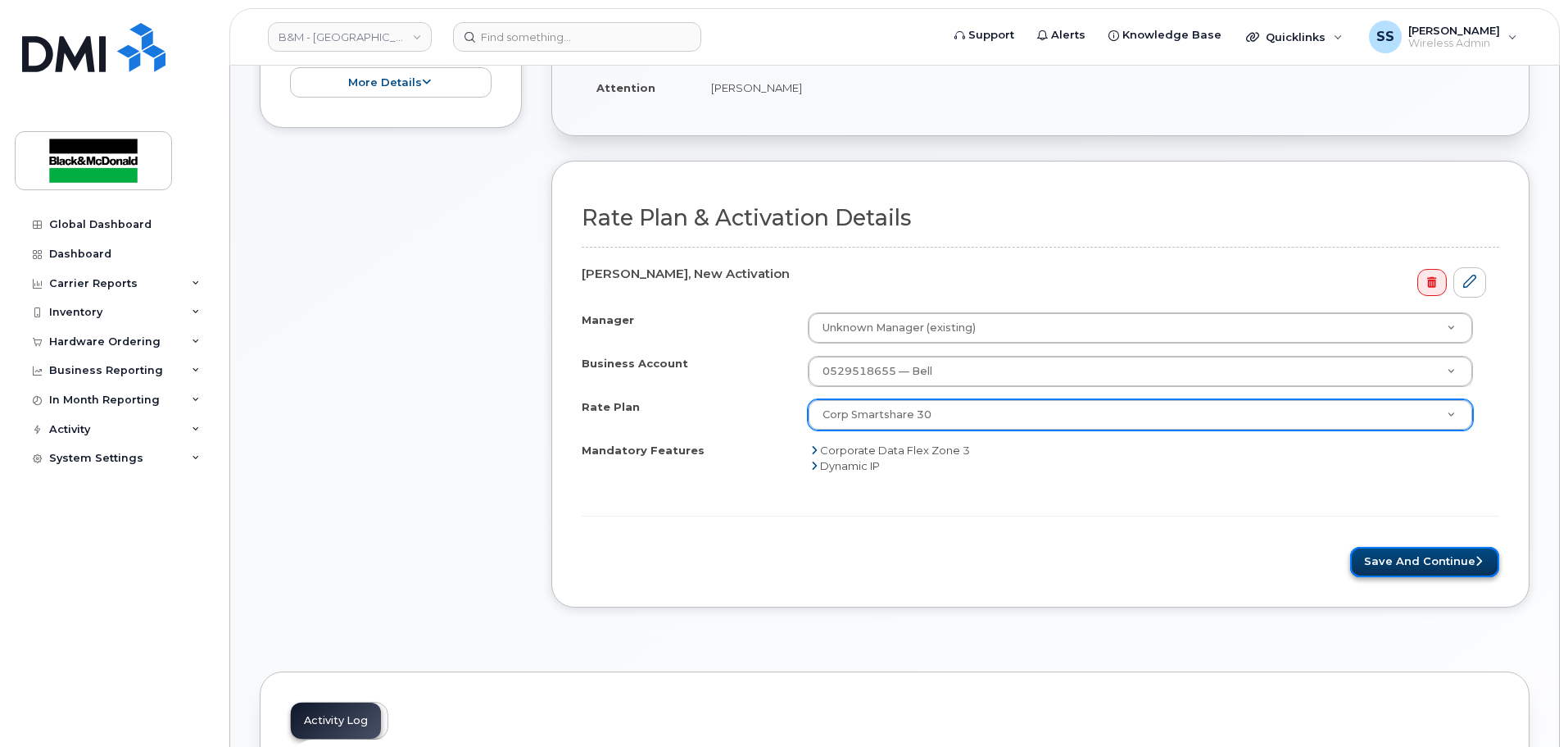
click at [1414, 555] on button "Save and Continue" at bounding box center [1424, 562] width 149 height 31
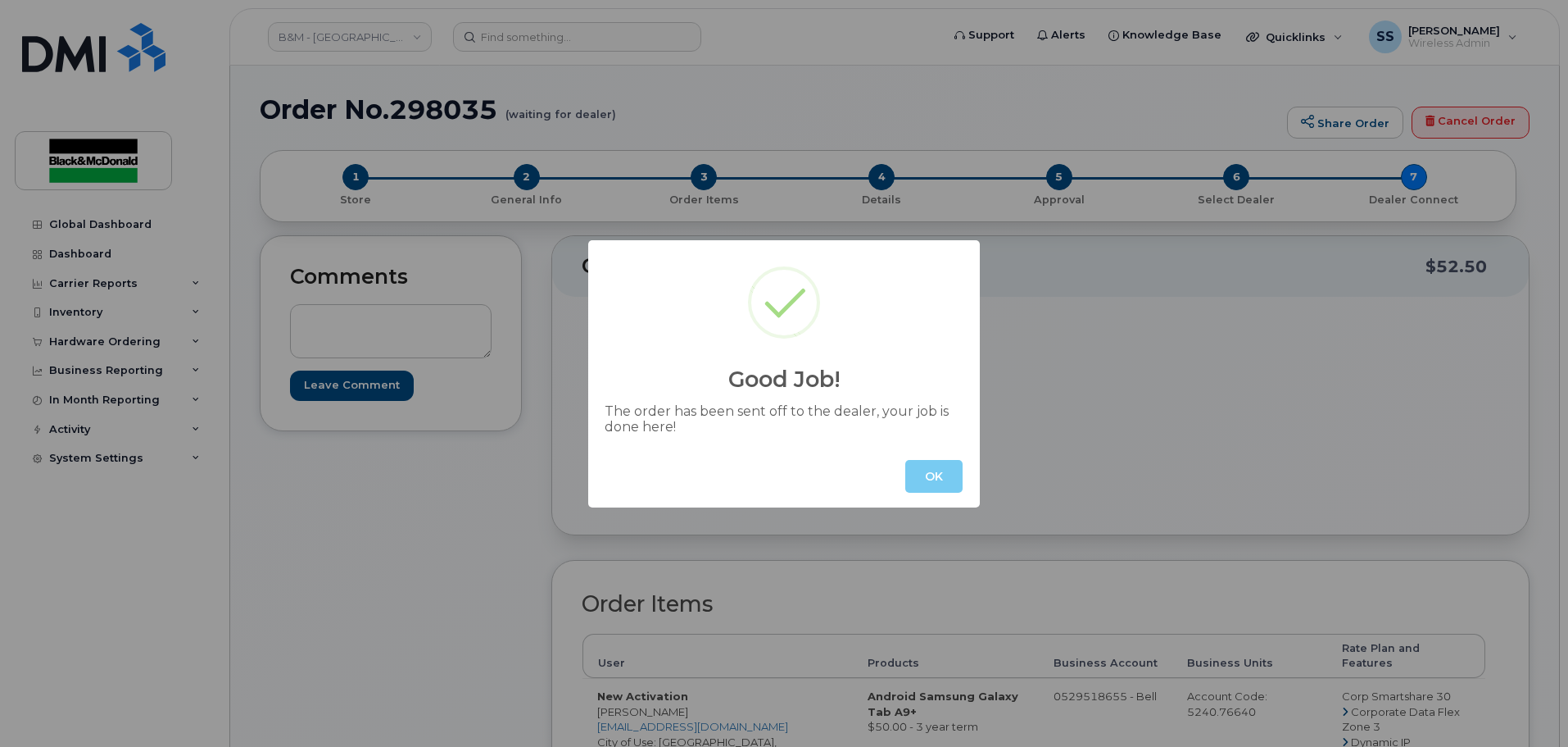
click at [941, 474] on button "OK" at bounding box center [933, 476] width 57 height 32
